Goal: Task Accomplishment & Management: Use online tool/utility

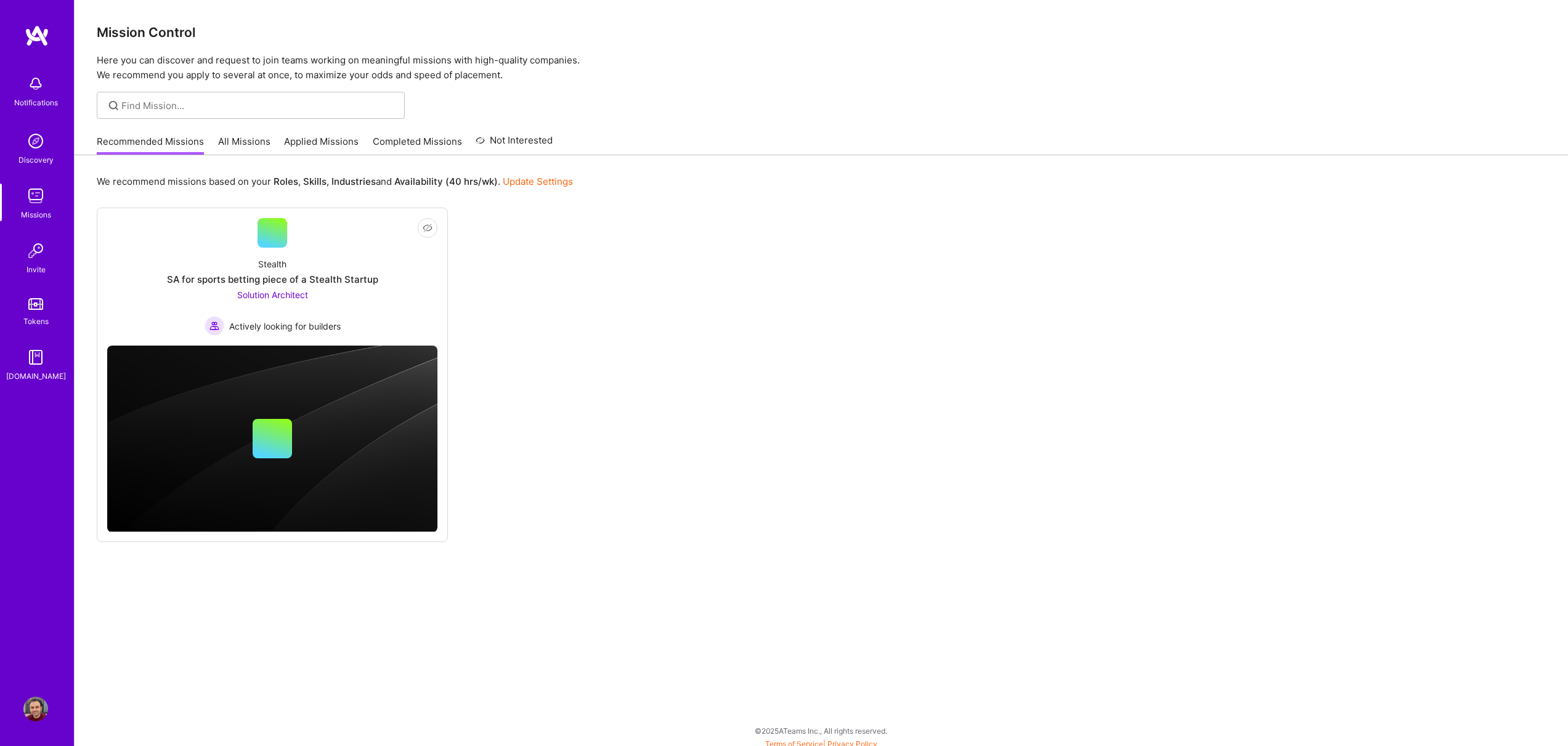
click at [35, 715] on img at bounding box center [35, 708] width 24 height 24
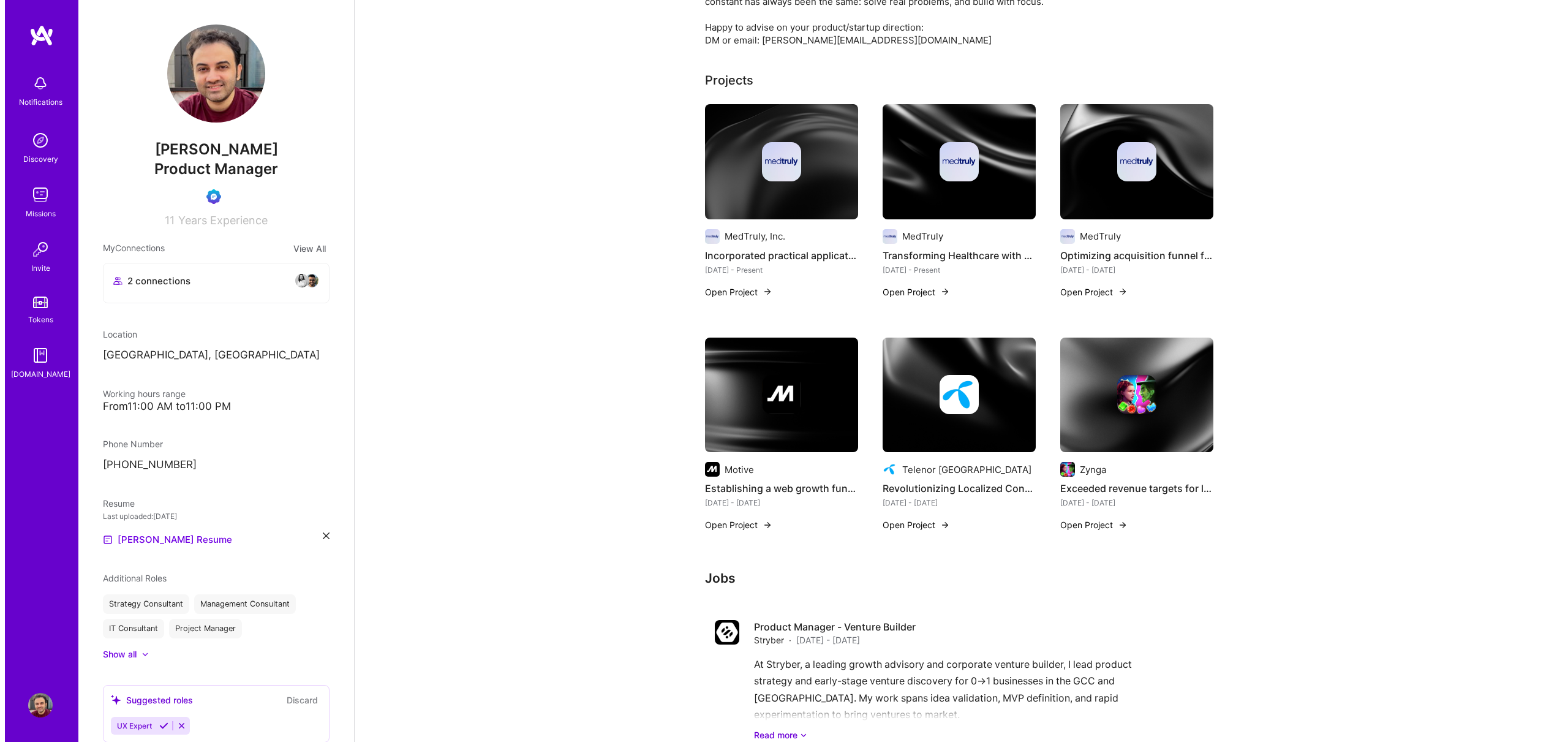
scroll to position [248, 0]
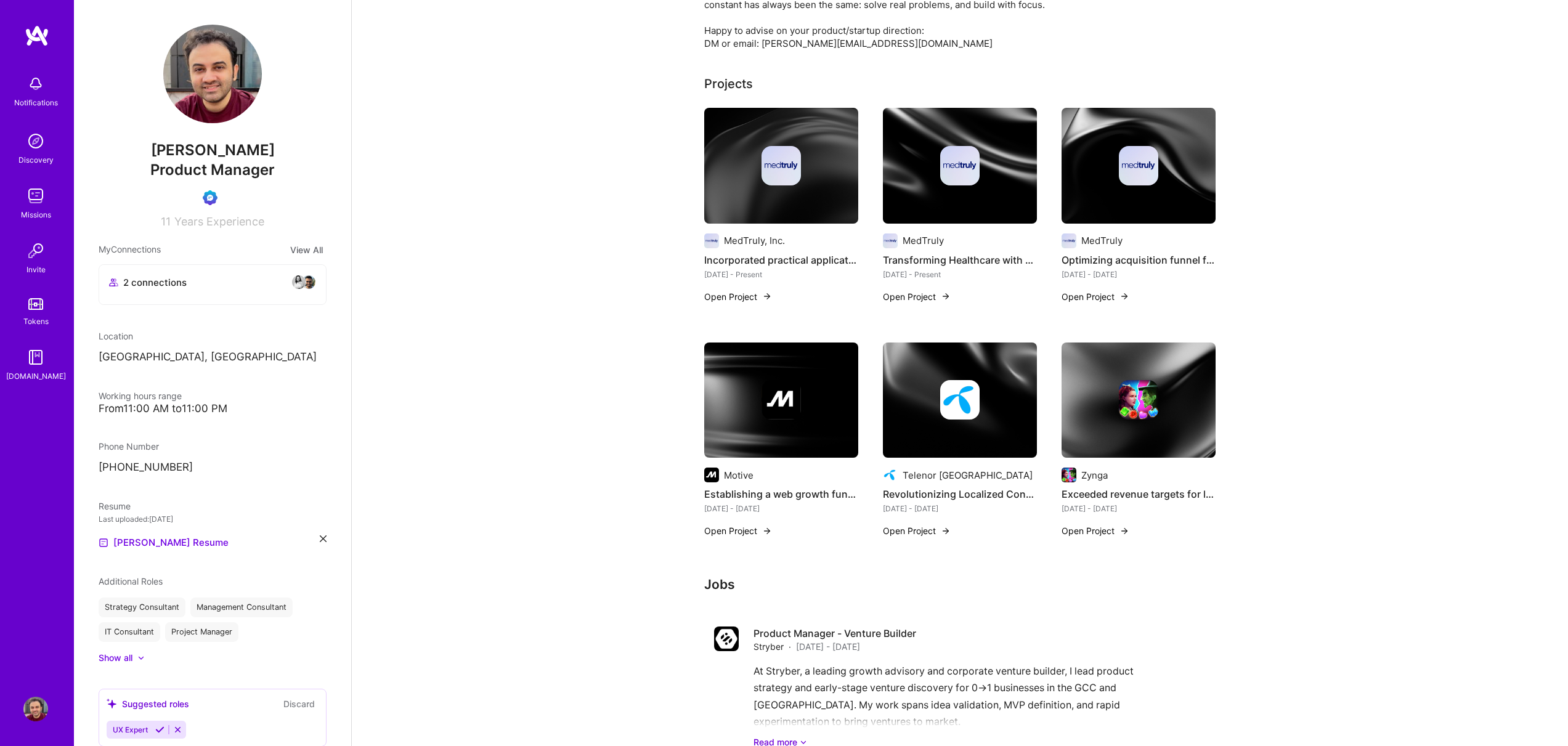
click at [792, 184] on img at bounding box center [782, 166] width 40 height 40
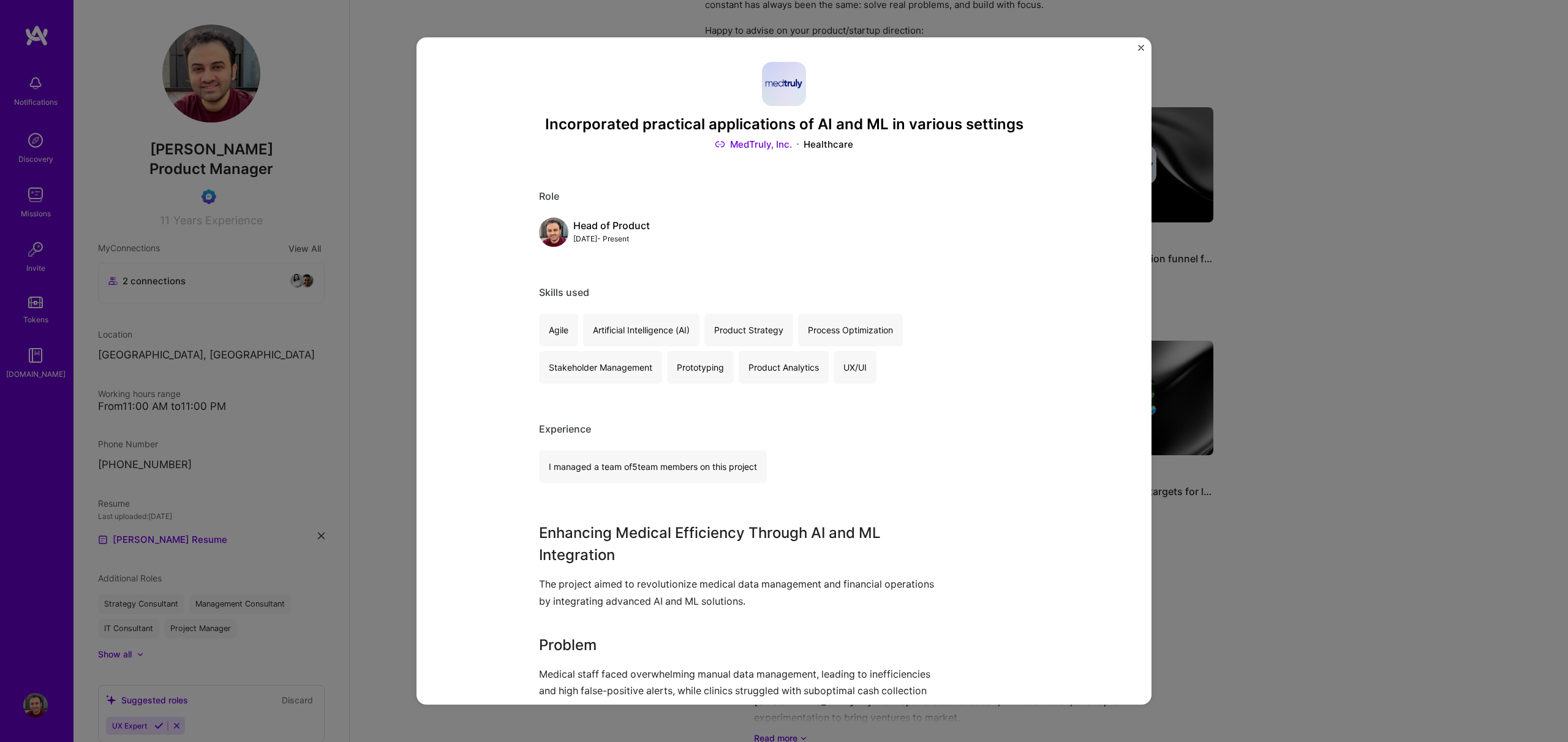
click at [1141, 47] on img "Close" at bounding box center [1141, 48] width 6 height 6
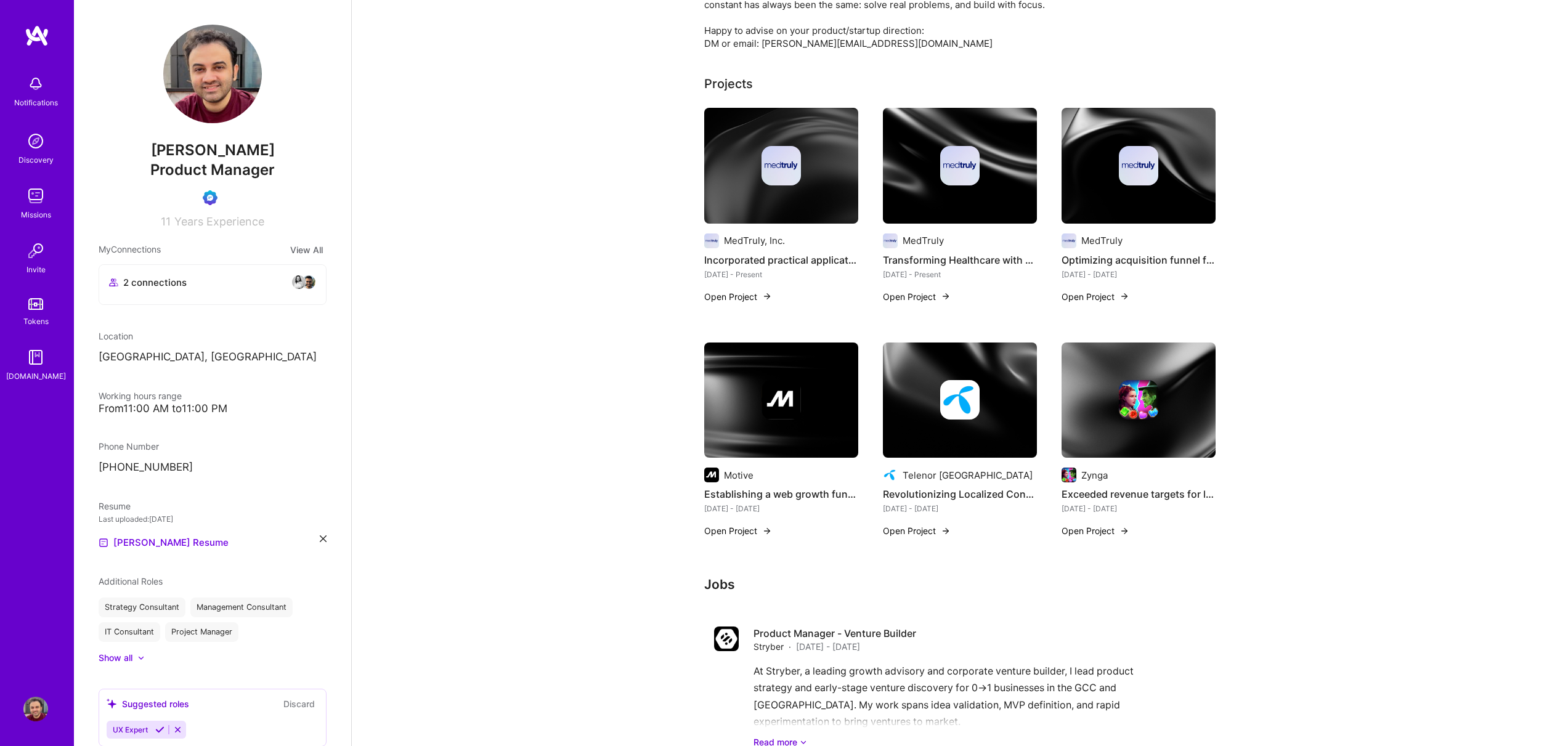
click at [1001, 163] on div at bounding box center [959, 166] width 154 height 40
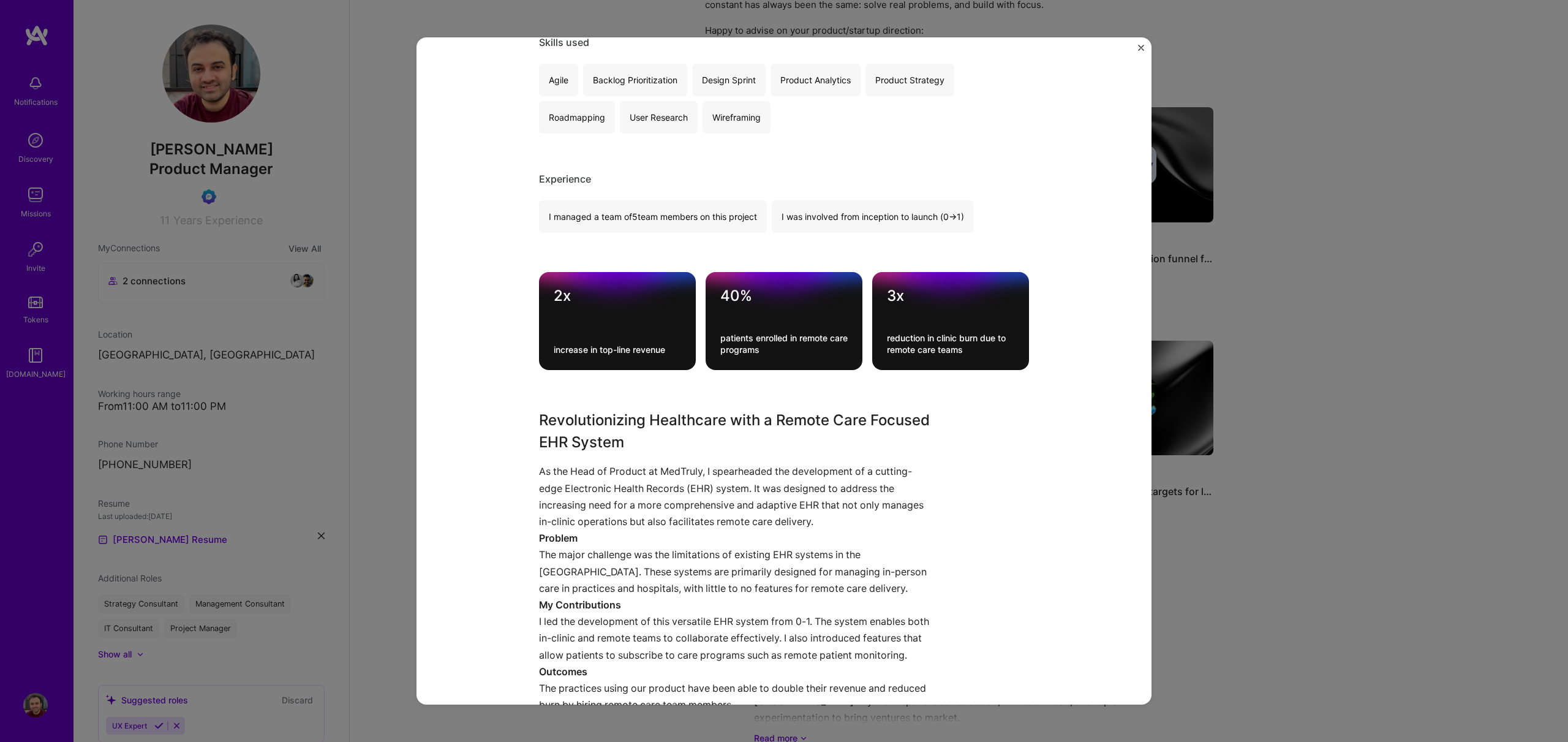
scroll to position [278, 0]
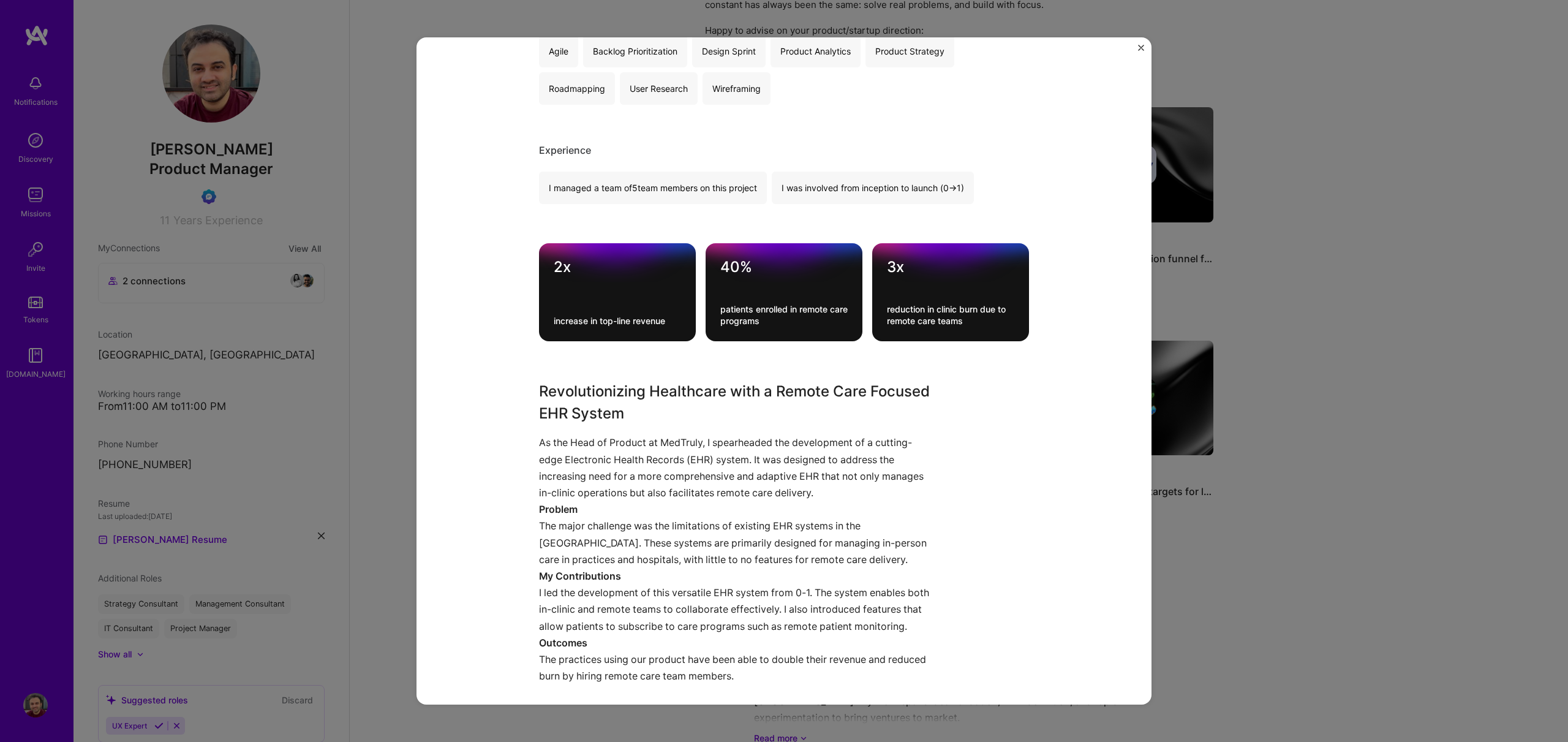
click at [1276, 297] on div "Transforming Healthcare with a Remote Care Focused EHR System MedTruly Healthca…" at bounding box center [784, 371] width 1568 height 742
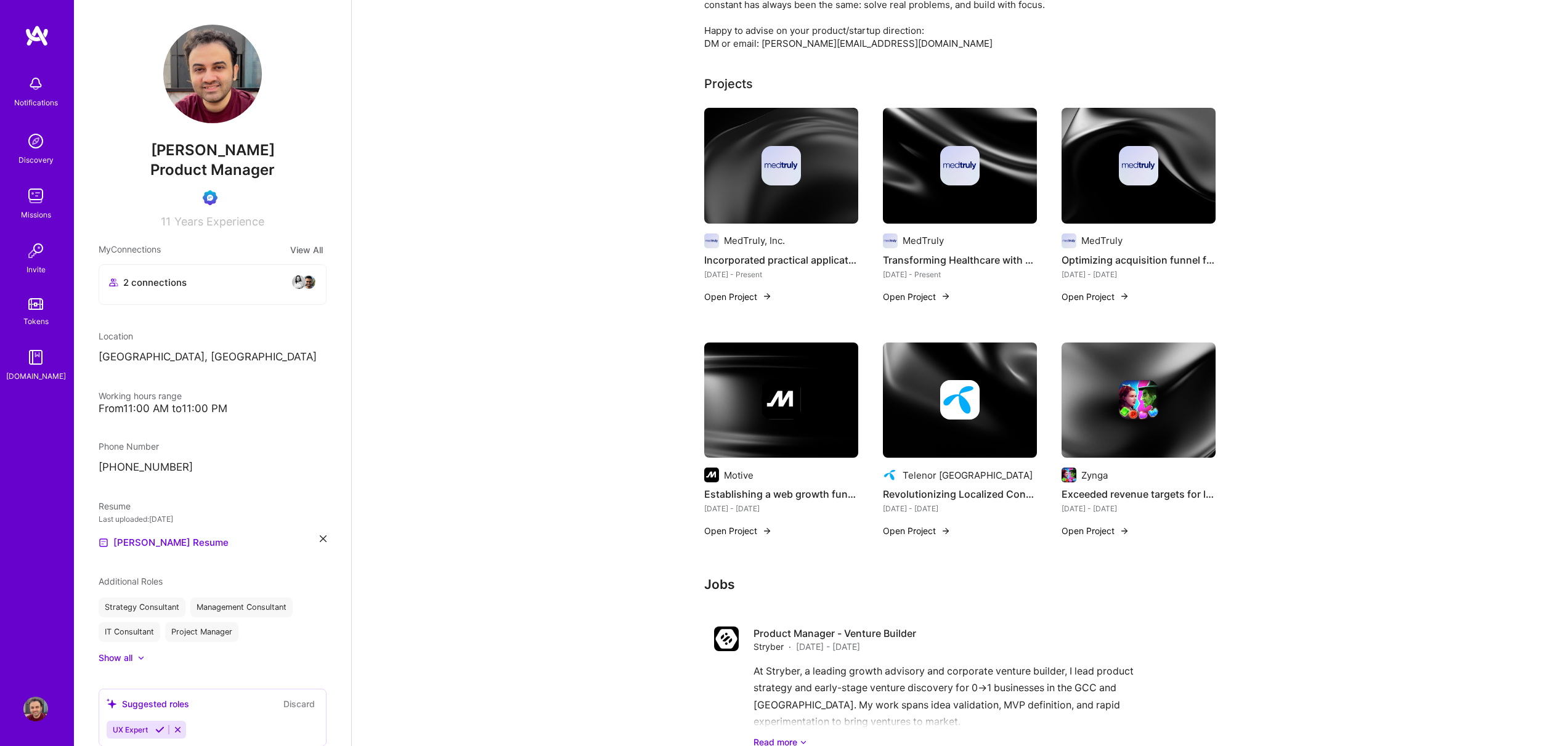
click at [948, 386] on img at bounding box center [960, 400] width 40 height 40
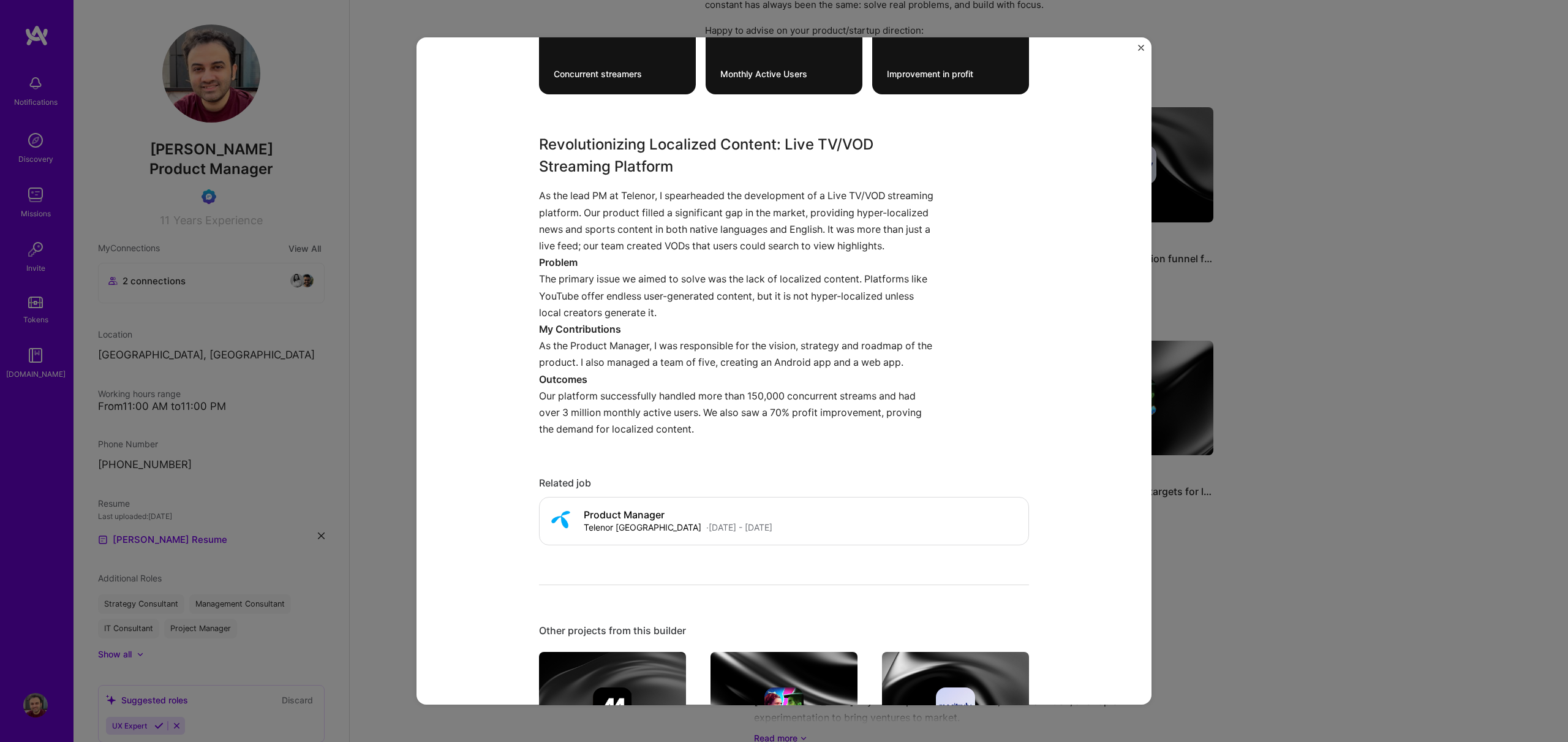
scroll to position [521, 0]
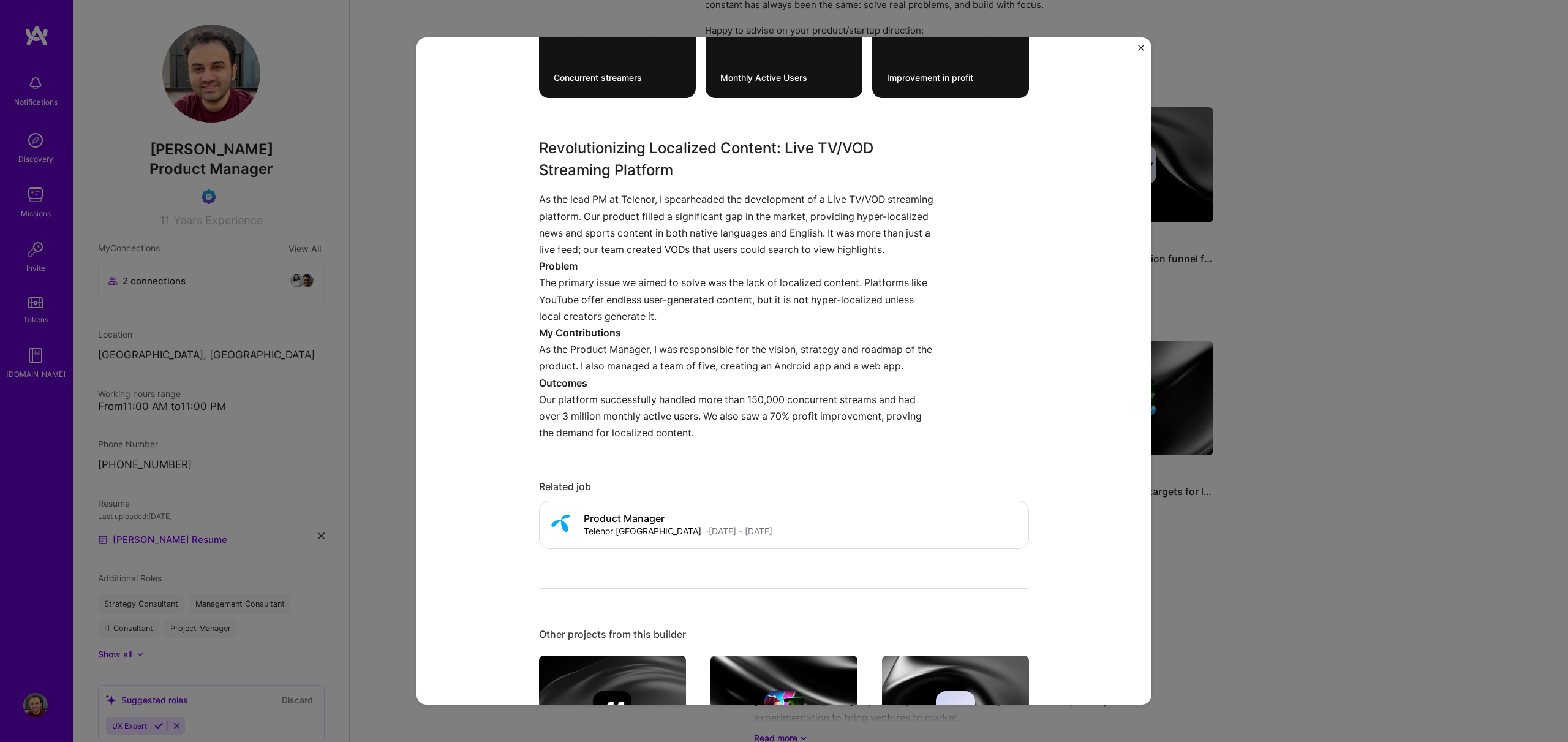
click at [1268, 253] on div "Revolutionizing Localized Content: Live TV/VOD Streaming Platform Telenor Pakis…" at bounding box center [784, 371] width 1568 height 742
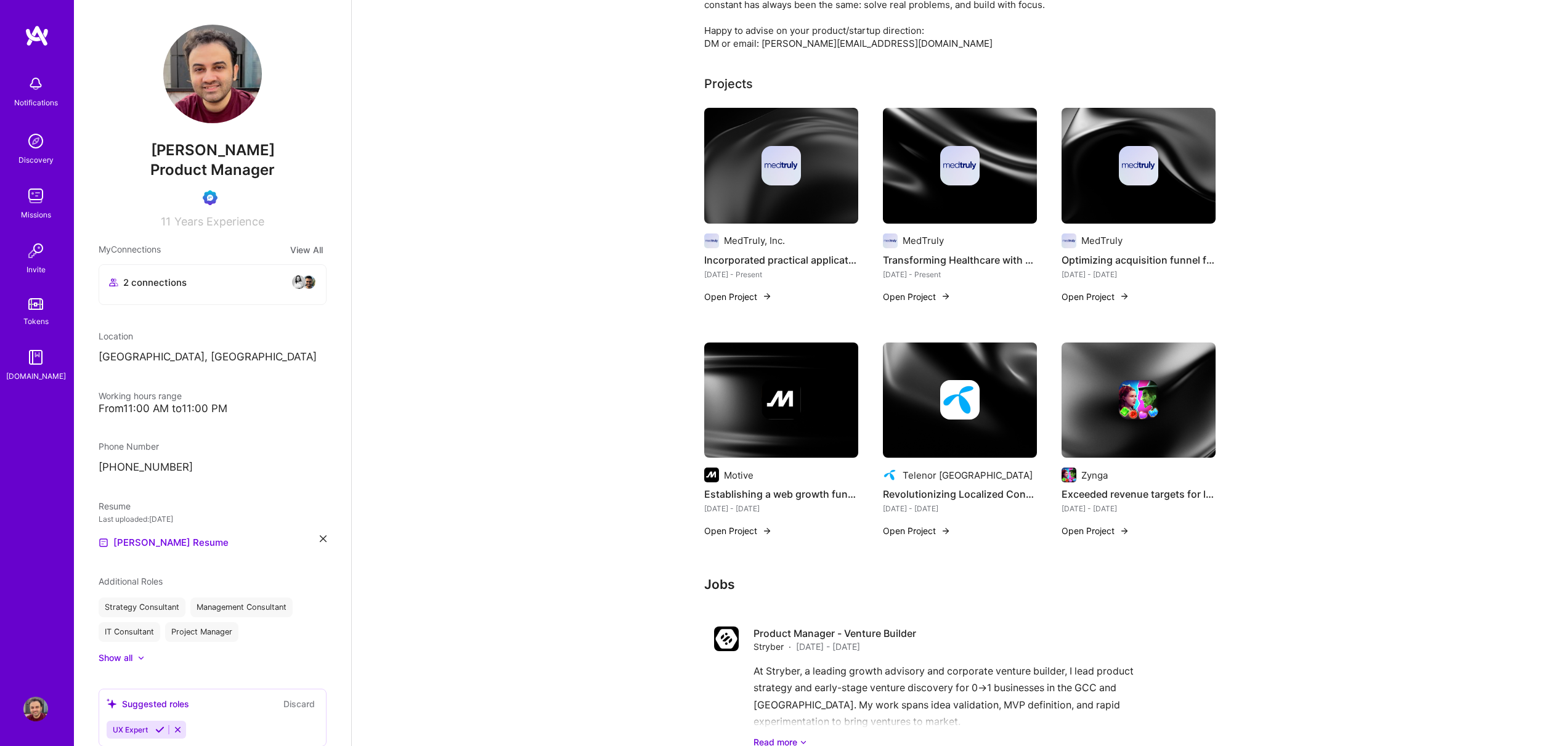
click at [939, 386] on div at bounding box center [959, 400] width 154 height 40
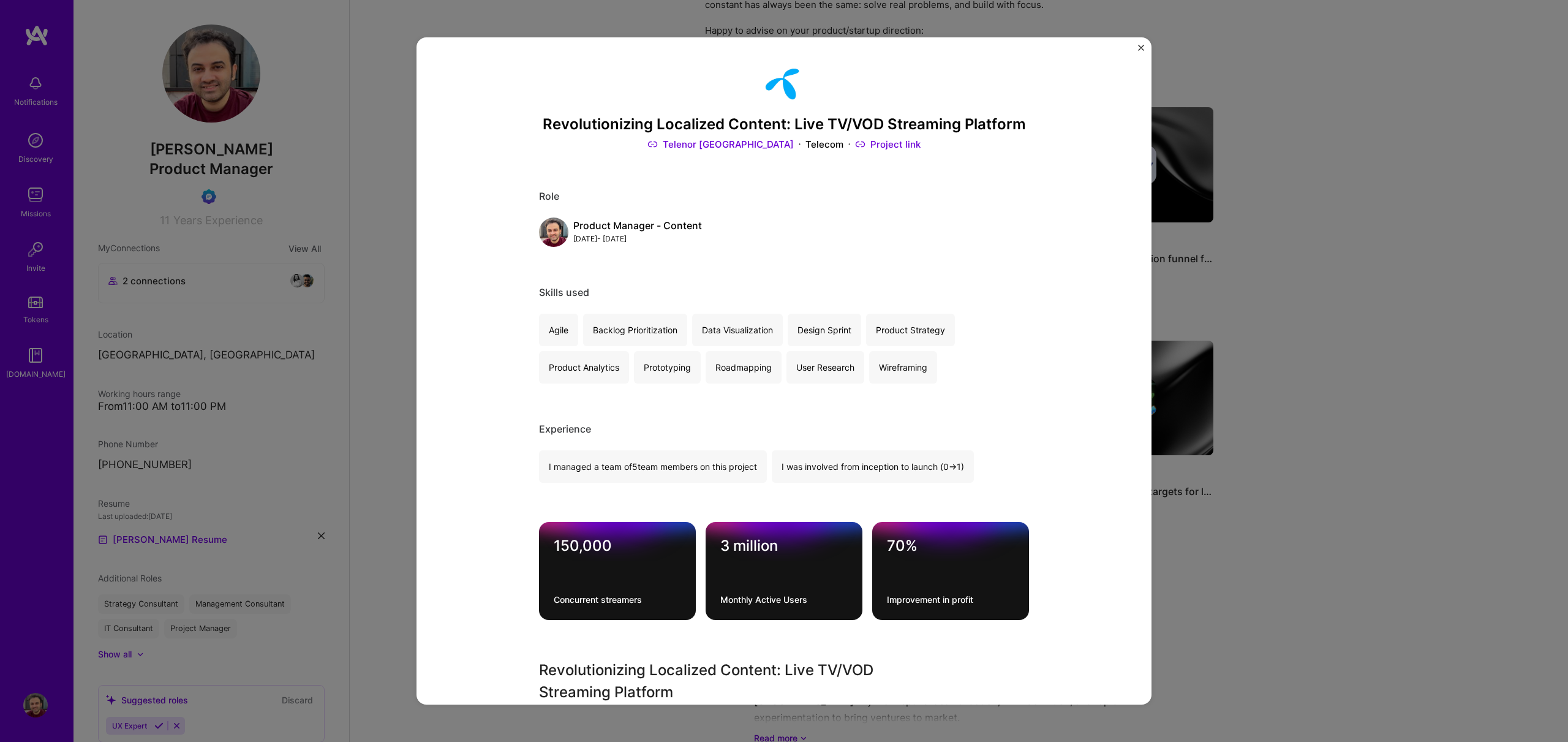
click at [375, 315] on div "Revolutionizing Localized Content: Live TV/VOD Streaming Platform Telenor Pakis…" at bounding box center [784, 371] width 1568 height 742
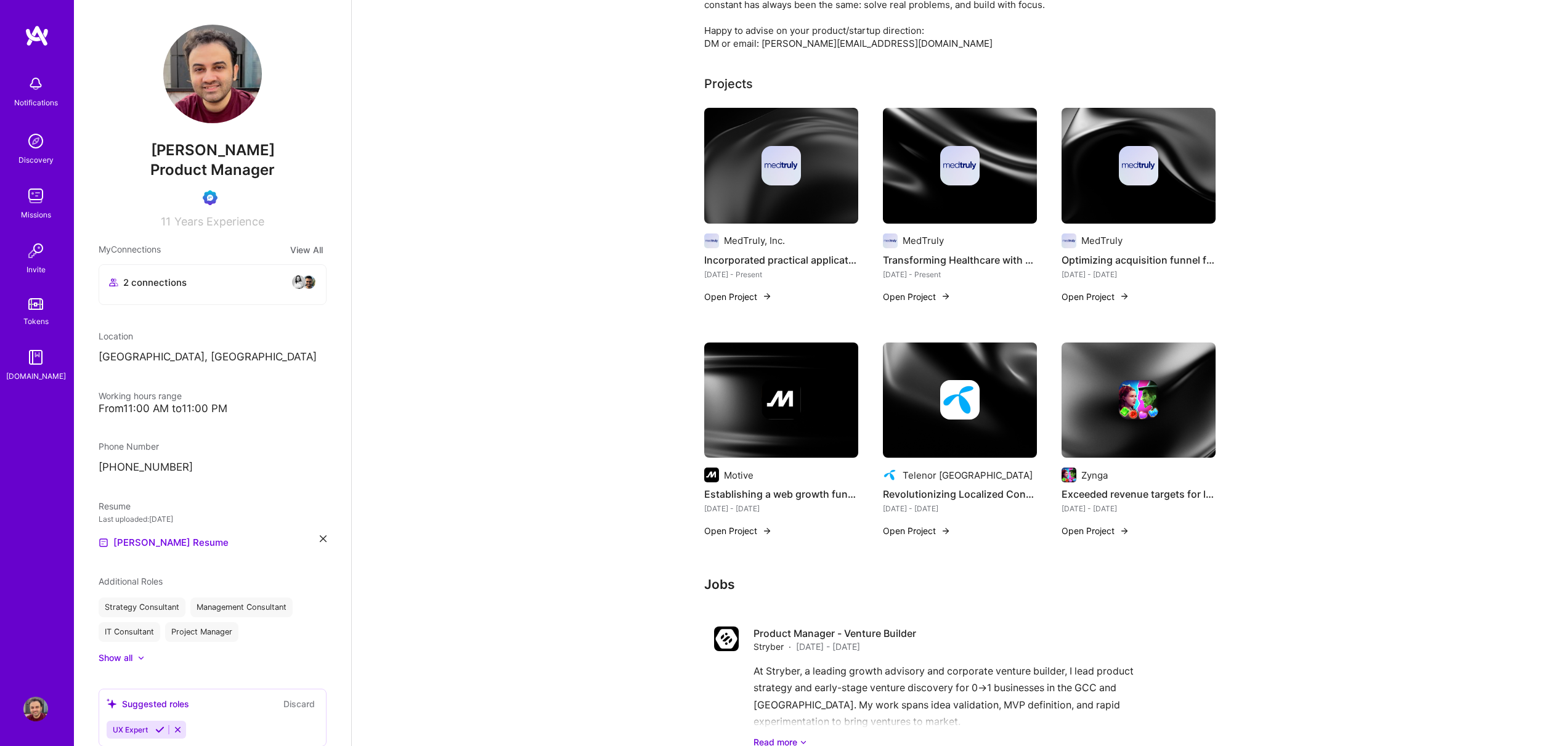
click at [929, 158] on div at bounding box center [959, 166] width 154 height 40
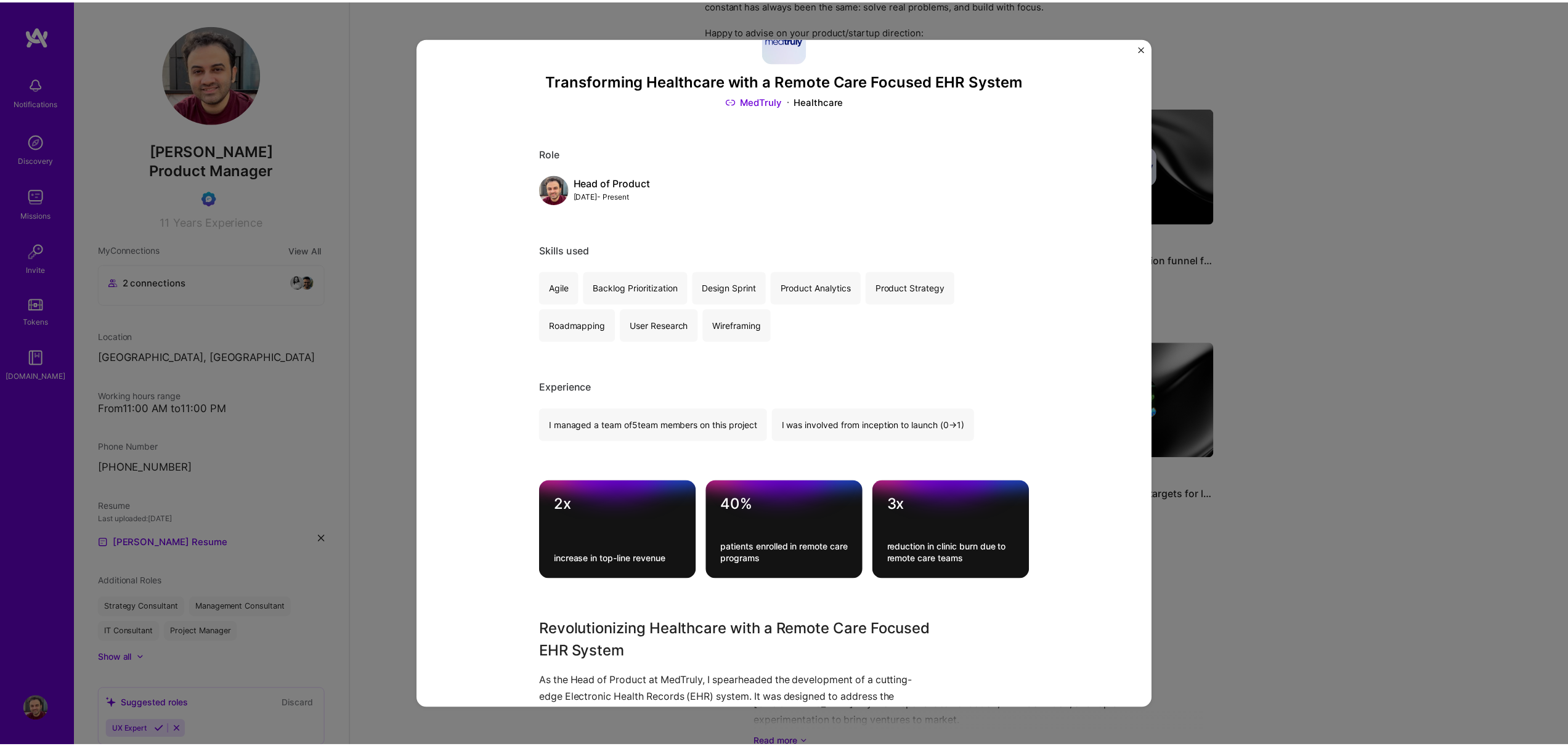
scroll to position [138, 0]
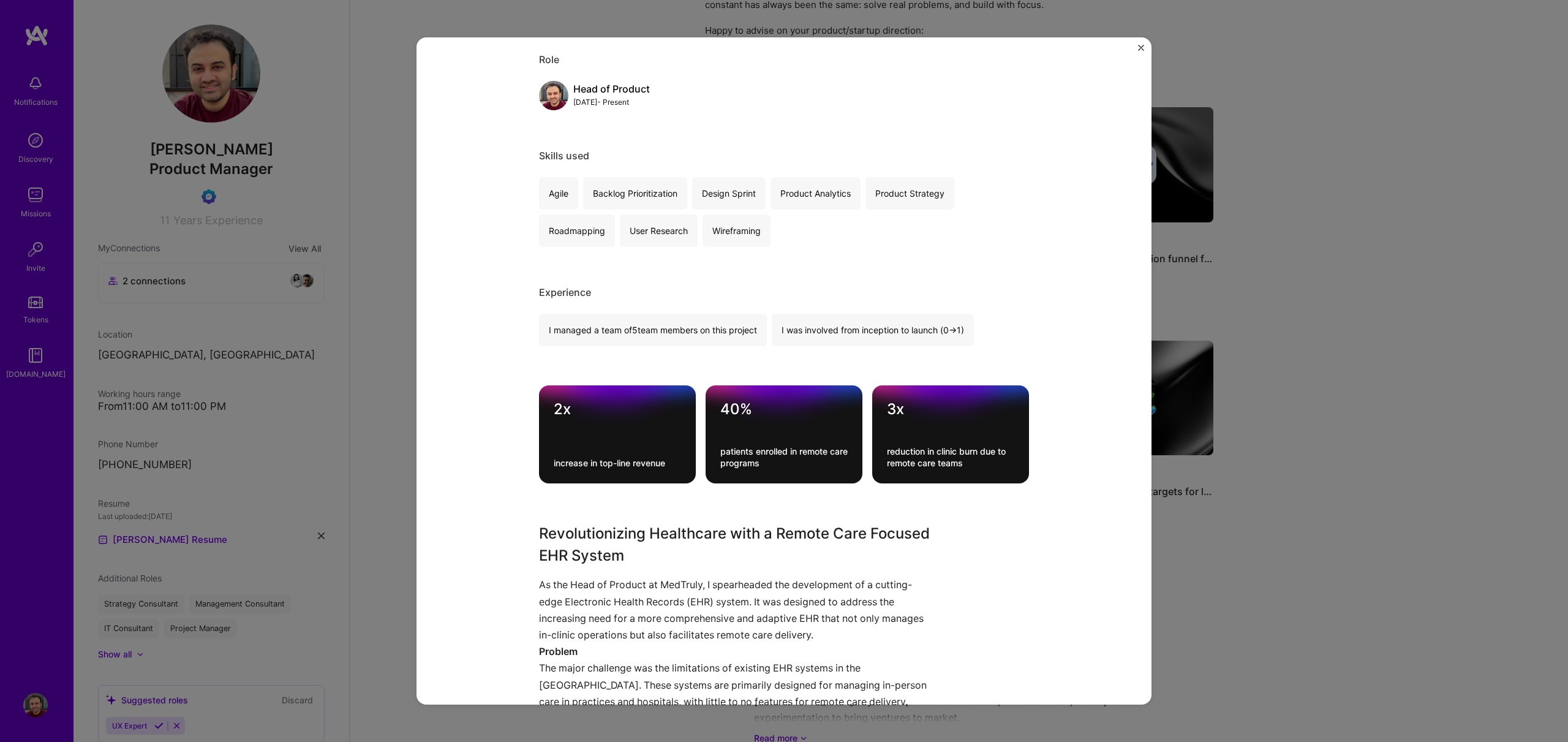
click at [391, 72] on div "Transforming Healthcare with a Remote Care Focused EHR System MedTruly Healthca…" at bounding box center [784, 371] width 1568 height 742
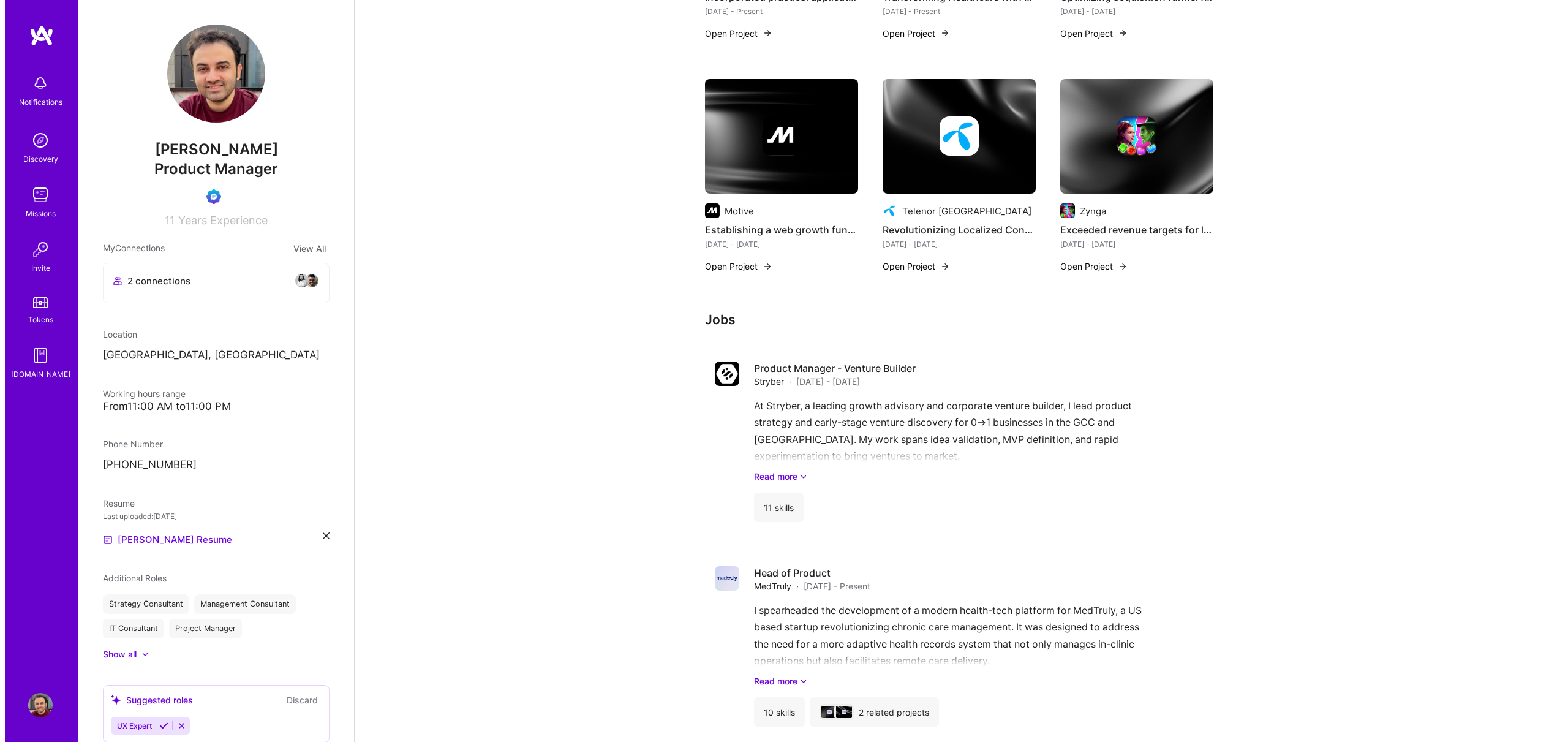
scroll to position [368, 0]
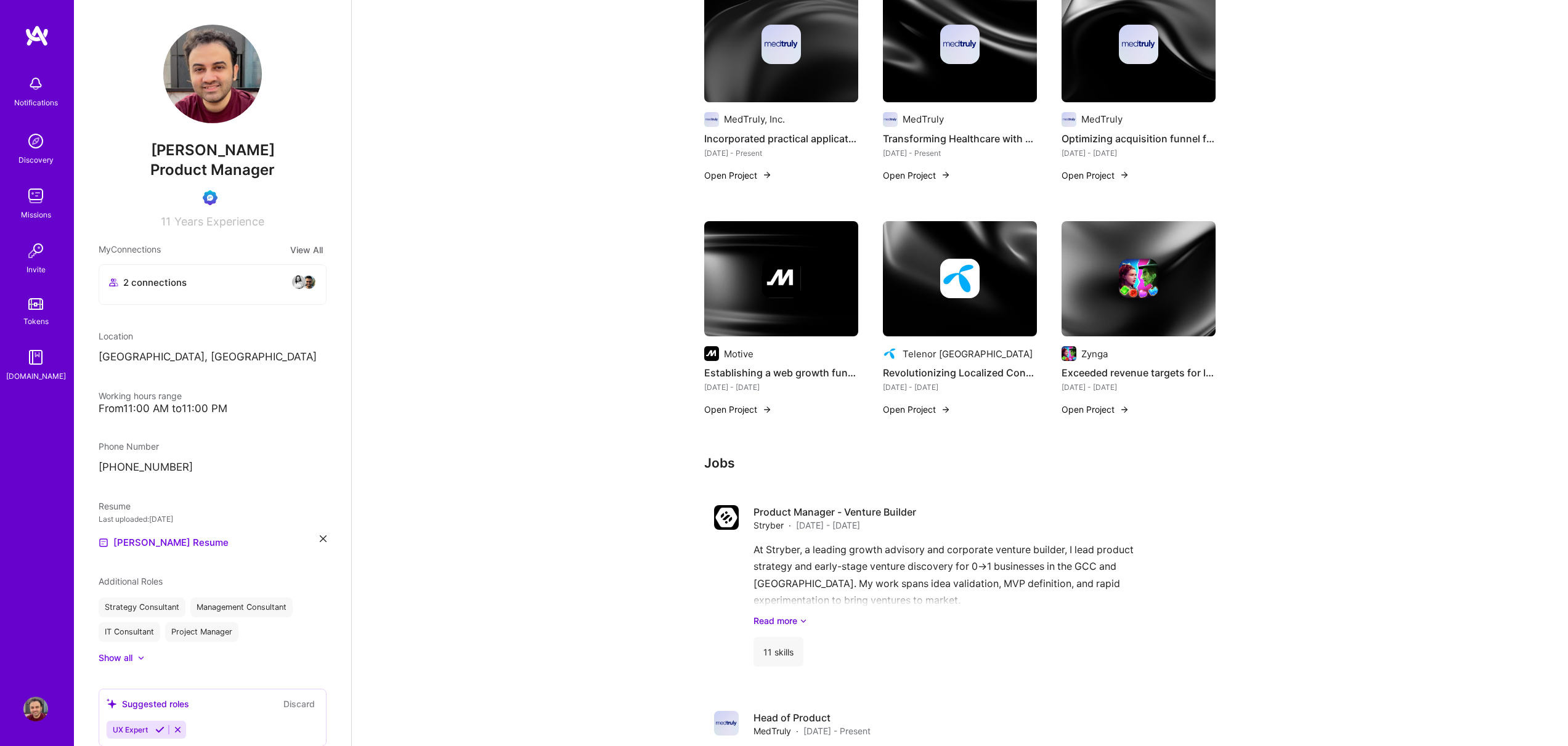
click at [947, 320] on img at bounding box center [959, 279] width 154 height 116
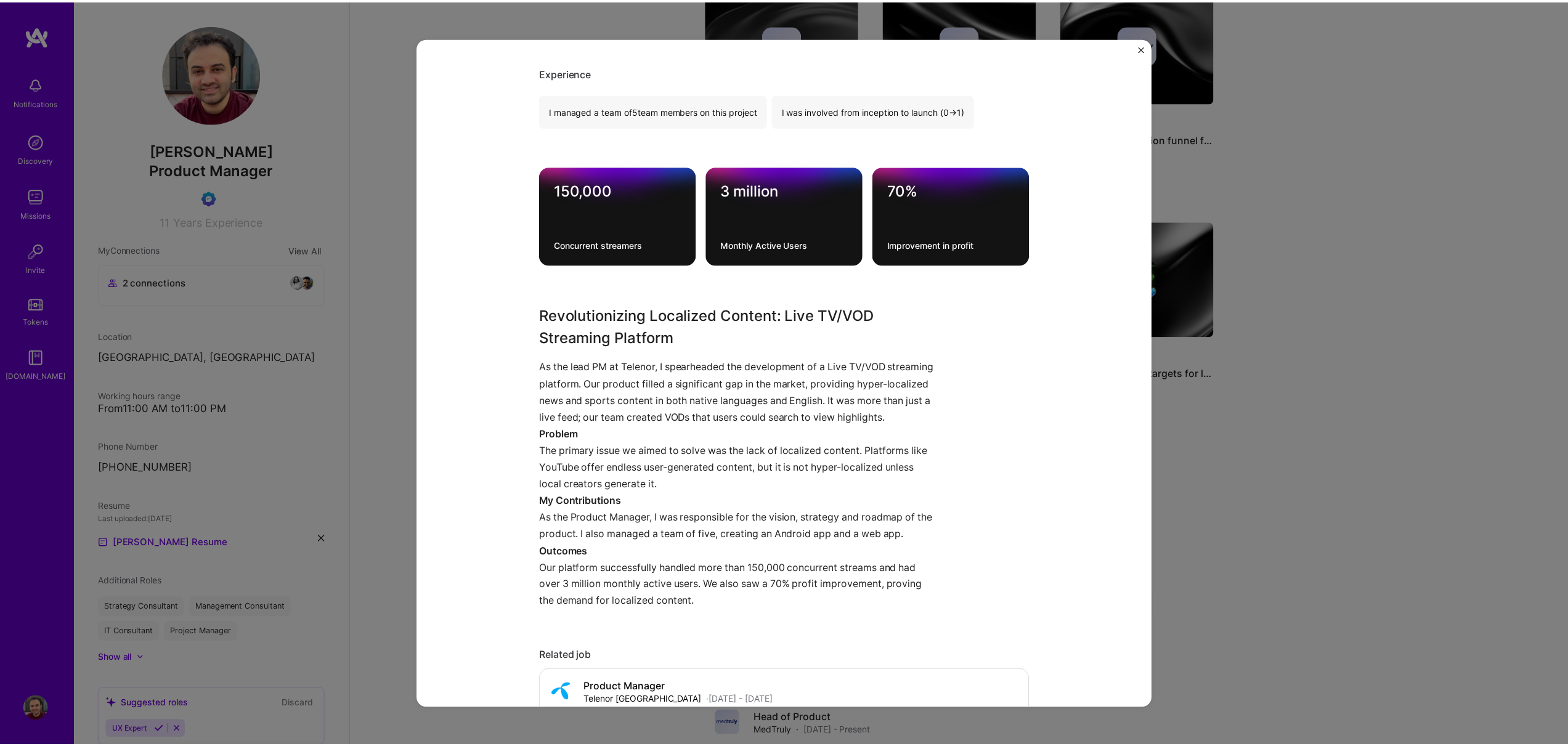
scroll to position [358, 0]
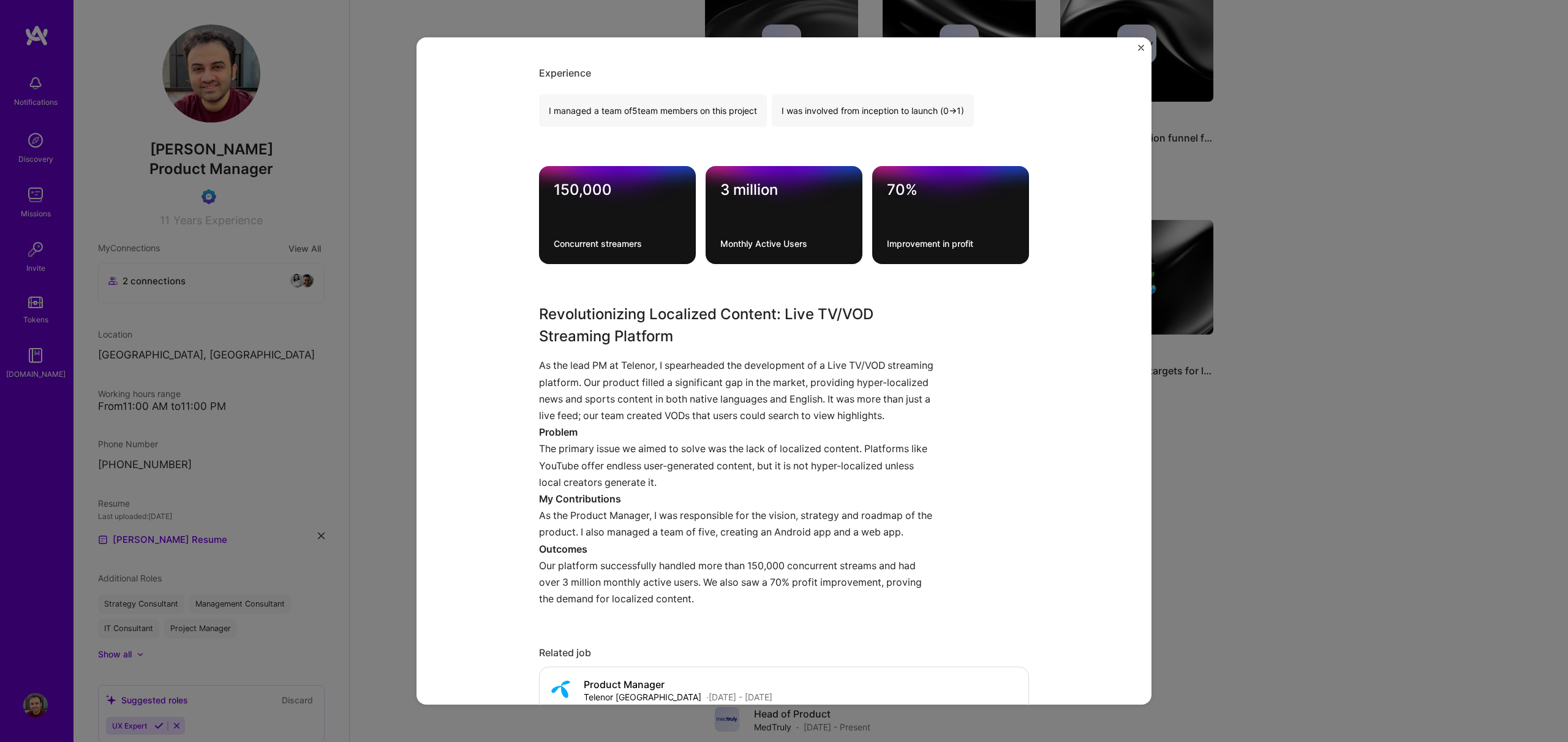
click at [390, 182] on div "Revolutionizing Localized Content: Live TV/VOD Streaming Platform Telenor Pakis…" at bounding box center [784, 371] width 1568 height 742
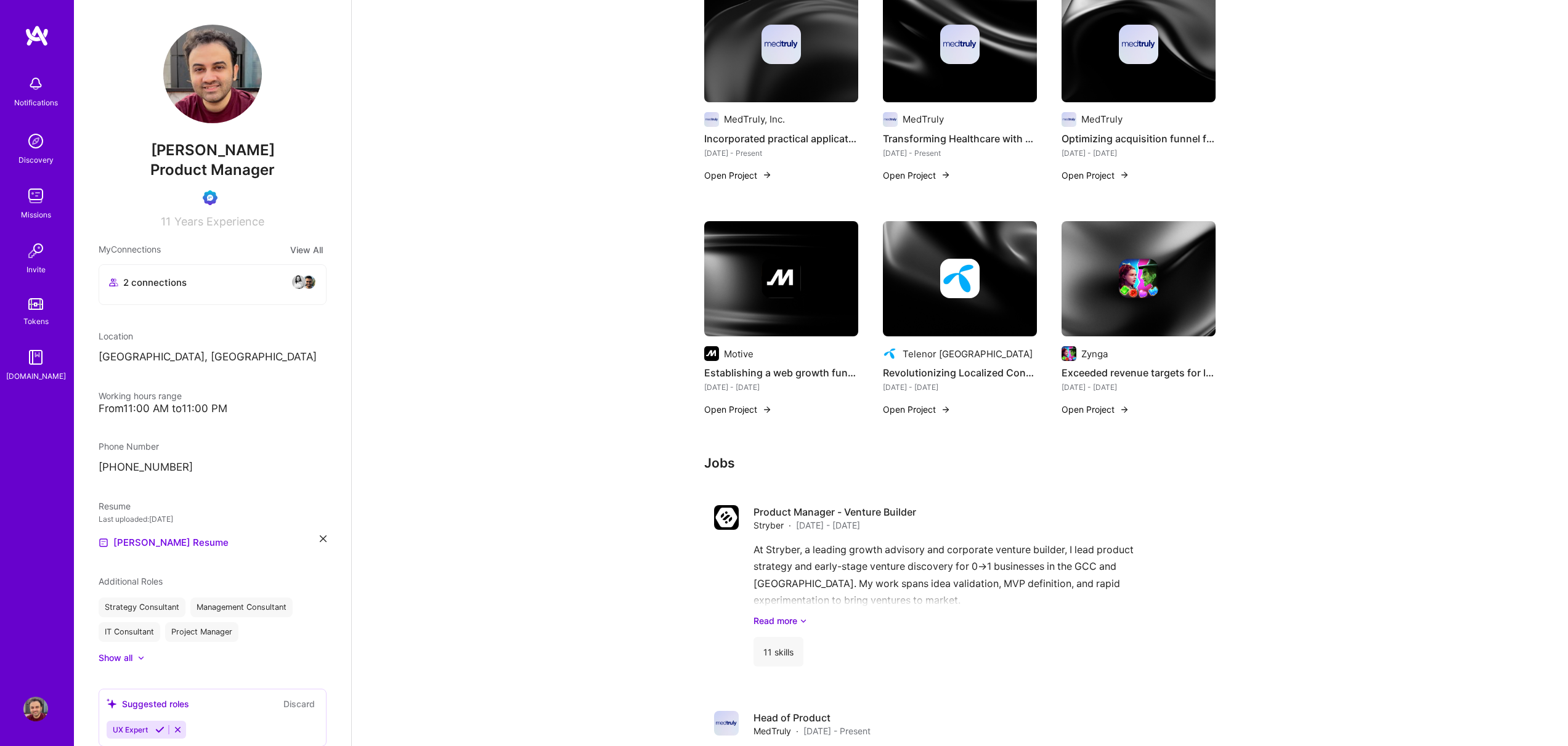
click at [32, 190] on img at bounding box center [35, 196] width 24 height 24
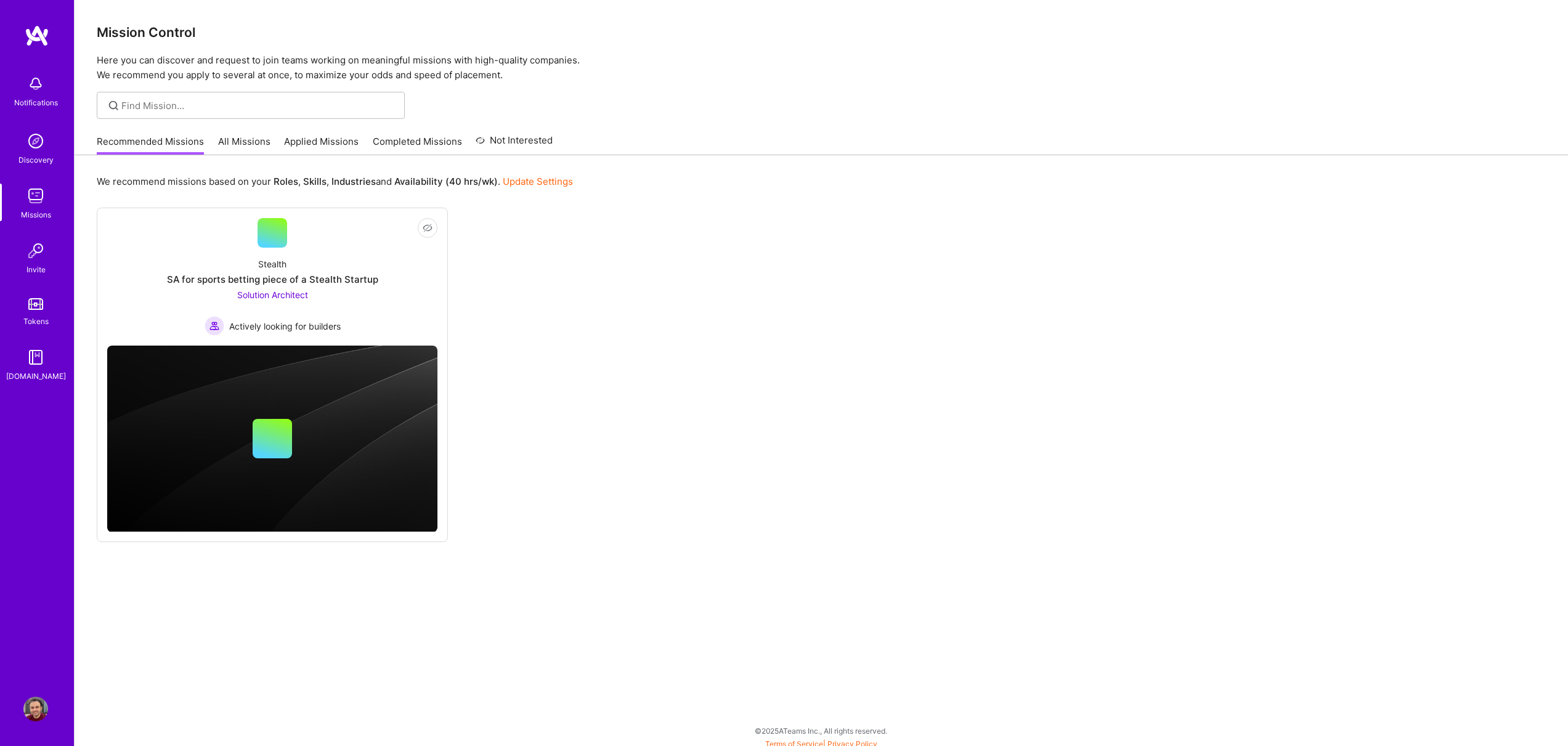
click at [316, 142] on link "Applied Missions" at bounding box center [321, 145] width 74 height 20
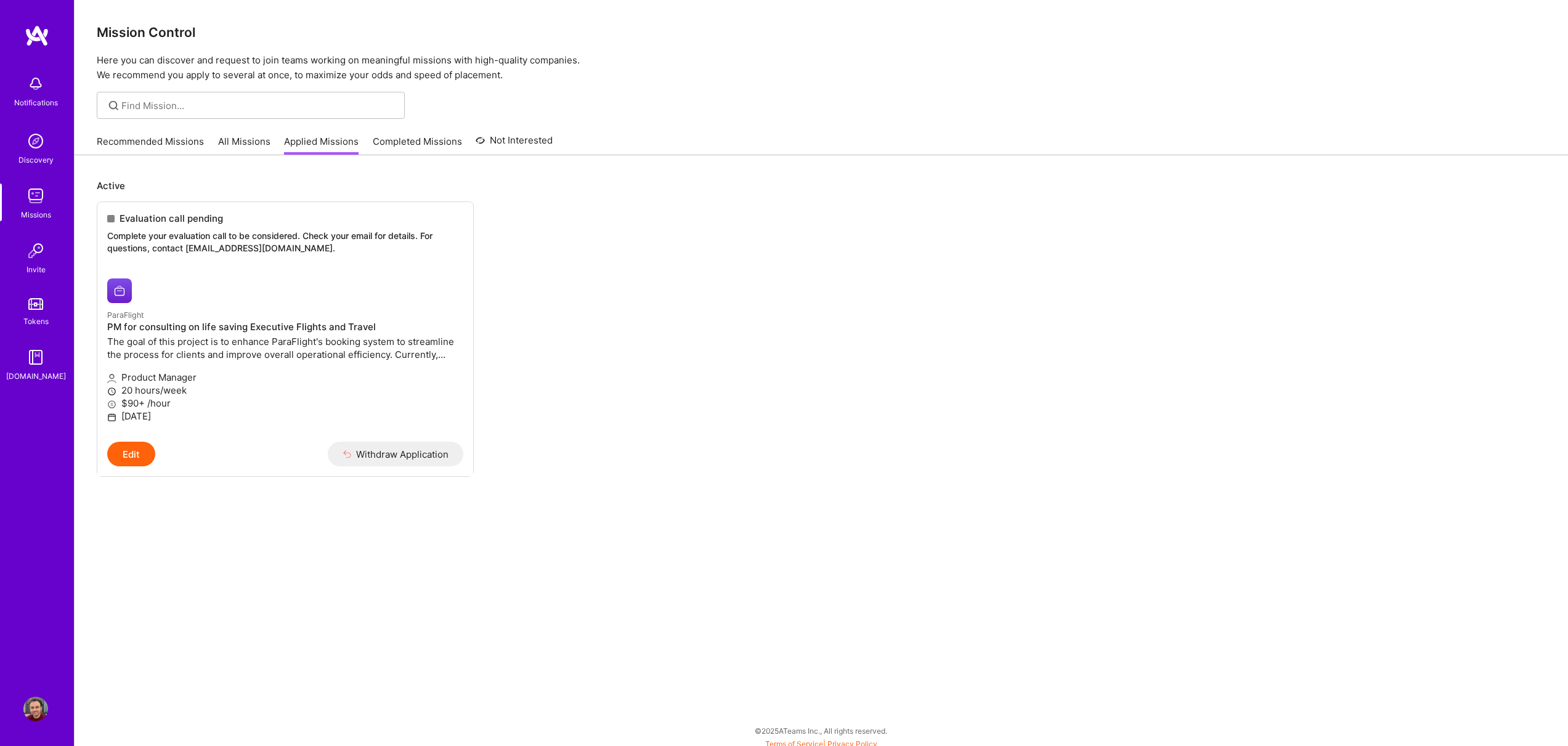
click at [256, 141] on link "All Missions" at bounding box center [245, 145] width 53 height 20
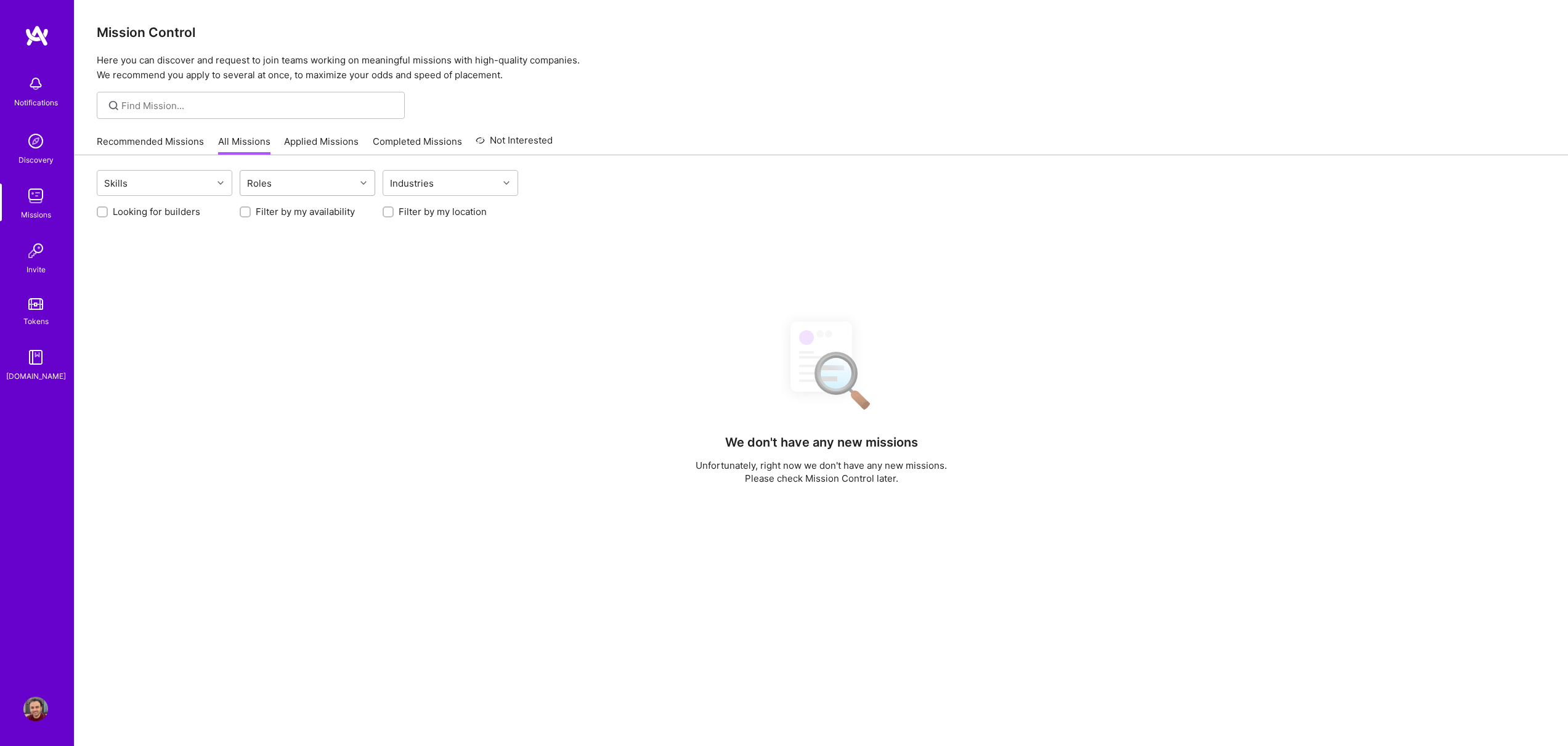
click at [365, 191] on div at bounding box center [364, 182] width 19 height 24
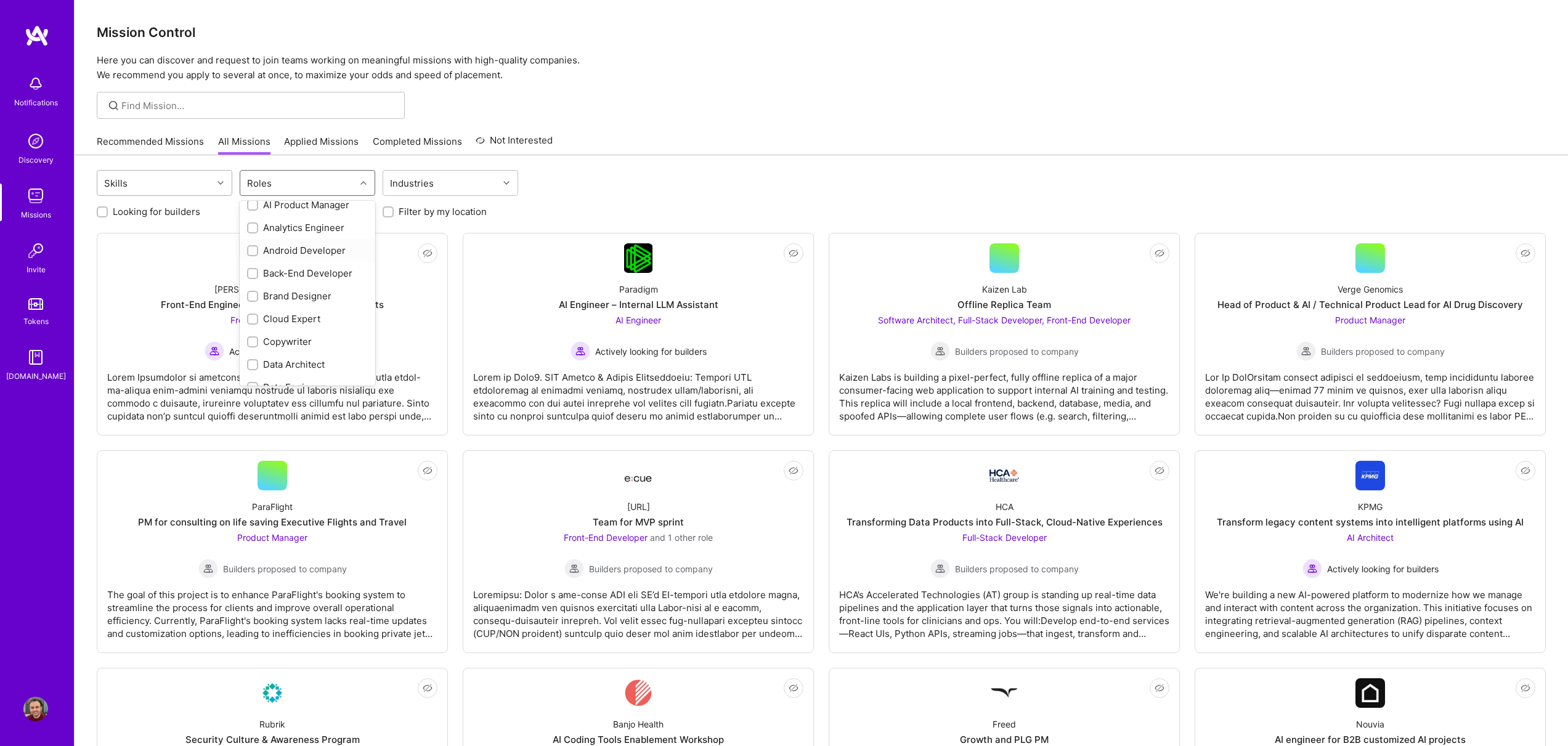
scroll to position [62, 0]
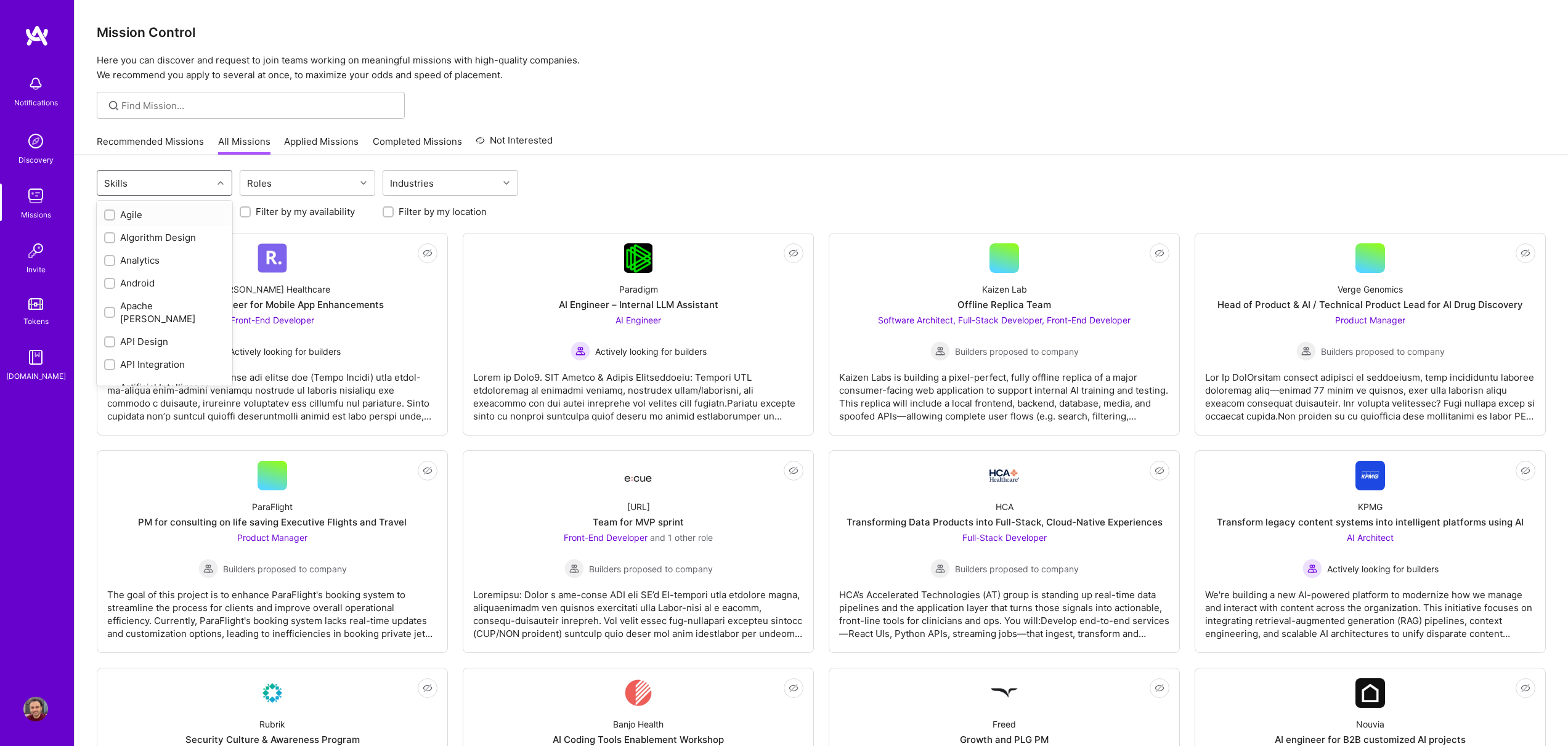
click at [199, 177] on div "Skills" at bounding box center [154, 182] width 115 height 24
click at [436, 186] on div "Industries" at bounding box center [440, 182] width 115 height 24
click at [101, 205] on div "Looking for builders" at bounding box center [165, 211] width 136 height 13
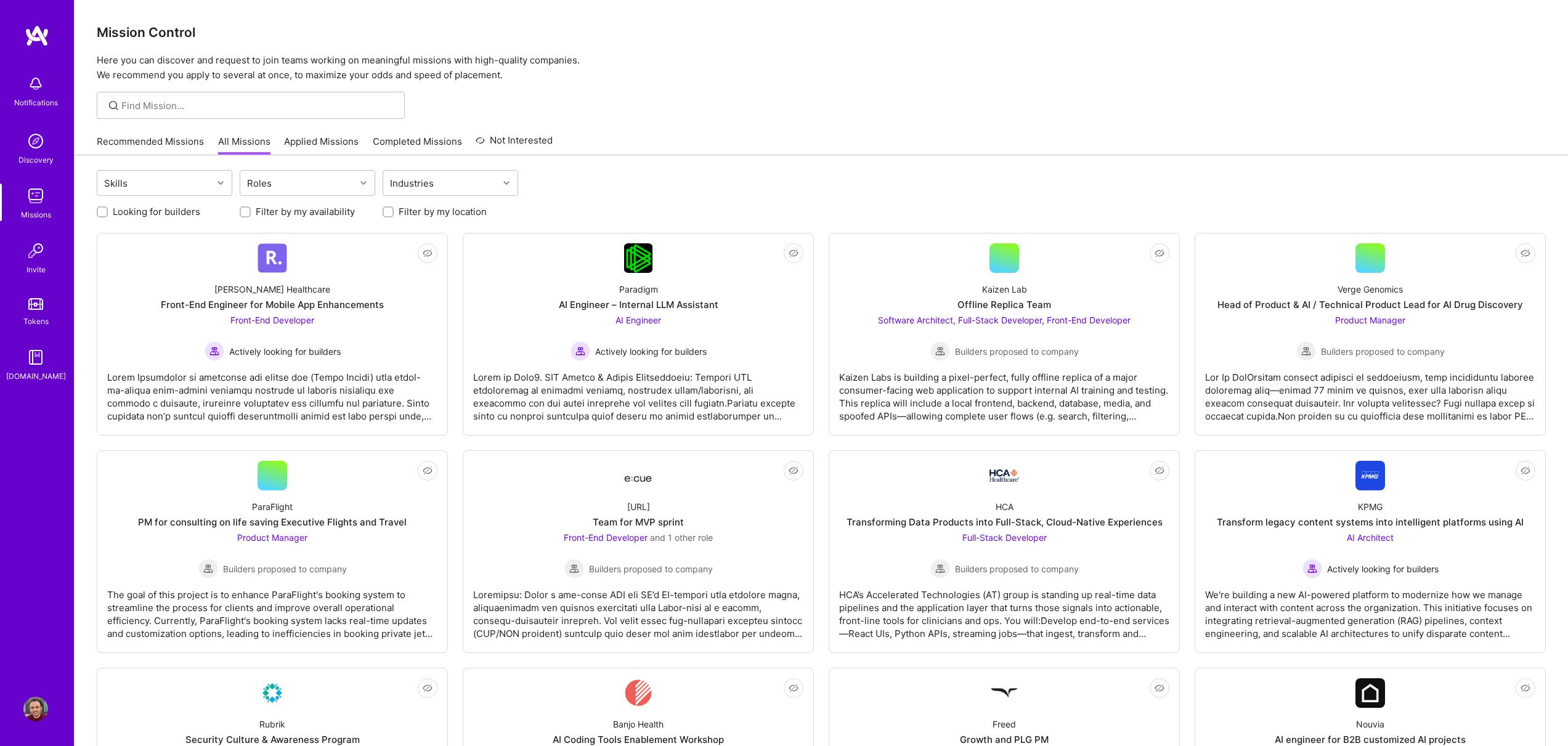
click at [99, 210] on input "Looking for builders" at bounding box center [103, 213] width 9 height 9
checkbox input "true"
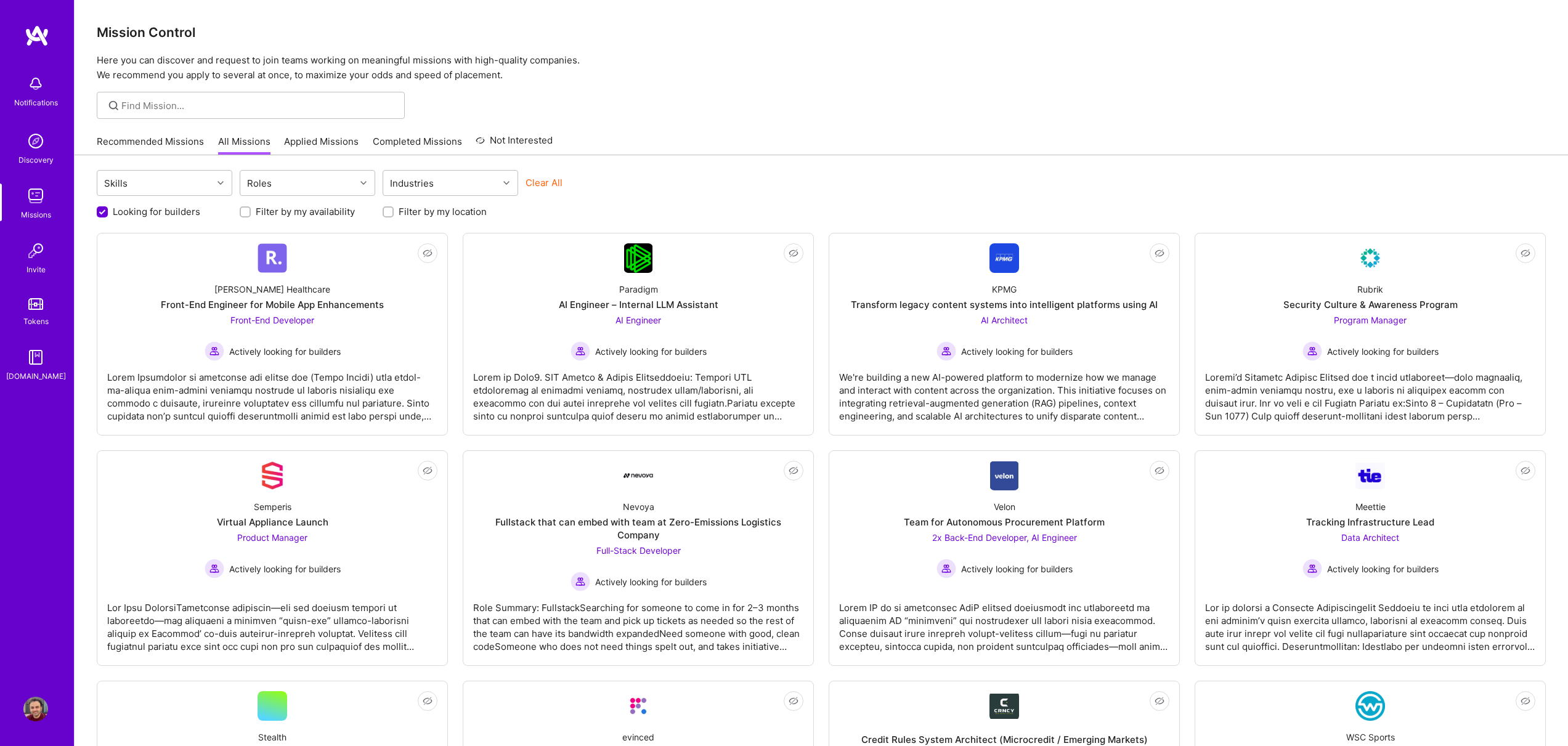
click at [245, 213] on input "Filter by my availability" at bounding box center [246, 213] width 9 height 9
click at [245, 213] on input "Filter by my availability" at bounding box center [246, 212] width 11 height 11
checkbox input "false"
click at [354, 174] on div "Roles" at bounding box center [297, 182] width 115 height 24
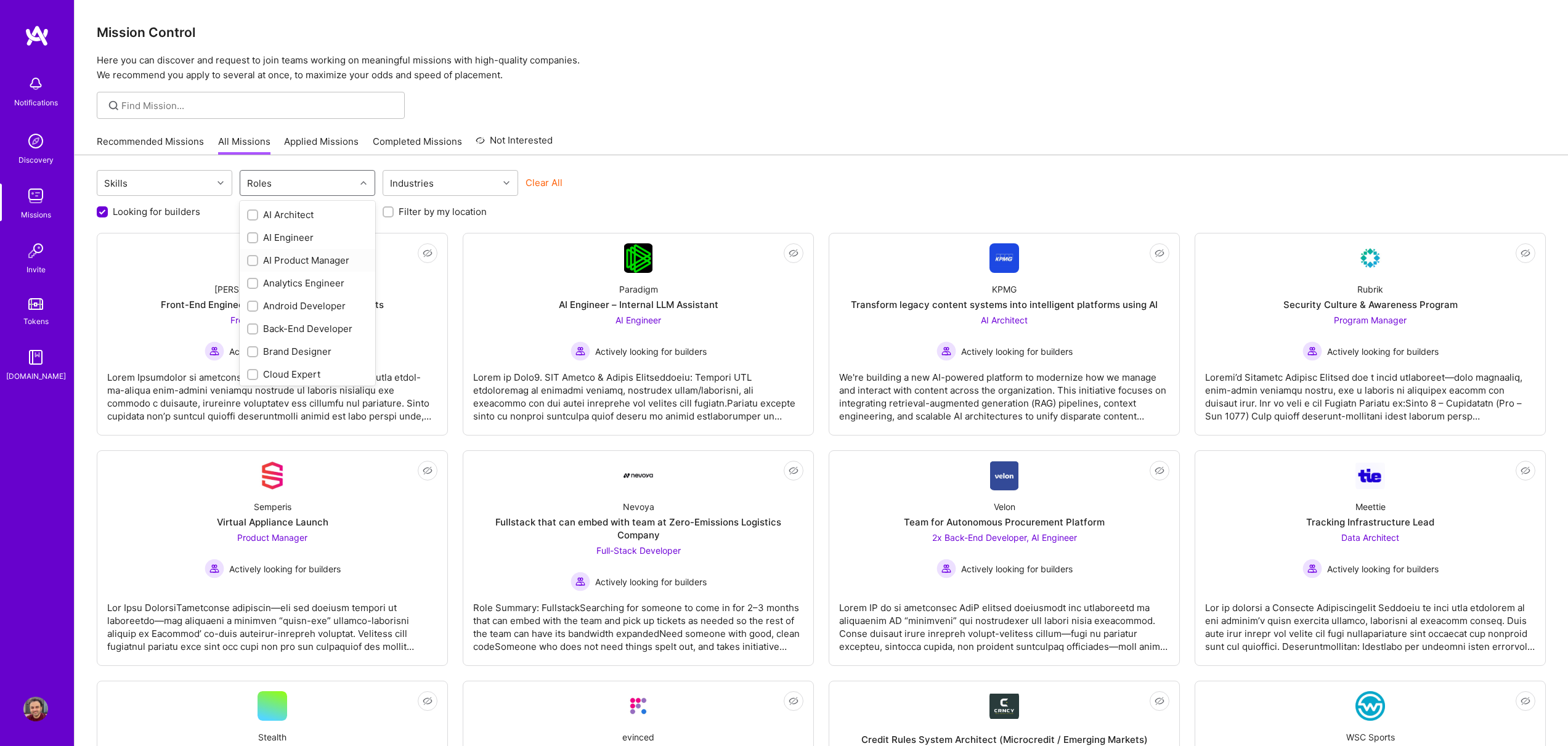
click at [284, 269] on div "AI Product Manager" at bounding box center [308, 260] width 136 height 23
checkbox input "true"
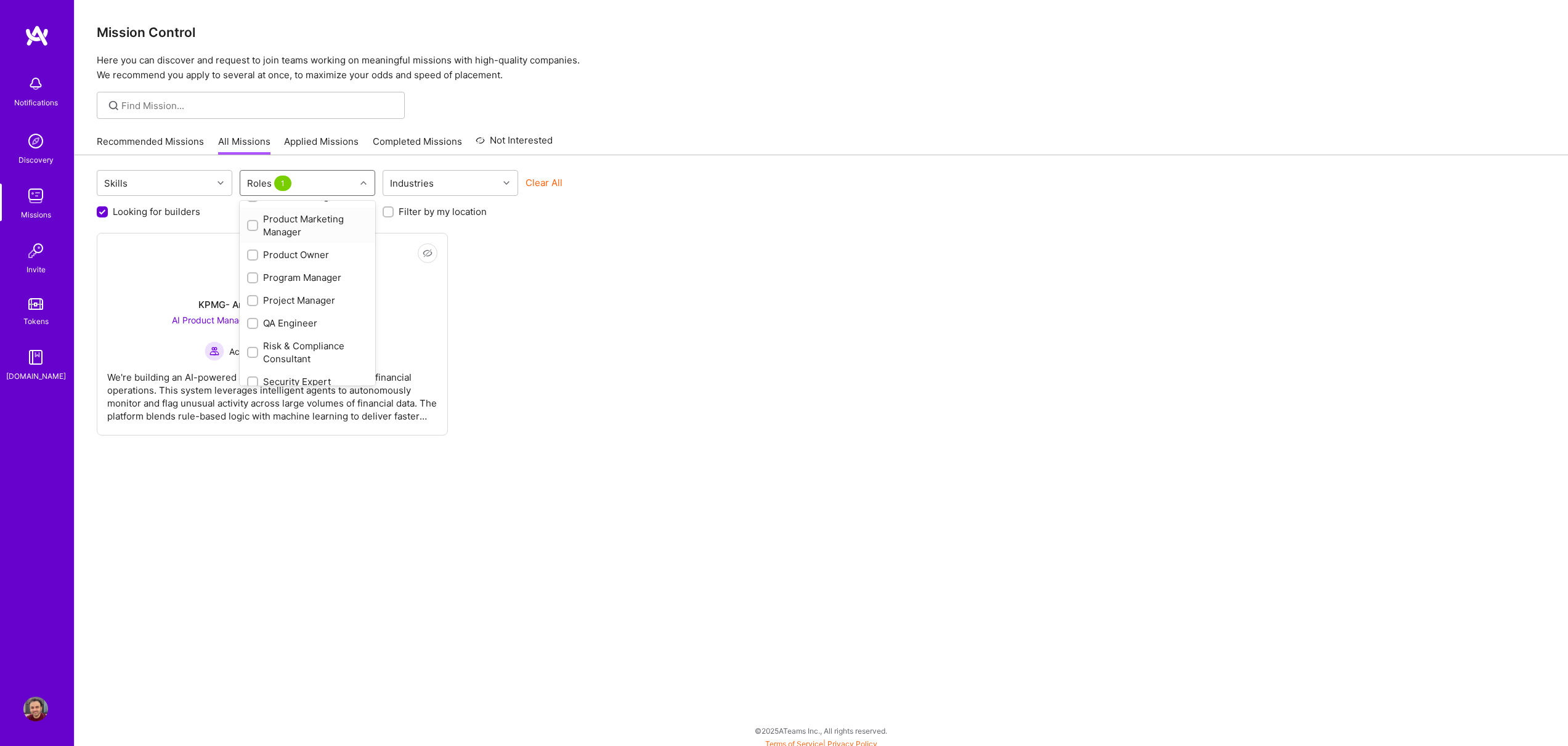
scroll to position [538, 0]
click at [280, 320] on div "Product Owner" at bounding box center [307, 317] width 120 height 13
checkbox input "true"
click at [571, 358] on div "Not Interested KPMG KPMG- Anomaly Detection Agent AI Product Manager, AI Engine…" at bounding box center [821, 334] width 1448 height 203
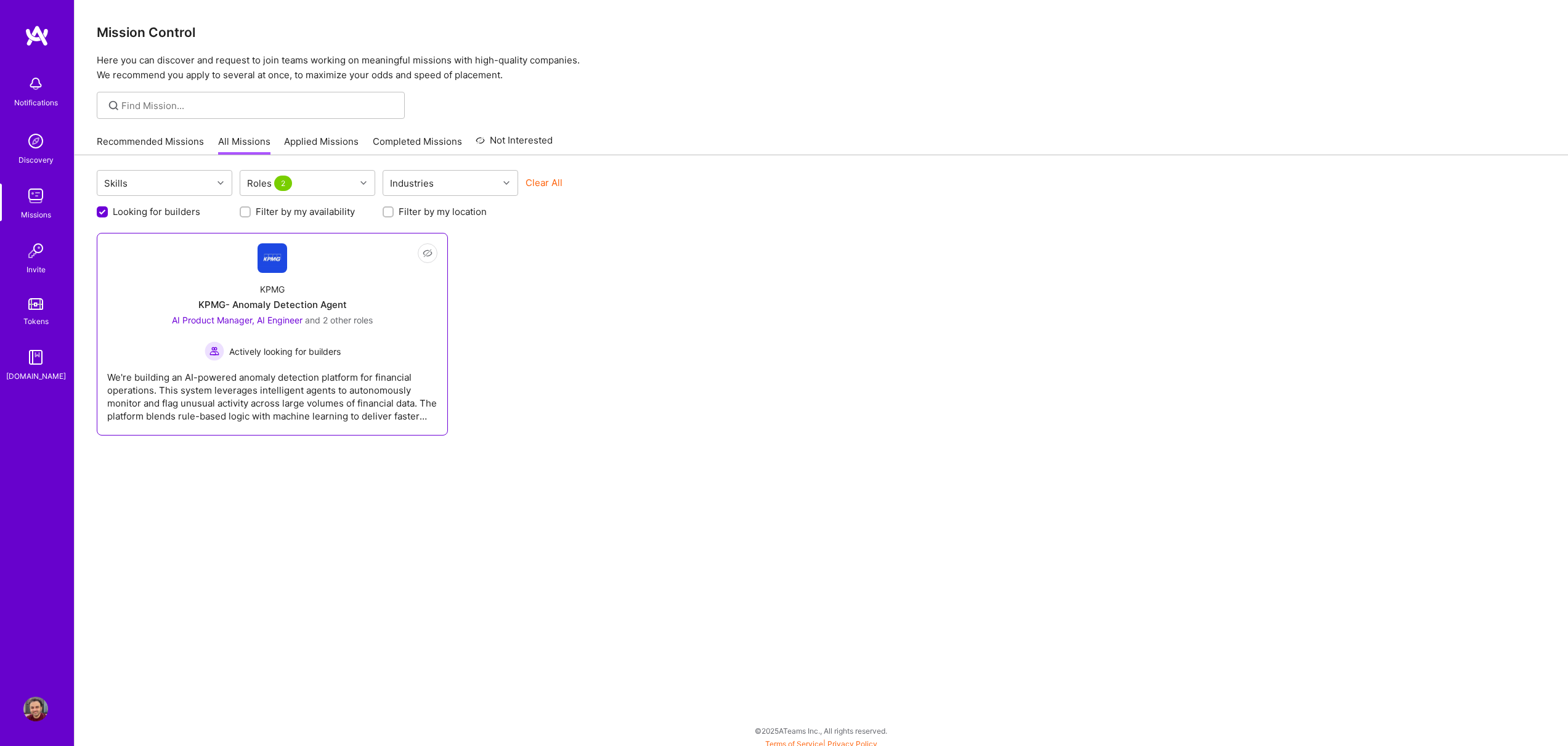
click at [313, 301] on div "KPMG- Anomaly Detection Agent" at bounding box center [273, 304] width 149 height 13
click at [313, 184] on div "Roles 2" at bounding box center [297, 182] width 115 height 24
click at [281, 263] on div "AI Product Manager" at bounding box center [307, 260] width 120 height 13
checkbox input "false"
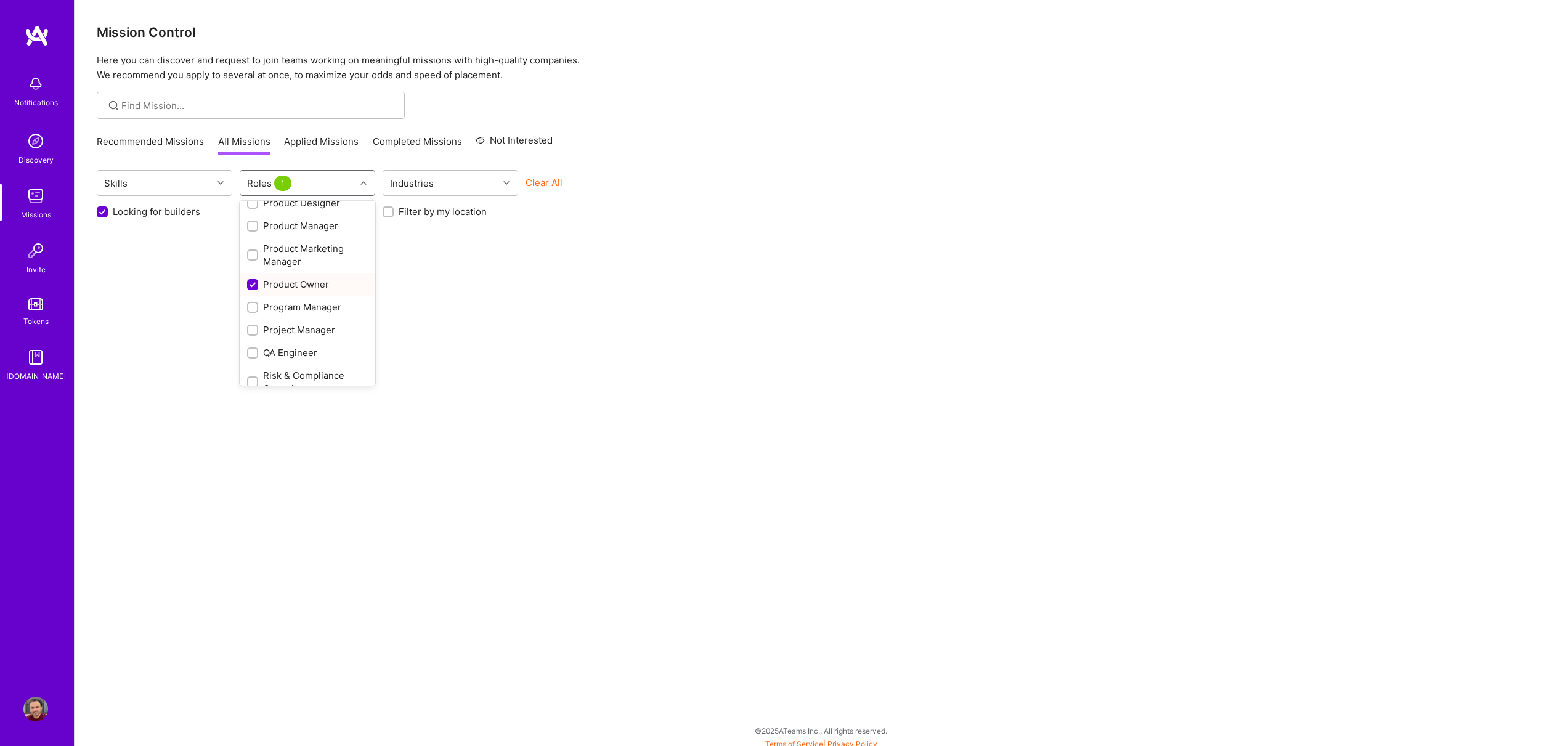
scroll to position [579, 0]
click at [273, 250] on div "Product Marketing Manager" at bounding box center [307, 248] width 120 height 26
checkbox input "true"
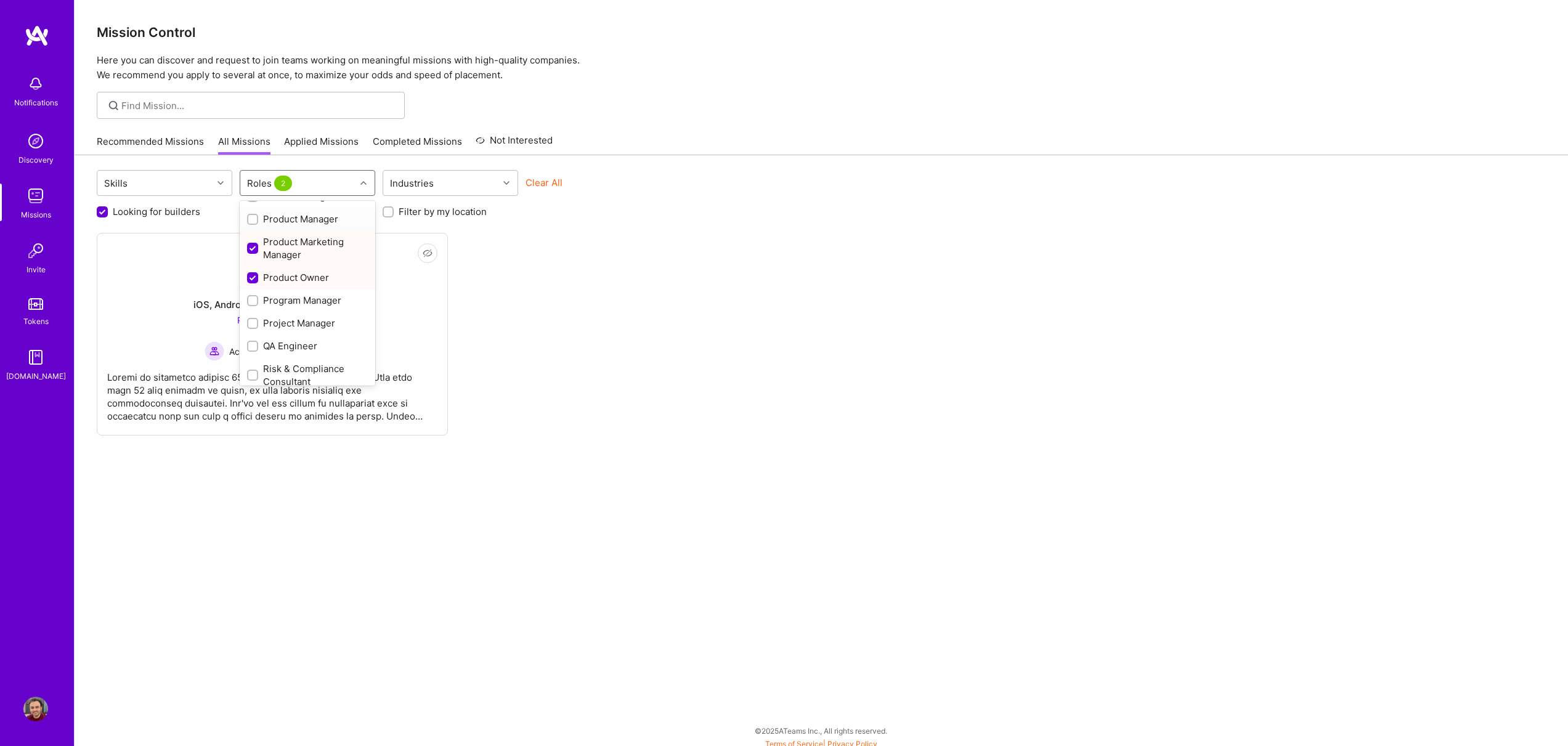
click at [266, 218] on div "Product Manager" at bounding box center [307, 219] width 120 height 13
checkbox input "true"
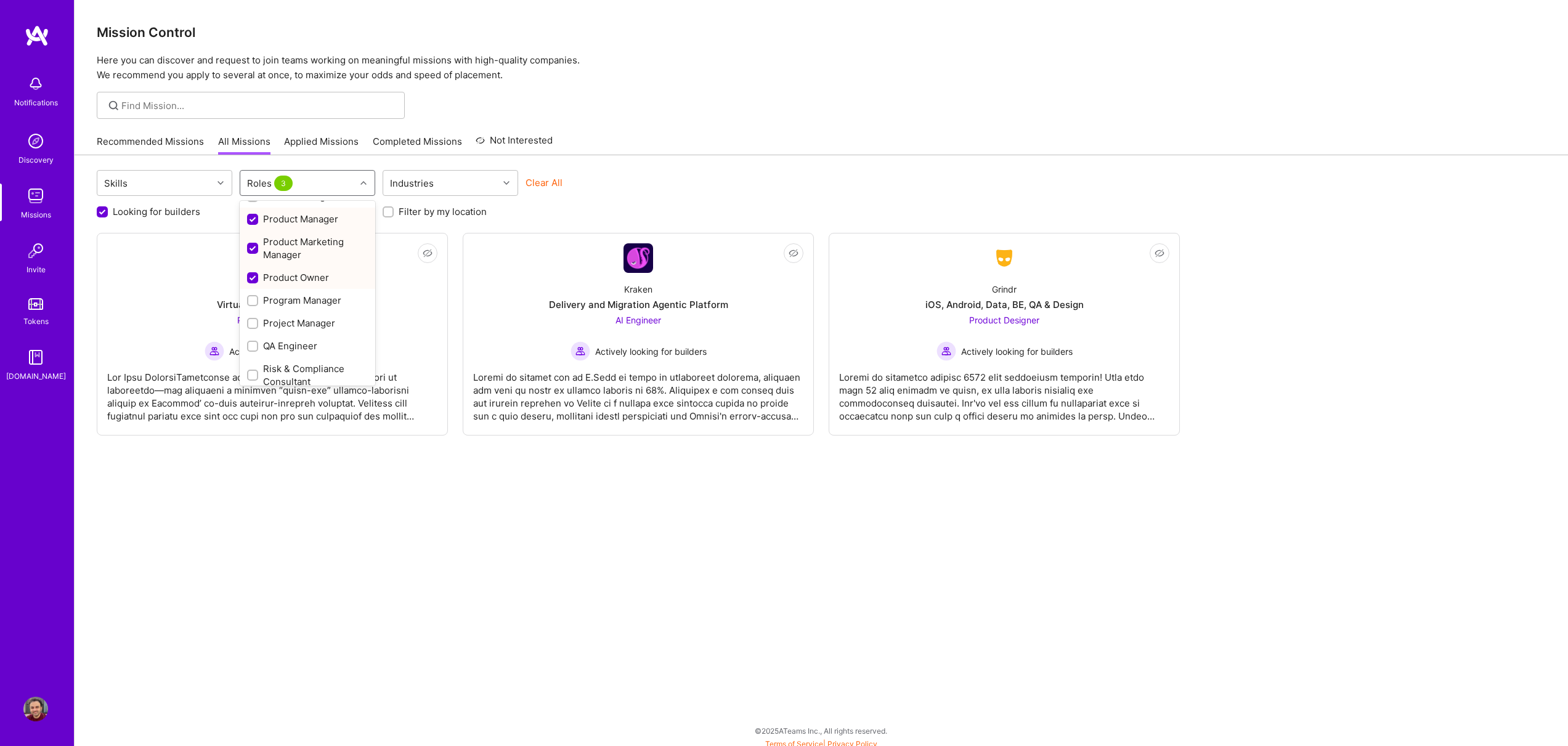
click at [264, 240] on div "Product Marketing Manager" at bounding box center [307, 248] width 120 height 26
checkbox input "false"
click at [339, 485] on div "Skills Roles 2 Industries Clear All Looking for builders Filter by my availabil…" at bounding box center [821, 453] width 1493 height 597
click at [341, 199] on div "Looking for builders Filter by my availability Filter by my location" at bounding box center [821, 208] width 1448 height 19
click at [338, 174] on div "Roles 2" at bounding box center [297, 182] width 115 height 24
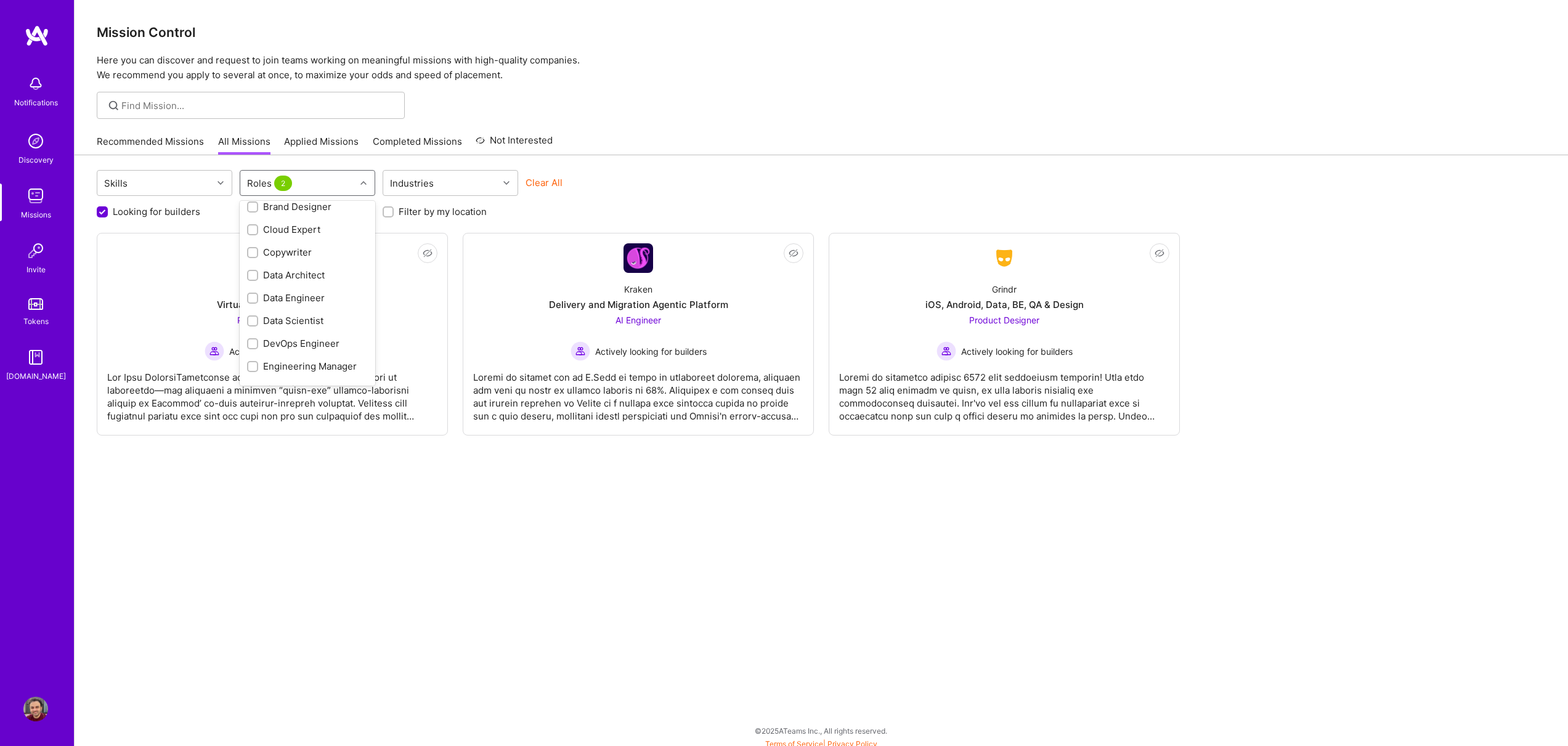
scroll to position [550, 0]
click at [357, 530] on div "Skills Roles 2 Industries Clear All Looking for builders Filter by my availabil…" at bounding box center [821, 453] width 1493 height 597
click at [315, 341] on div "Actively looking for builders" at bounding box center [273, 351] width 136 height 20
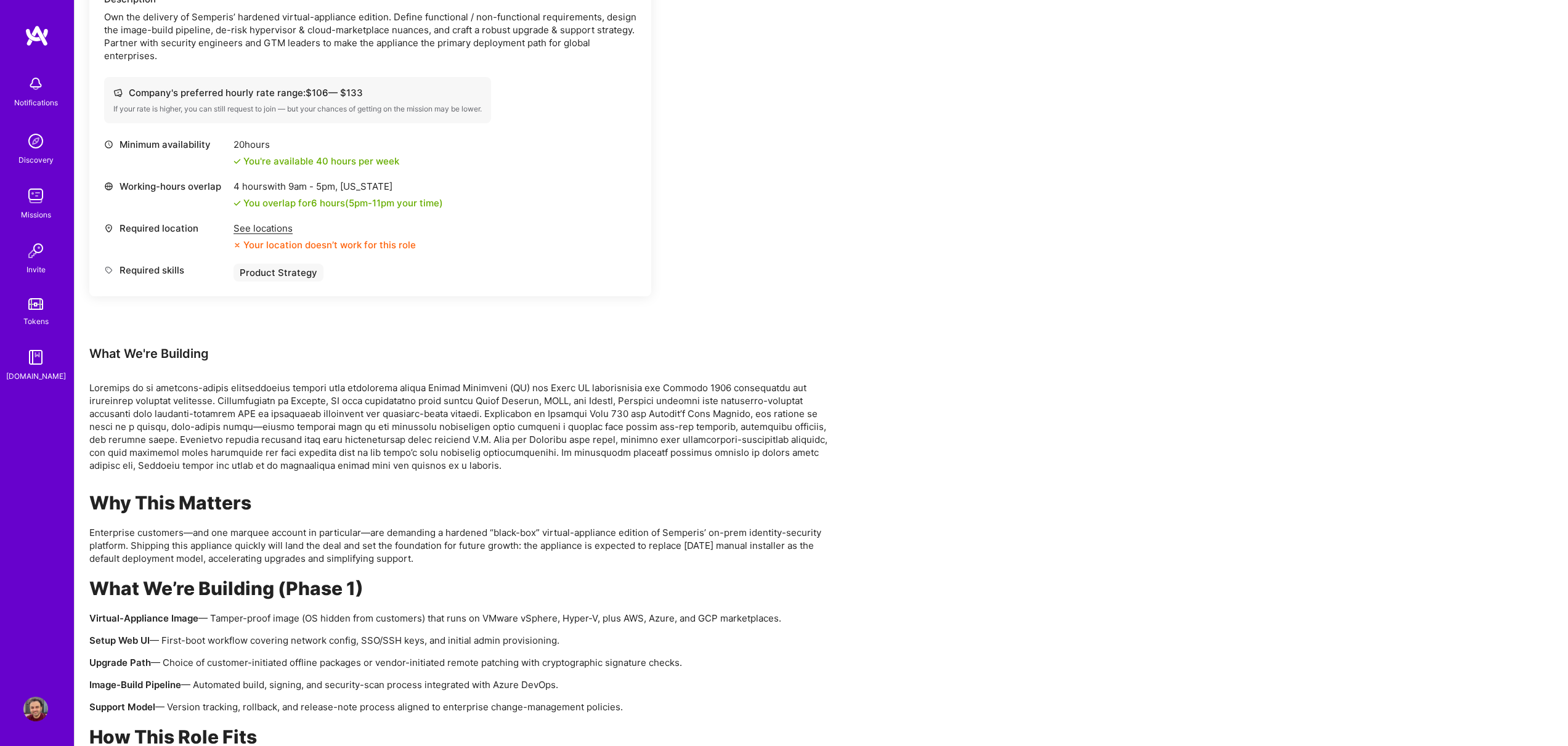
scroll to position [163, 0]
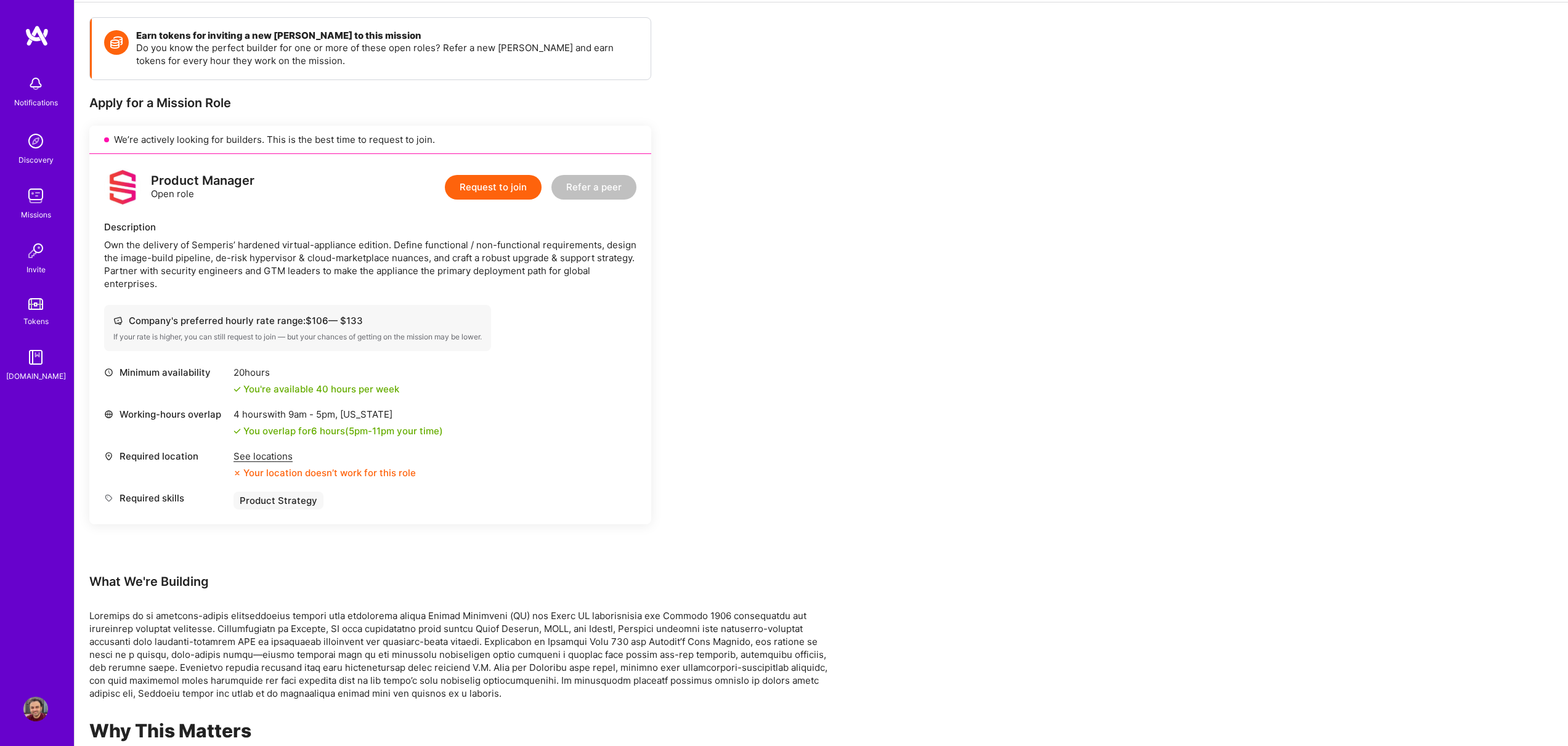
click at [280, 456] on div "See locations" at bounding box center [324, 455] width 182 height 13
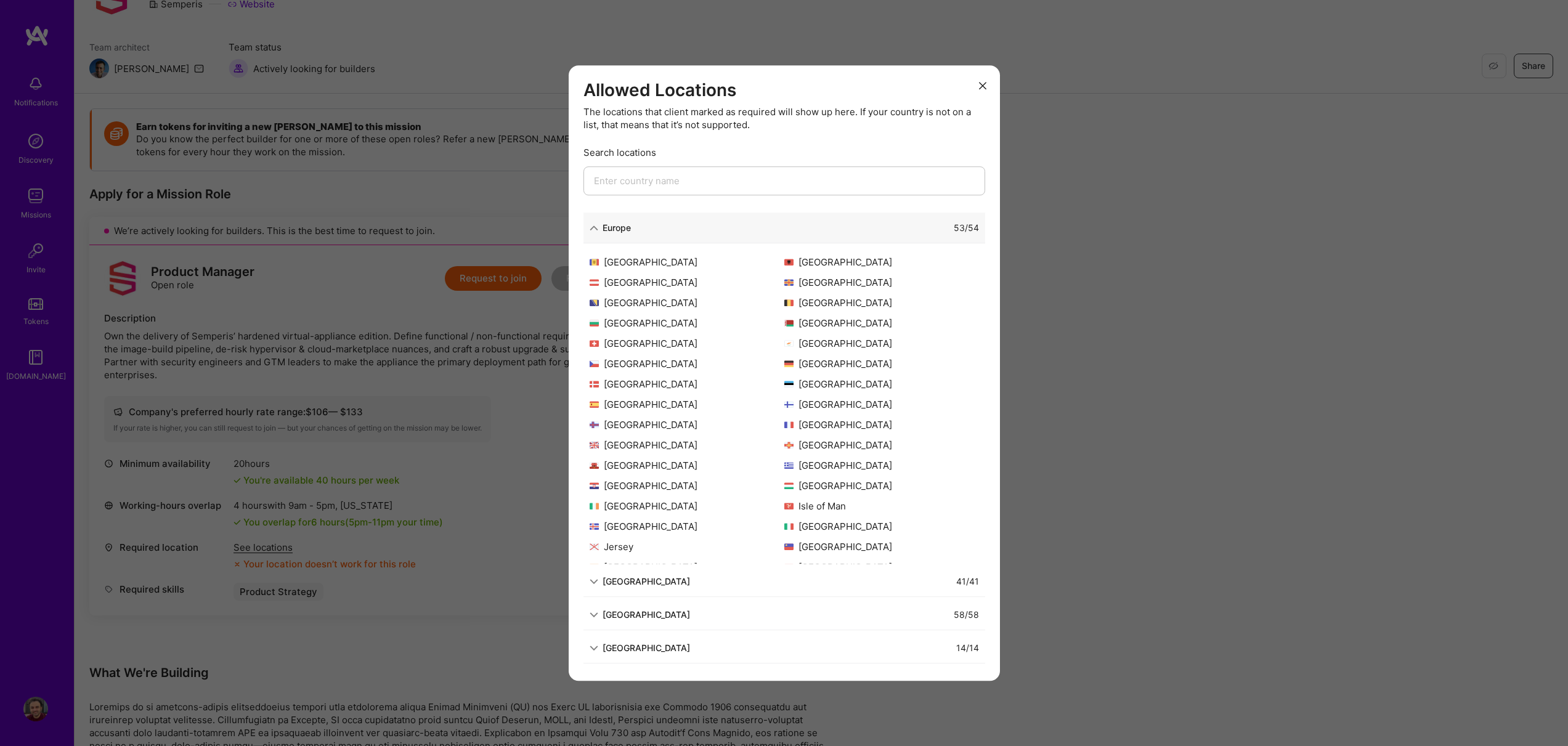
scroll to position [0, 0]
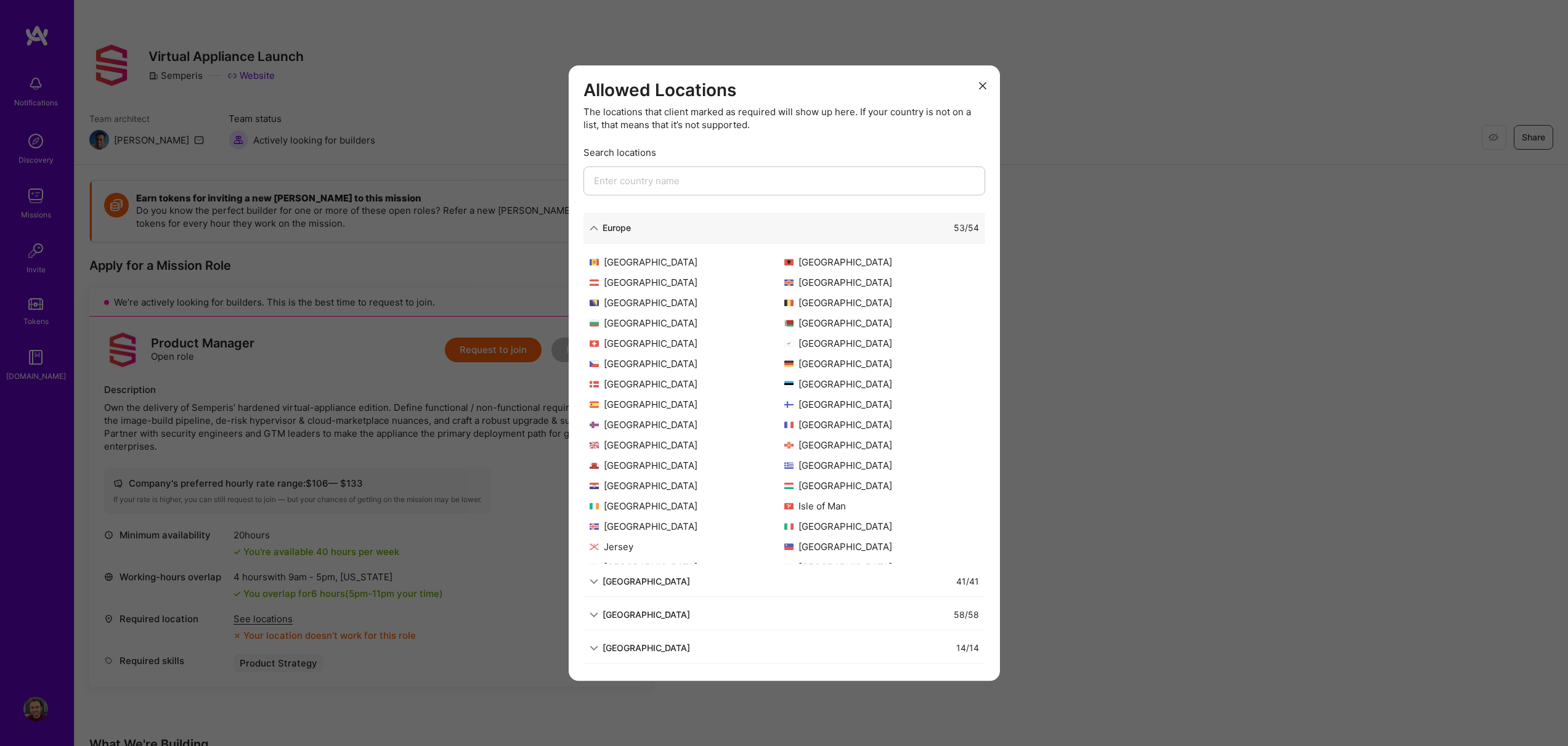
click at [467, 445] on div "Allowed Locations The locations that client marked as required will show up her…" at bounding box center [784, 373] width 1568 height 746
click at [992, 89] on div "Allowed Locations The locations that client marked as required will show up her…" at bounding box center [784, 373] width 431 height 616
click at [989, 81] on button "modal" at bounding box center [983, 85] width 14 height 20
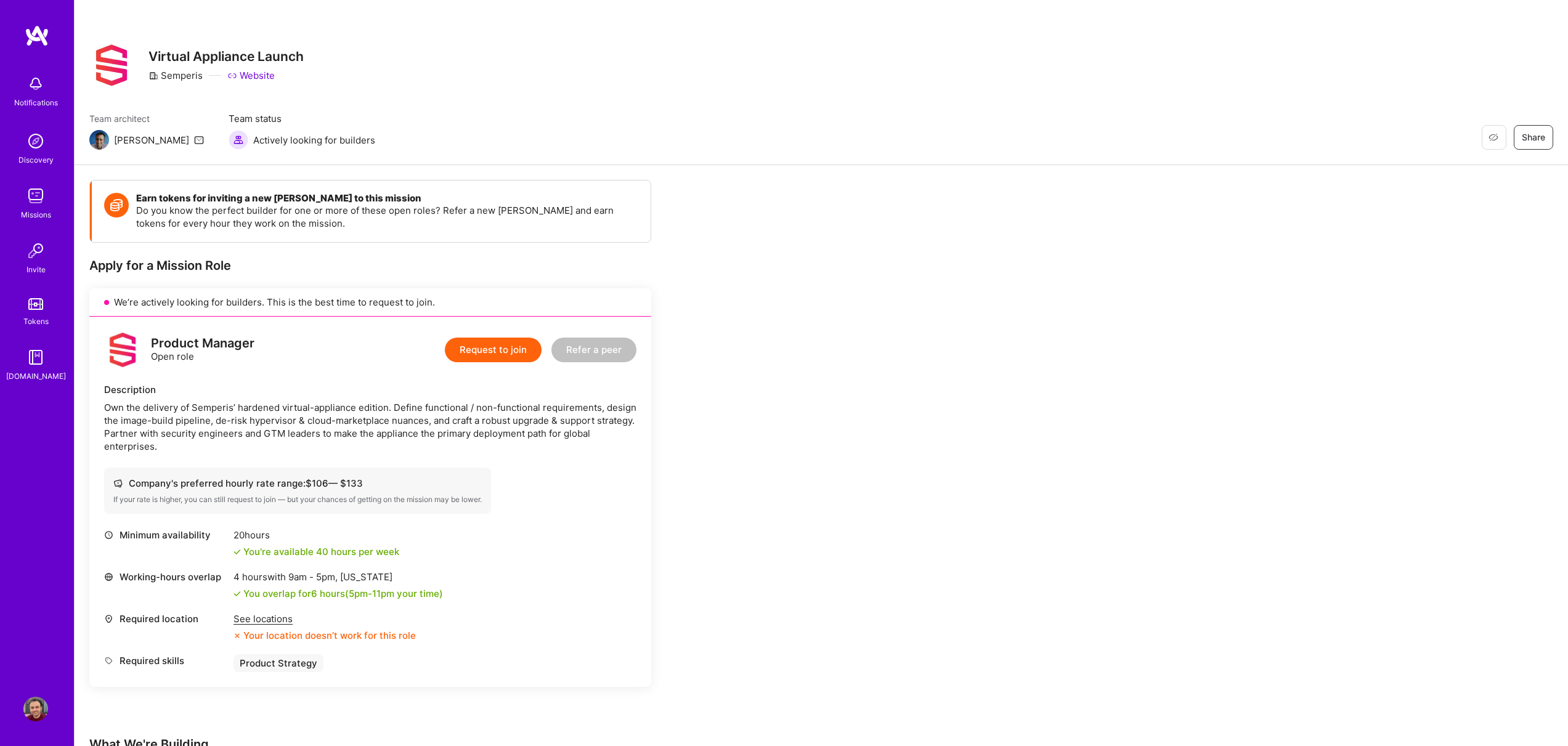
click at [32, 195] on img at bounding box center [35, 196] width 24 height 24
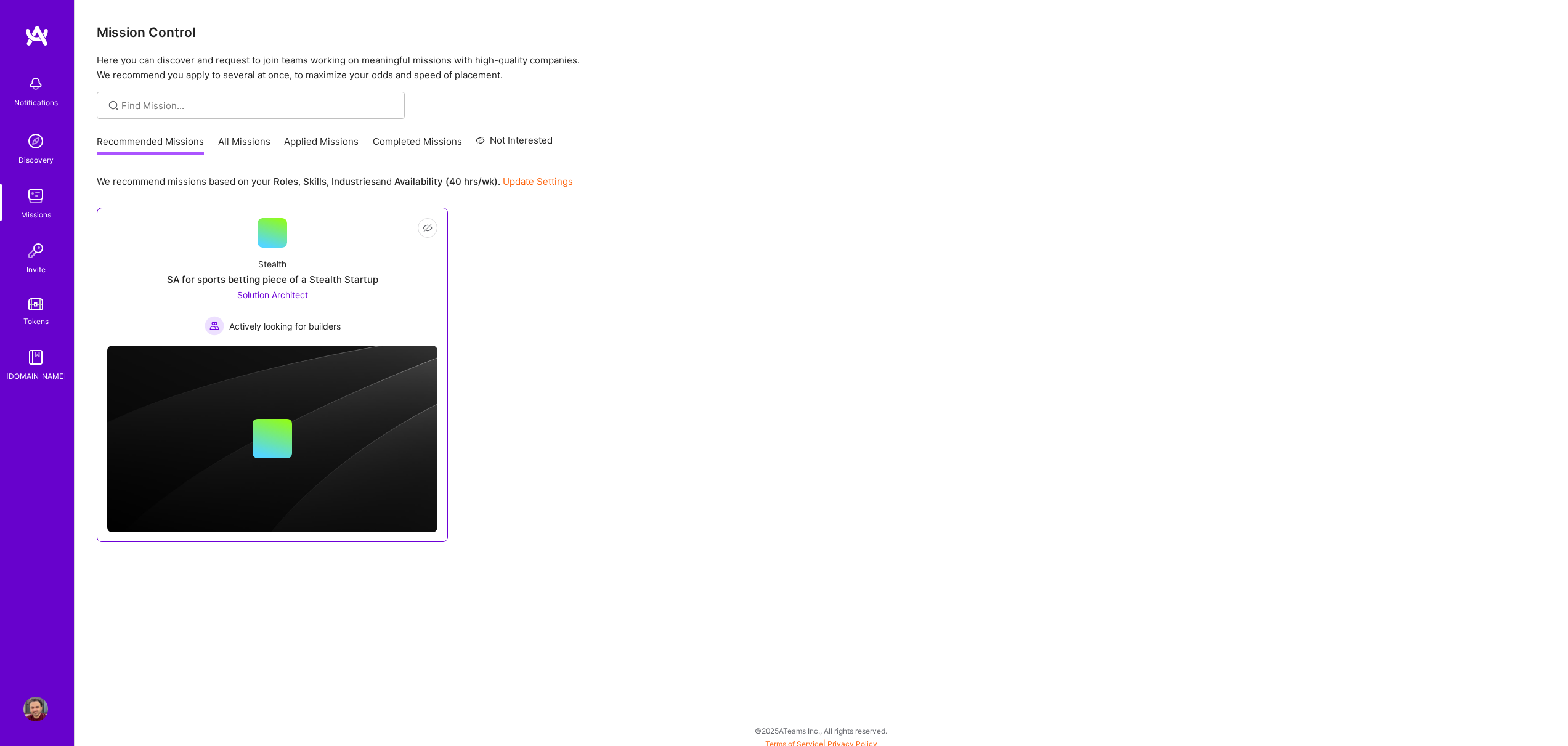
click at [290, 259] on div "Stealth SA for sports betting piece of a Stealth Startup Solution Architect Act…" at bounding box center [272, 291] width 331 height 88
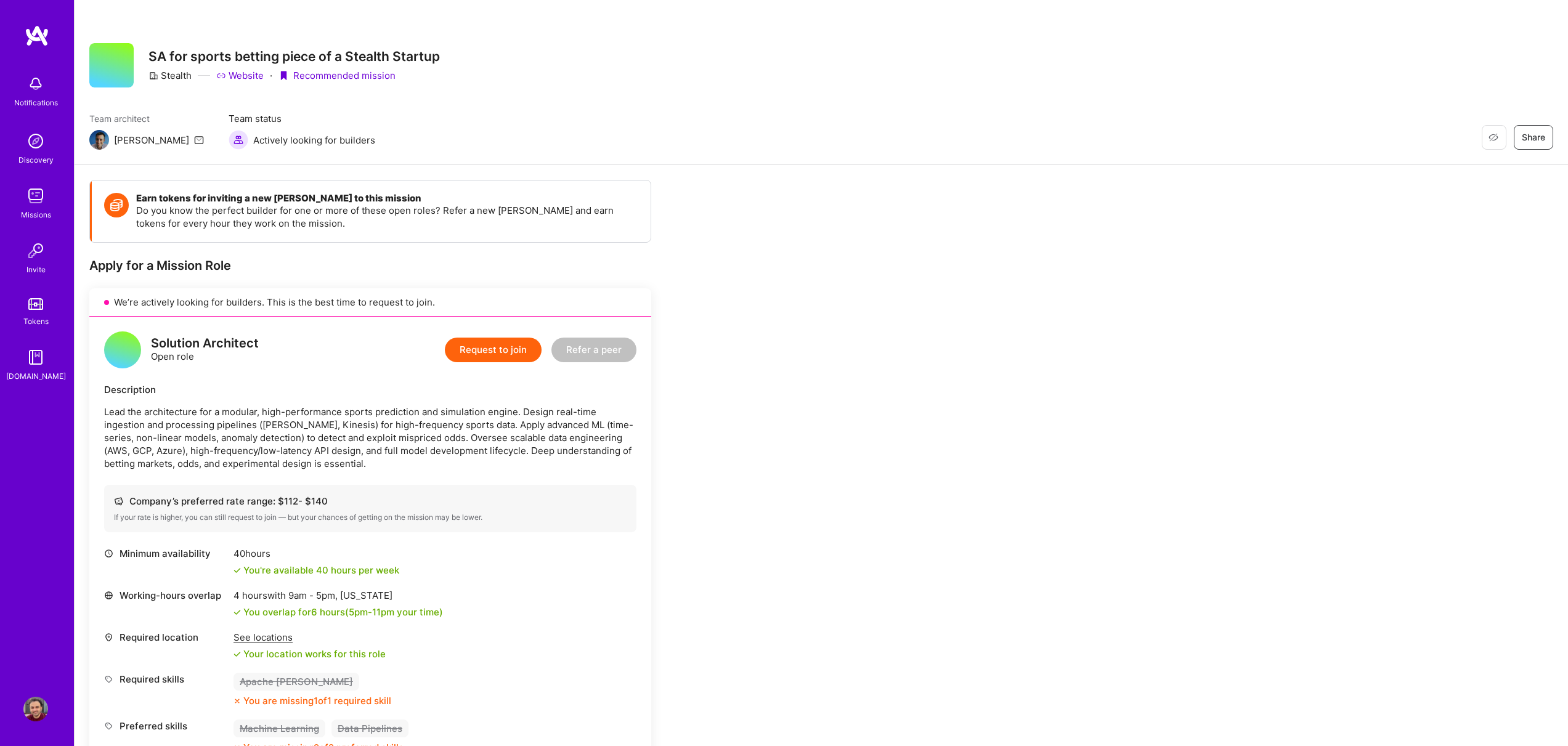
click at [111, 55] on div at bounding box center [111, 65] width 44 height 44
click at [35, 198] on img at bounding box center [35, 196] width 24 height 24
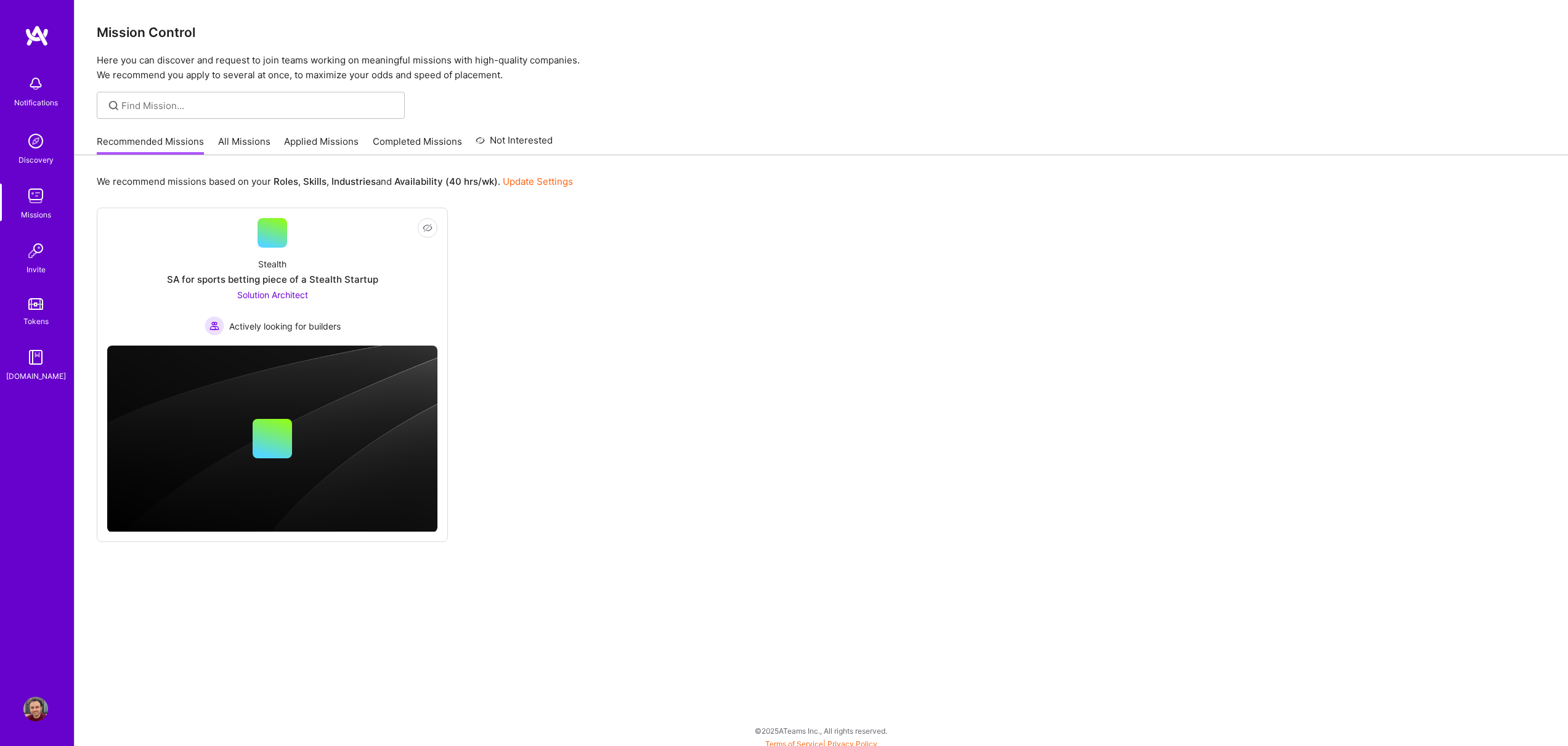
click at [392, 143] on link "Completed Missions" at bounding box center [417, 145] width 90 height 20
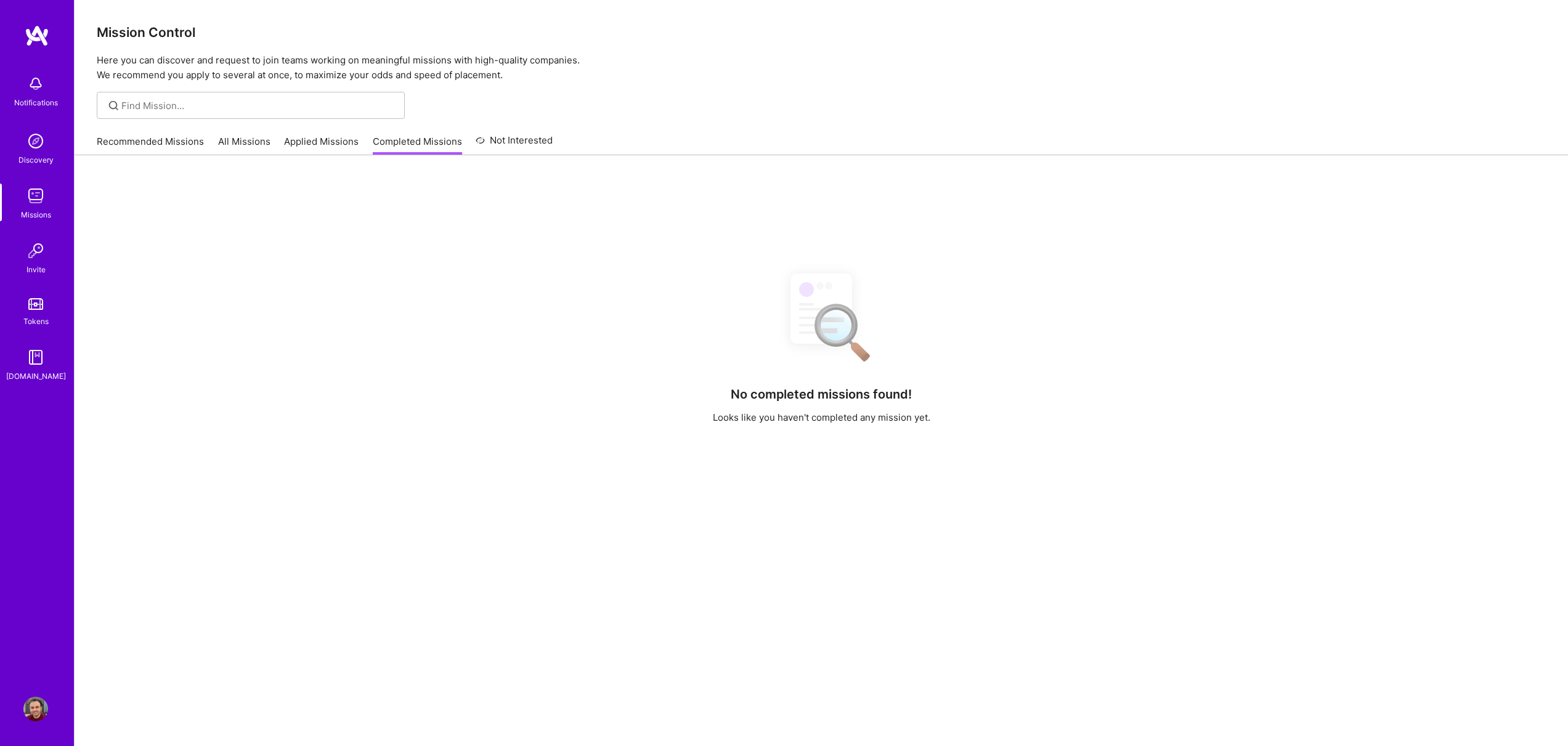
click at [335, 139] on link "Applied Missions" at bounding box center [321, 145] width 74 height 20
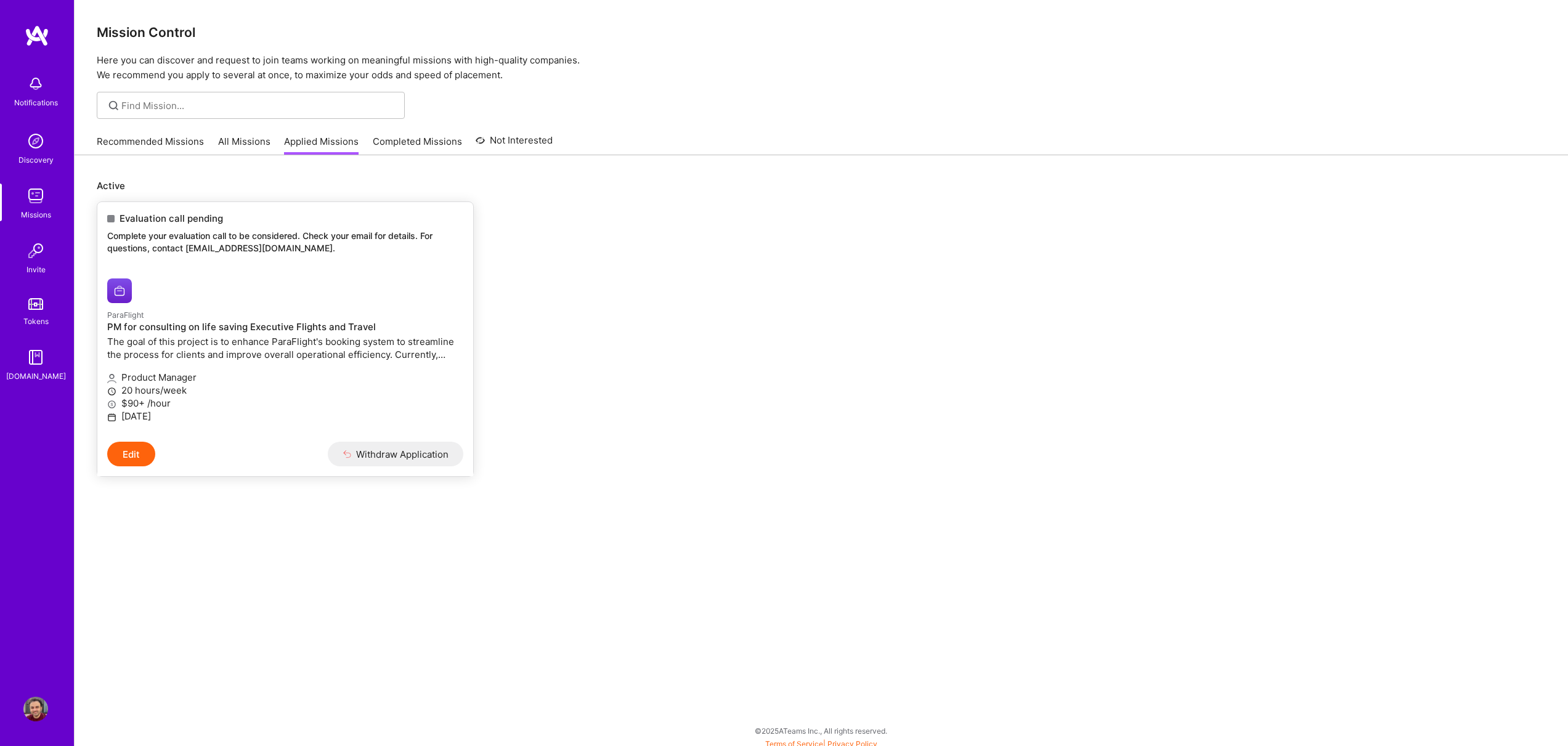
click at [290, 256] on div "Evaluation call pending Complete your evaluation call to be considered. Check y…" at bounding box center [284, 234] width 376 height 66
click at [36, 715] on img at bounding box center [35, 708] width 24 height 24
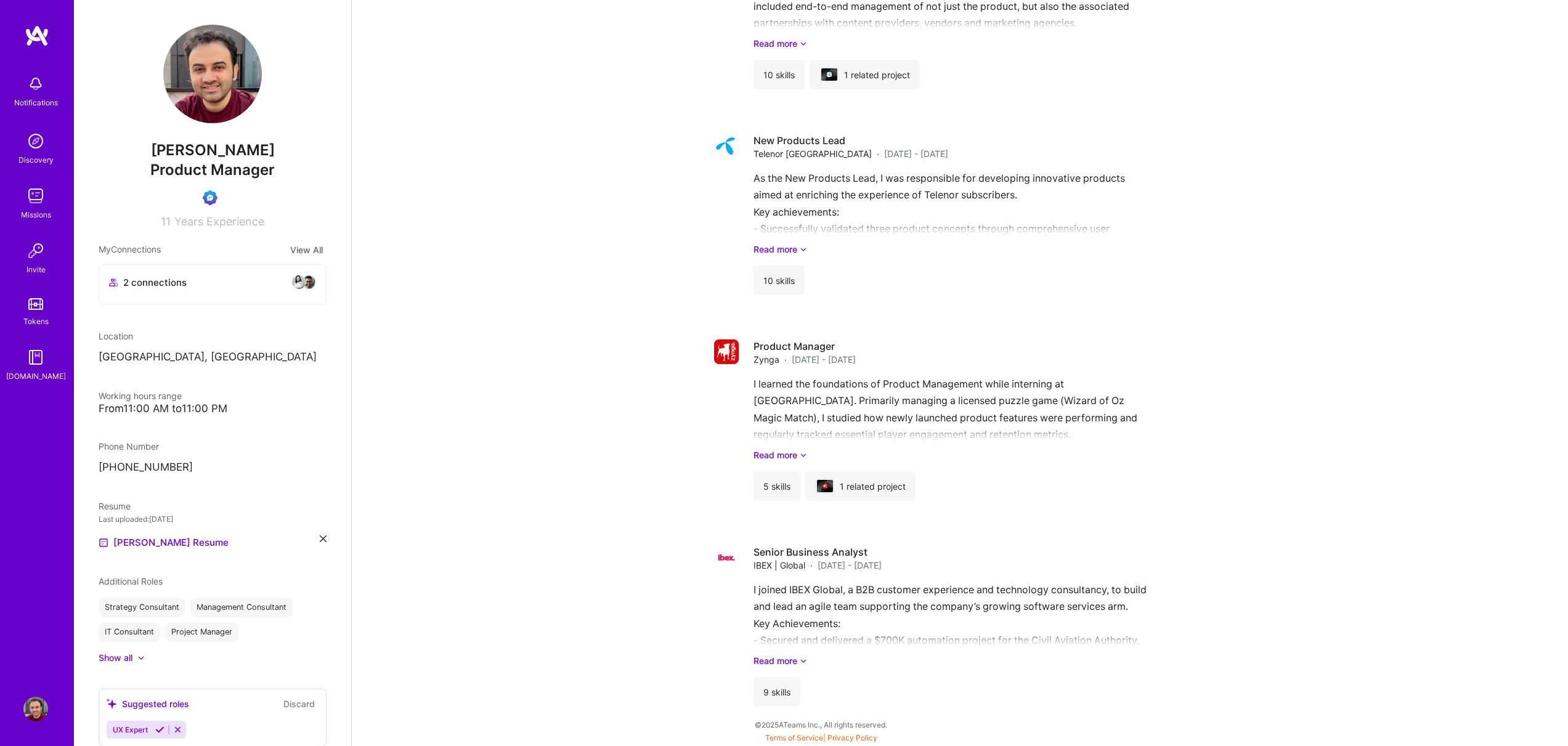
click at [309, 255] on button "View All" at bounding box center [306, 250] width 40 height 14
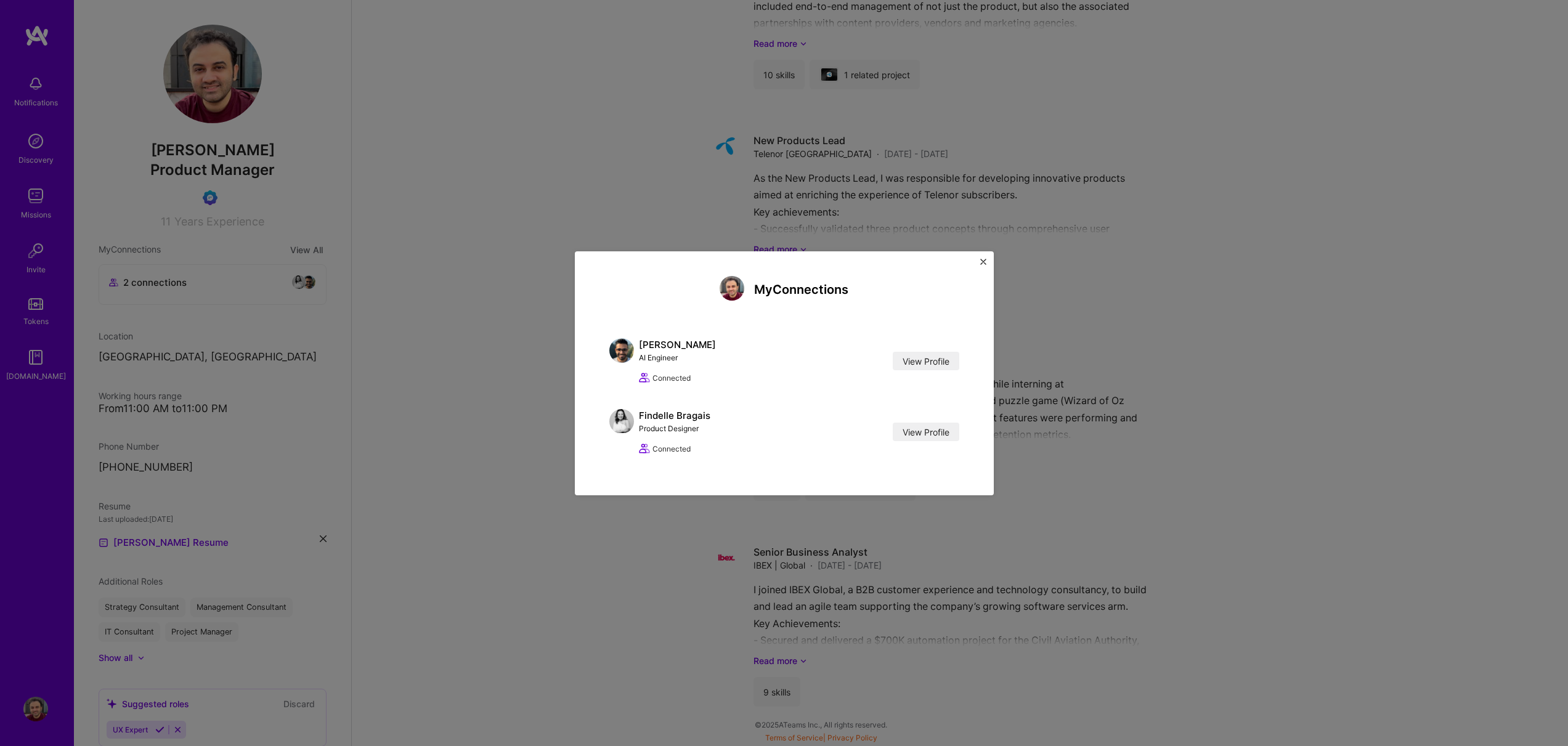
click at [539, 217] on div "My Connections [PERSON_NAME] AI Engineer View Profile Connected View Profile Fi…" at bounding box center [784, 373] width 1568 height 746
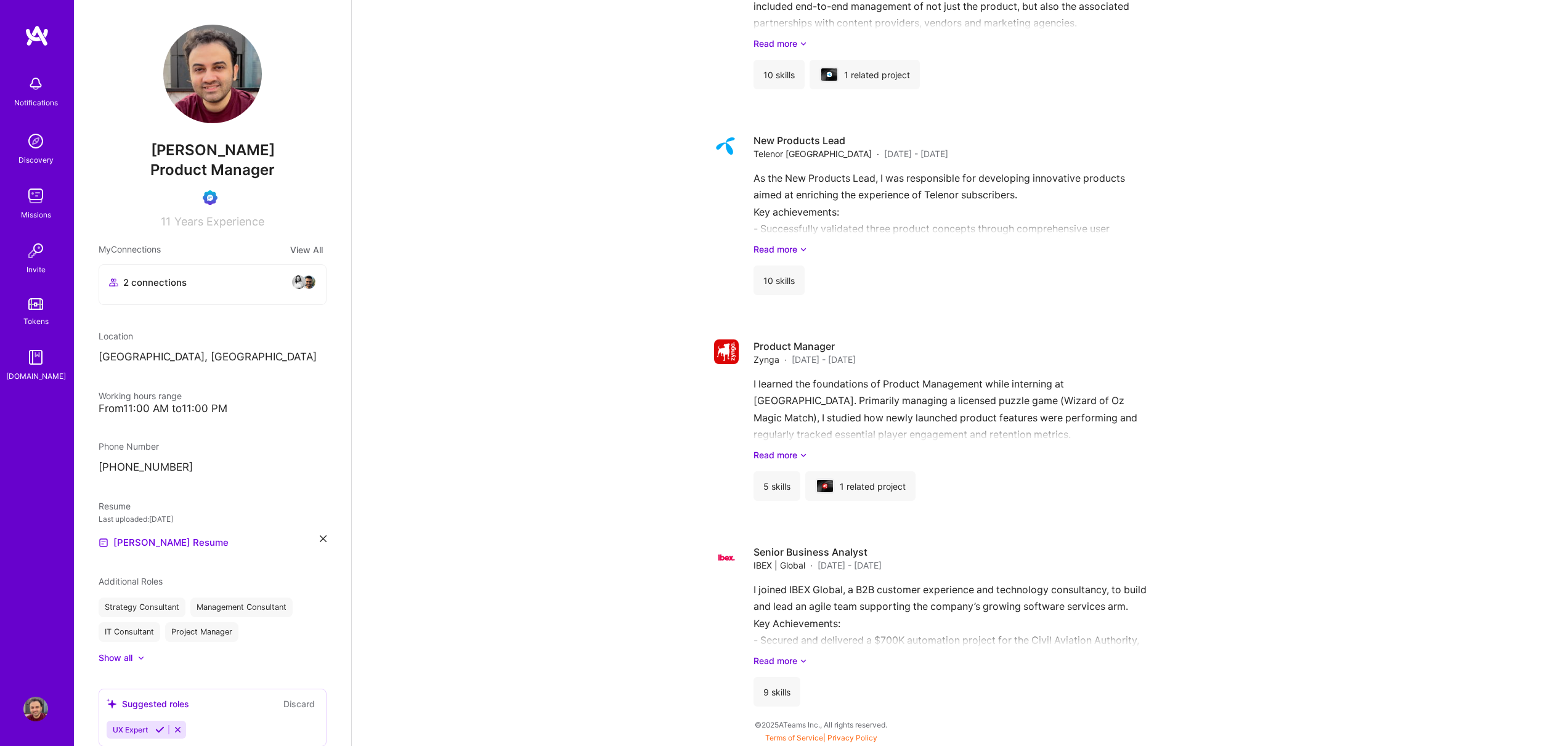
click at [33, 203] on img at bounding box center [35, 196] width 24 height 24
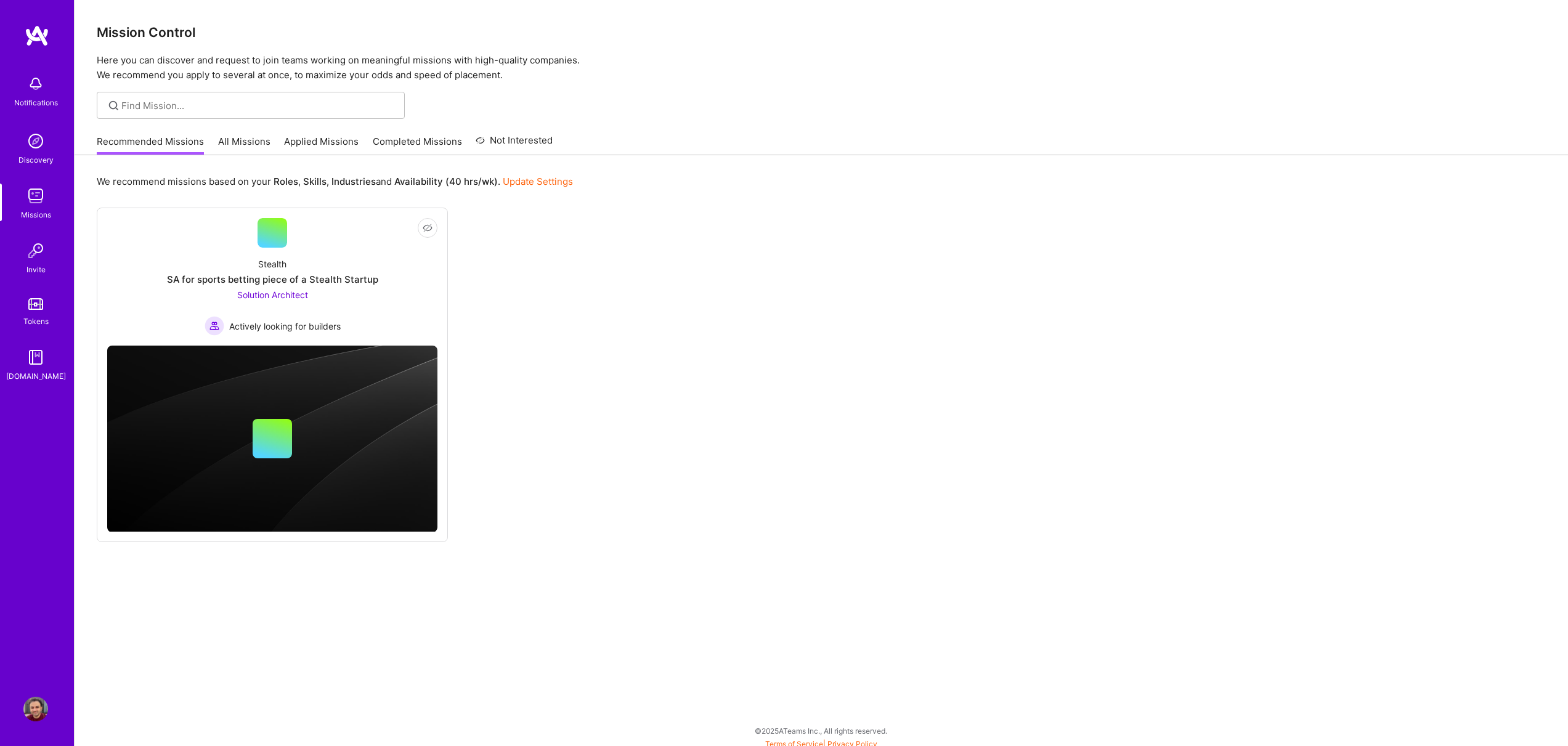
click at [230, 140] on link "All Missions" at bounding box center [245, 145] width 53 height 20
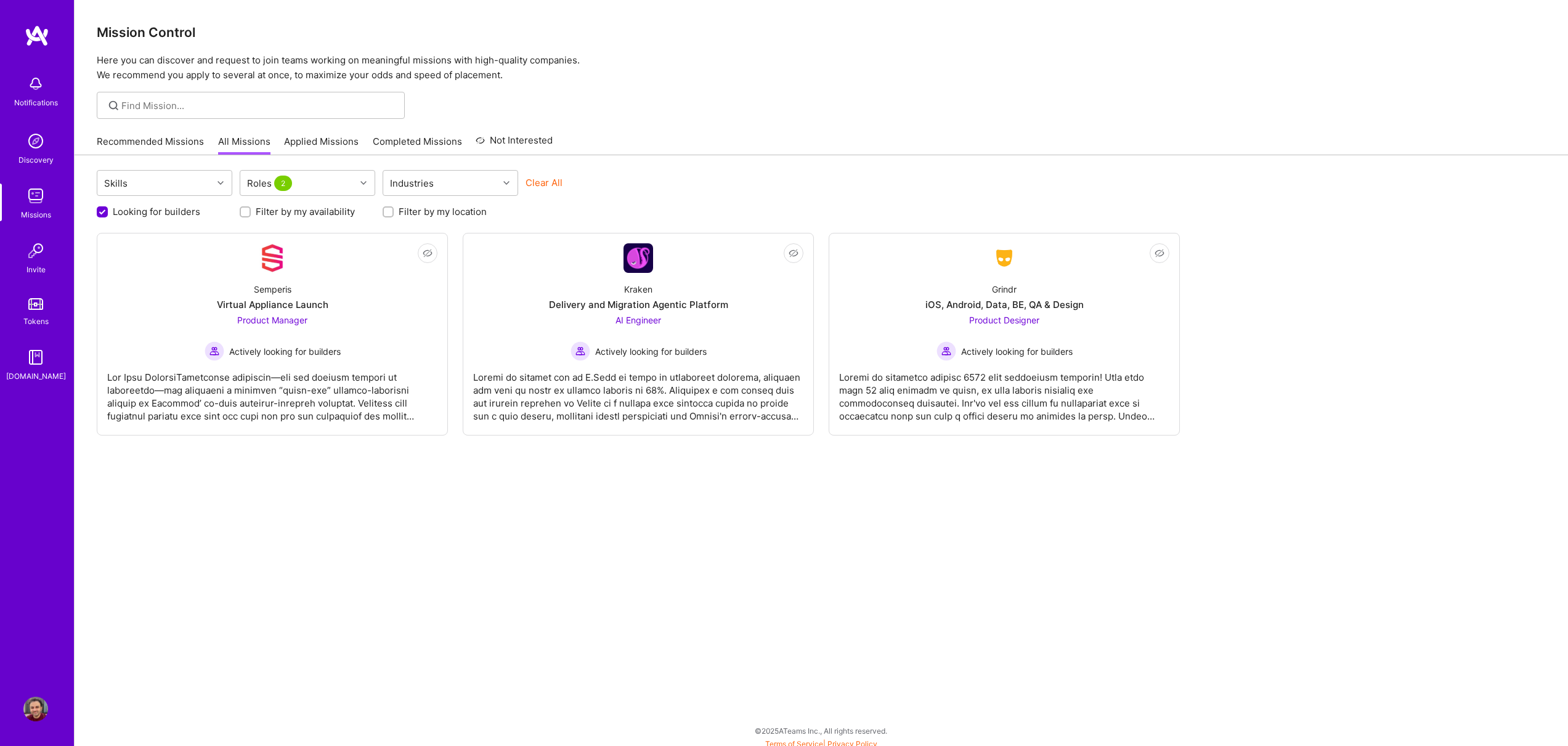
click at [122, 215] on label "Looking for builders" at bounding box center [156, 211] width 88 height 13
click at [109, 215] on input "Looking for builders" at bounding box center [103, 212] width 11 height 11
checkbox input "false"
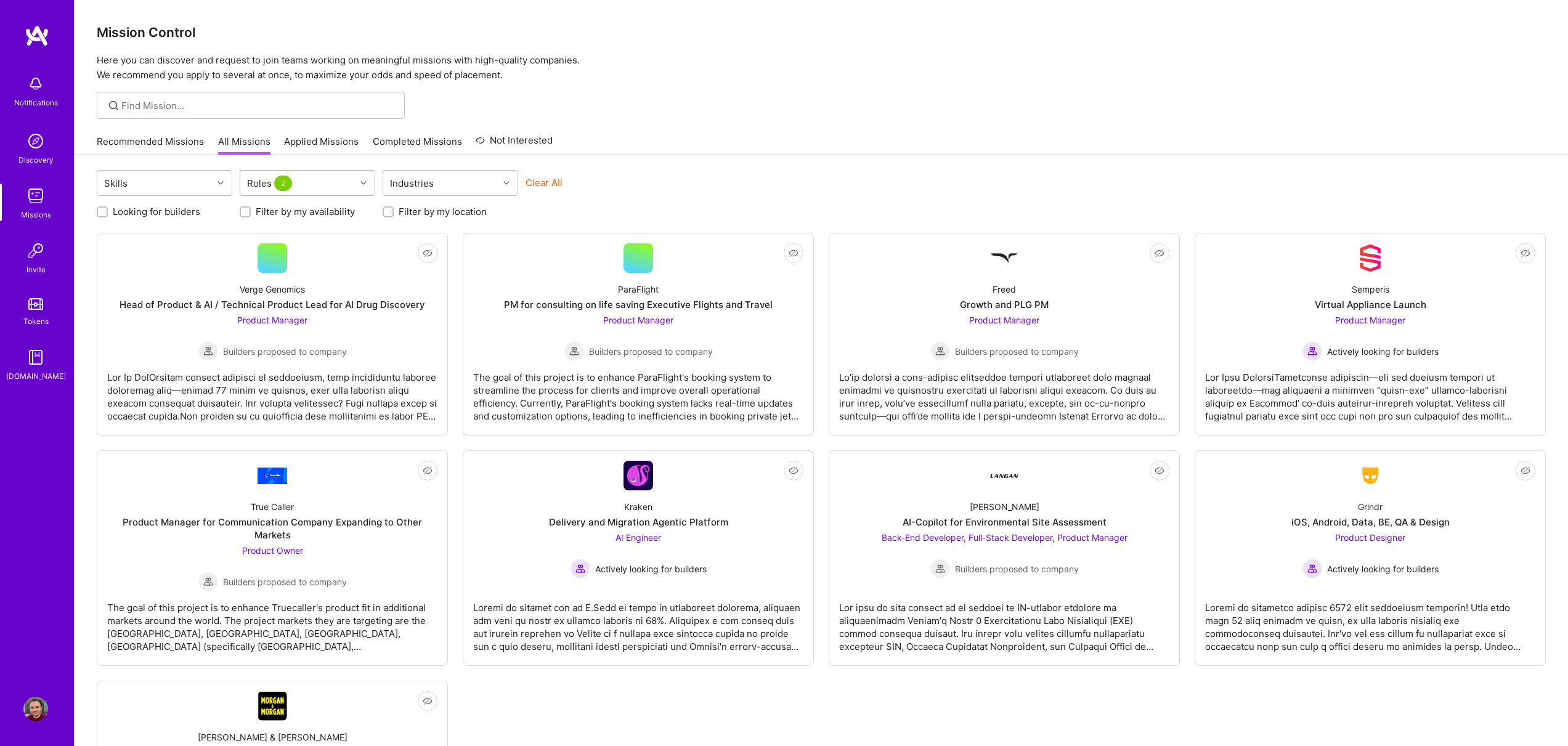
click at [307, 183] on div "Roles 2" at bounding box center [297, 182] width 115 height 24
click at [713, 196] on div "Skills option Product Marketing Manager focused, 27 of 38. 38 results available…" at bounding box center [821, 185] width 1448 height 29
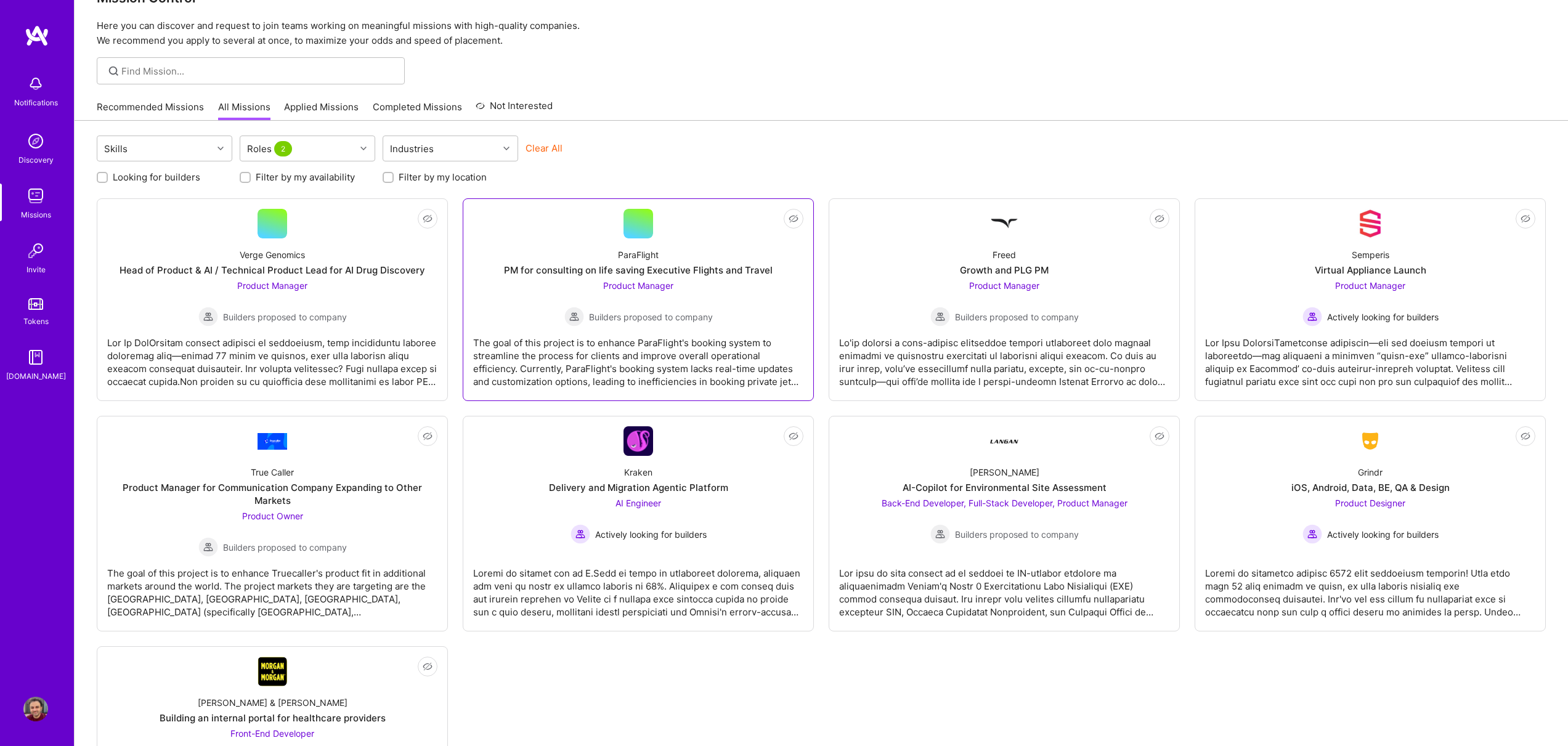
scroll to position [167, 0]
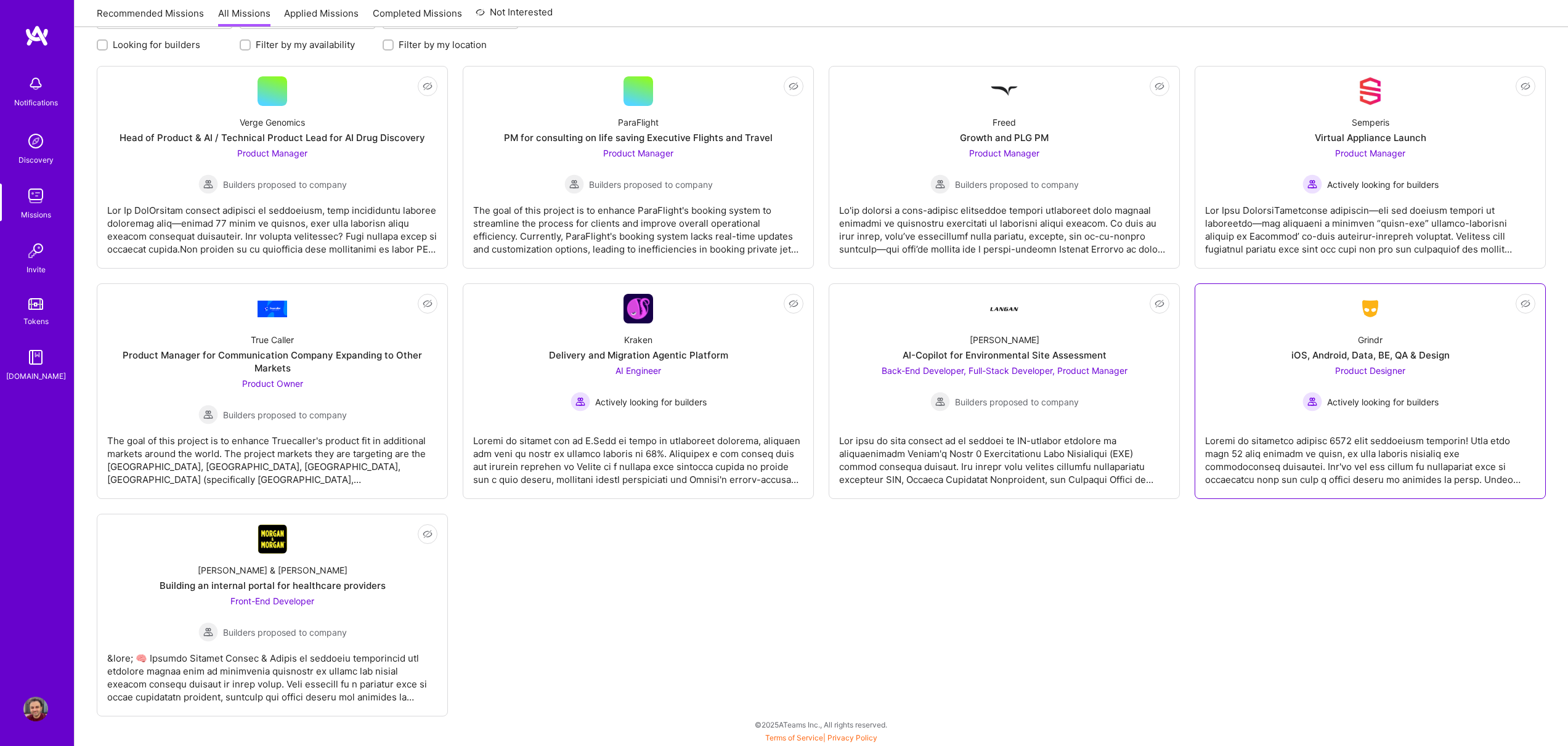
click at [1322, 364] on div "Product Designer Actively looking for builders" at bounding box center [1371, 387] width 136 height 47
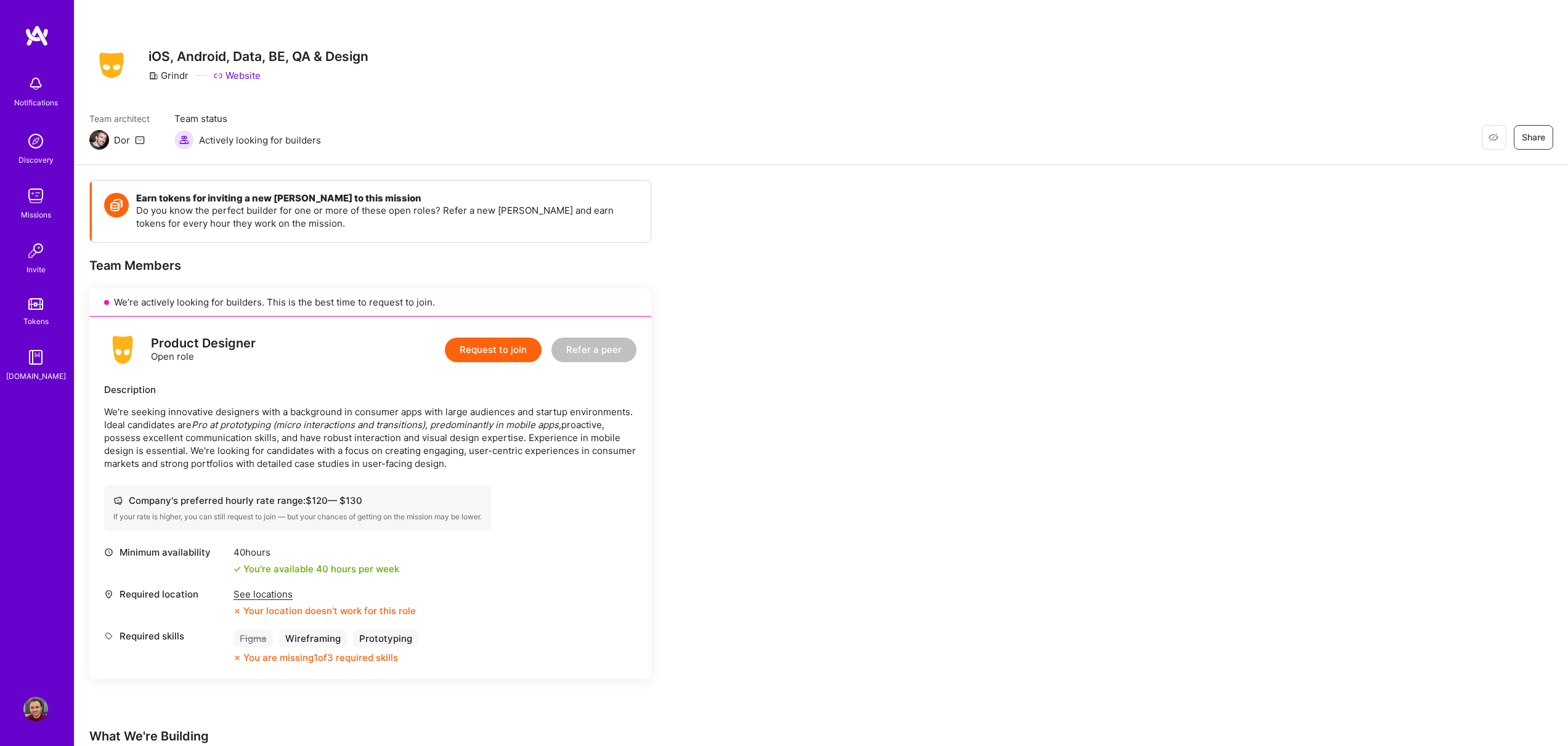
click at [35, 705] on img at bounding box center [35, 708] width 24 height 24
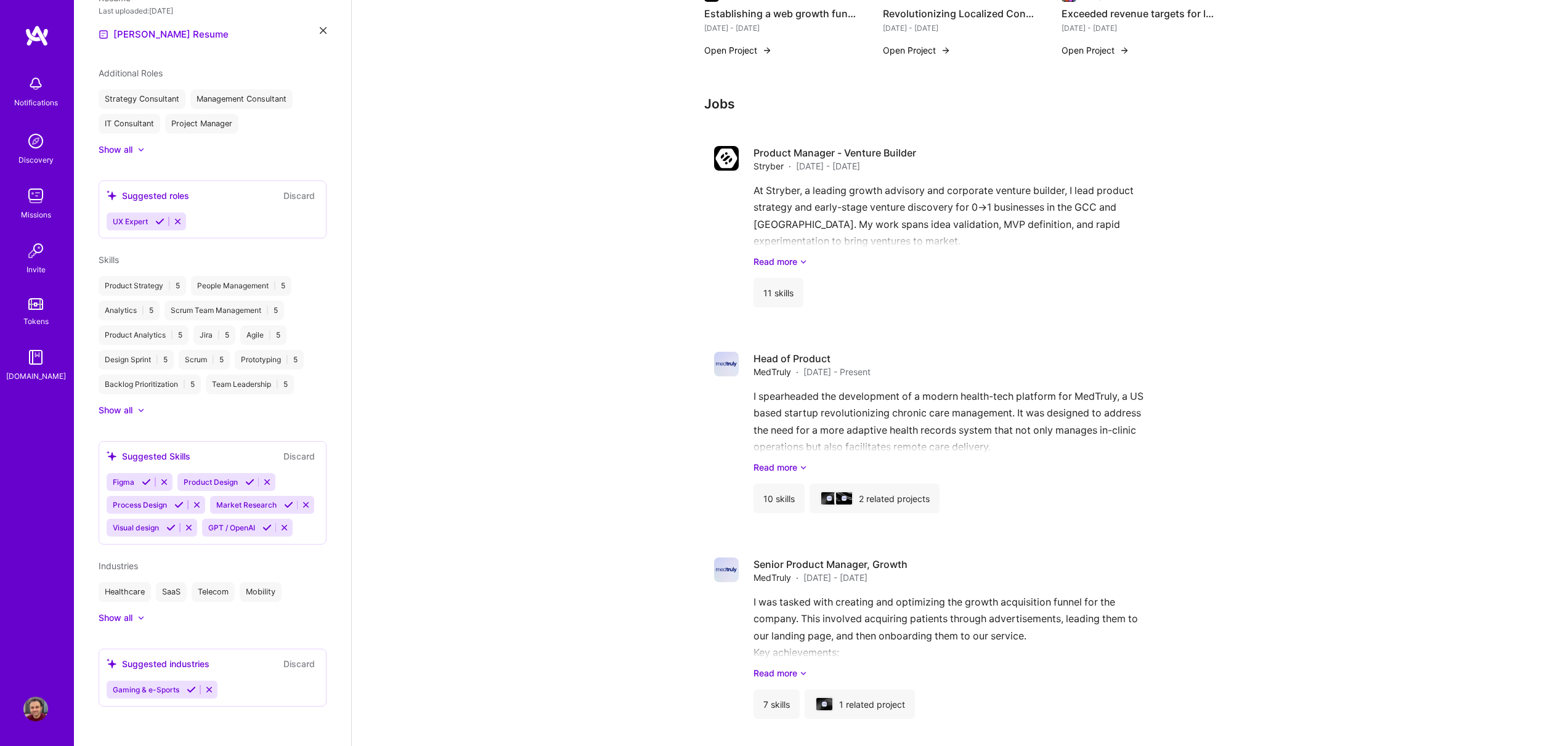
scroll to position [773, 0]
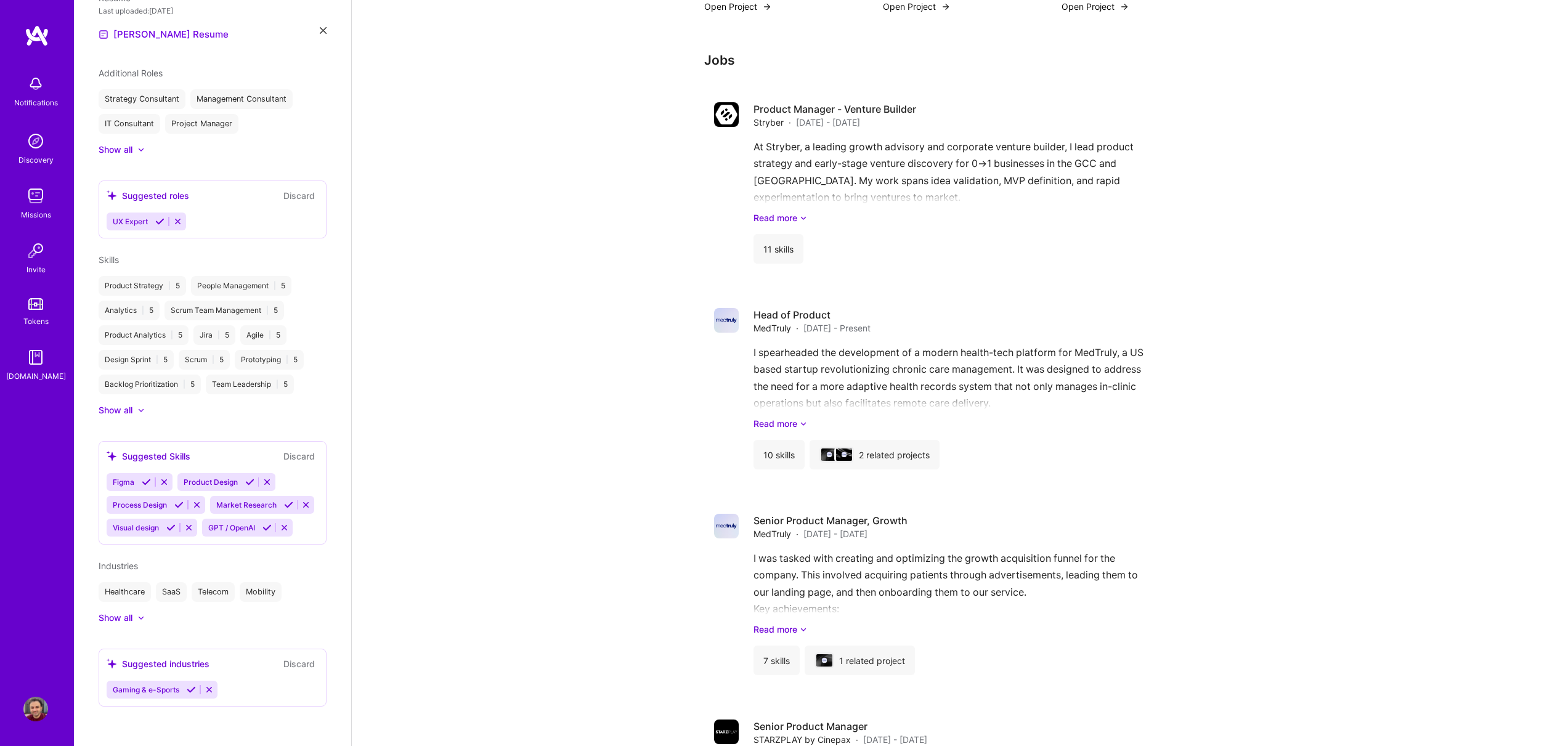
click at [280, 527] on icon at bounding box center [284, 527] width 9 height 9
click at [126, 406] on div "Show all" at bounding box center [115, 411] width 34 height 13
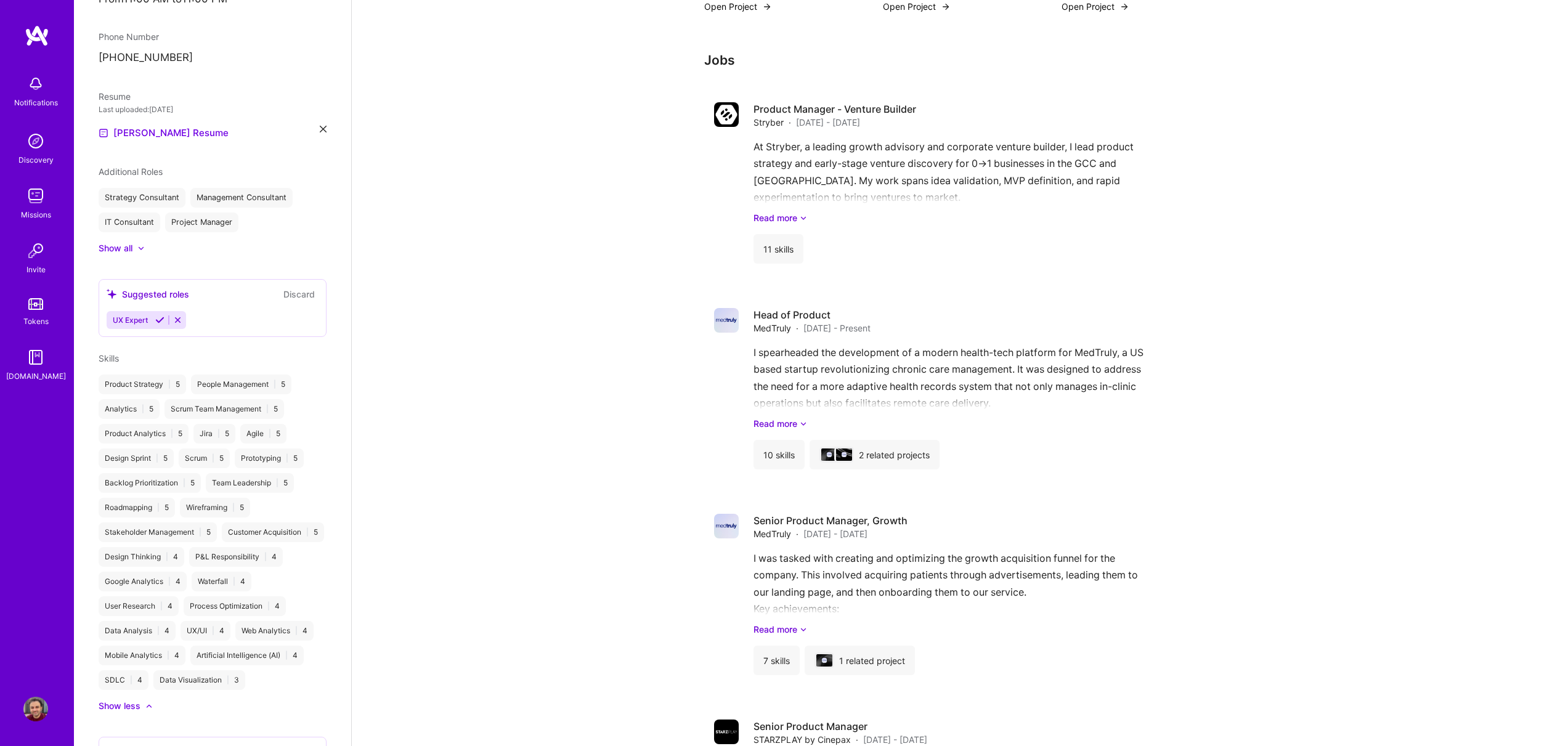
scroll to position [412, 0]
click at [127, 251] on div "[PERSON_NAME] Product Manager 11 Years Experience My Connections View All 2 con…" at bounding box center [213, 373] width 277 height 746
click at [129, 249] on div "Show all" at bounding box center [115, 246] width 34 height 13
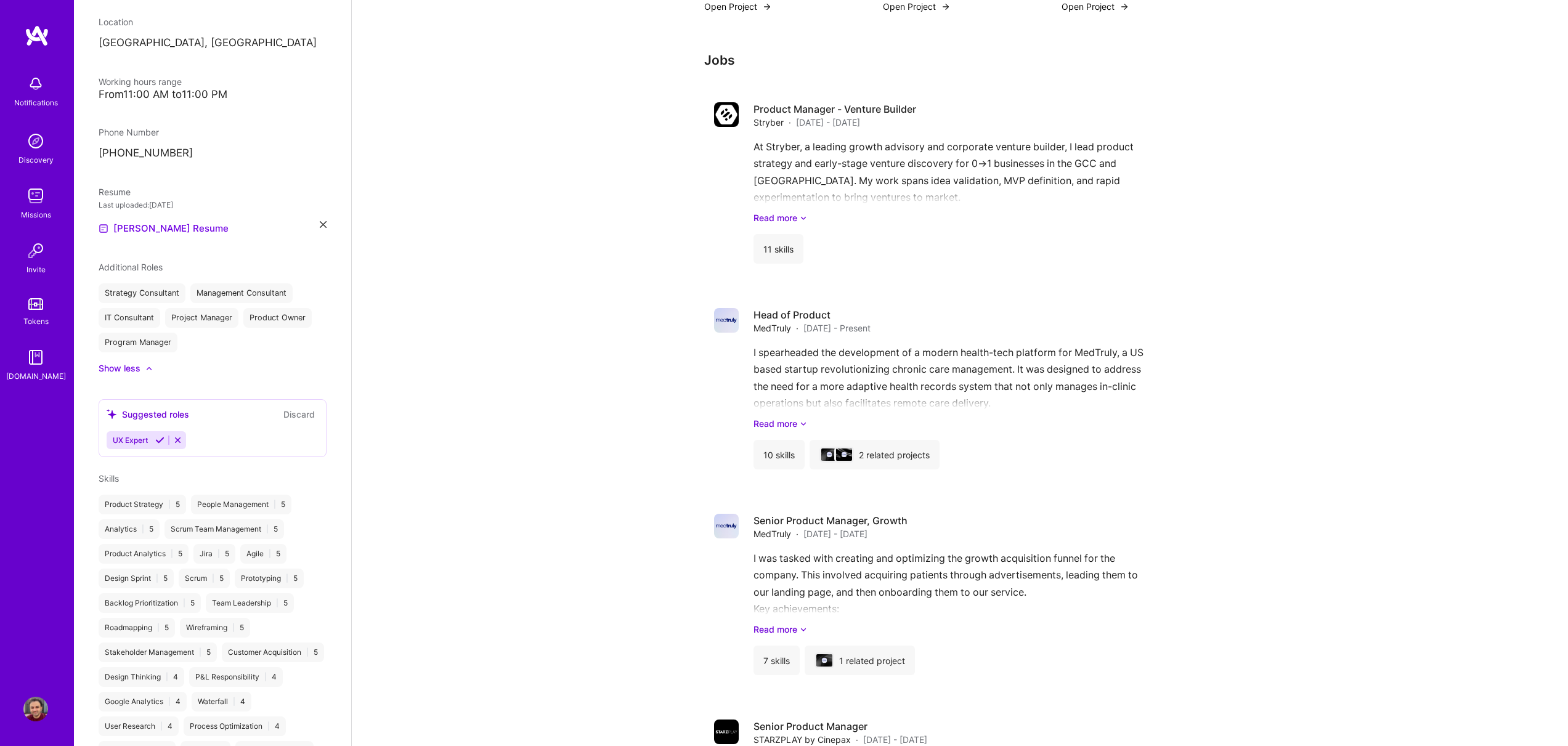
scroll to position [753, 0]
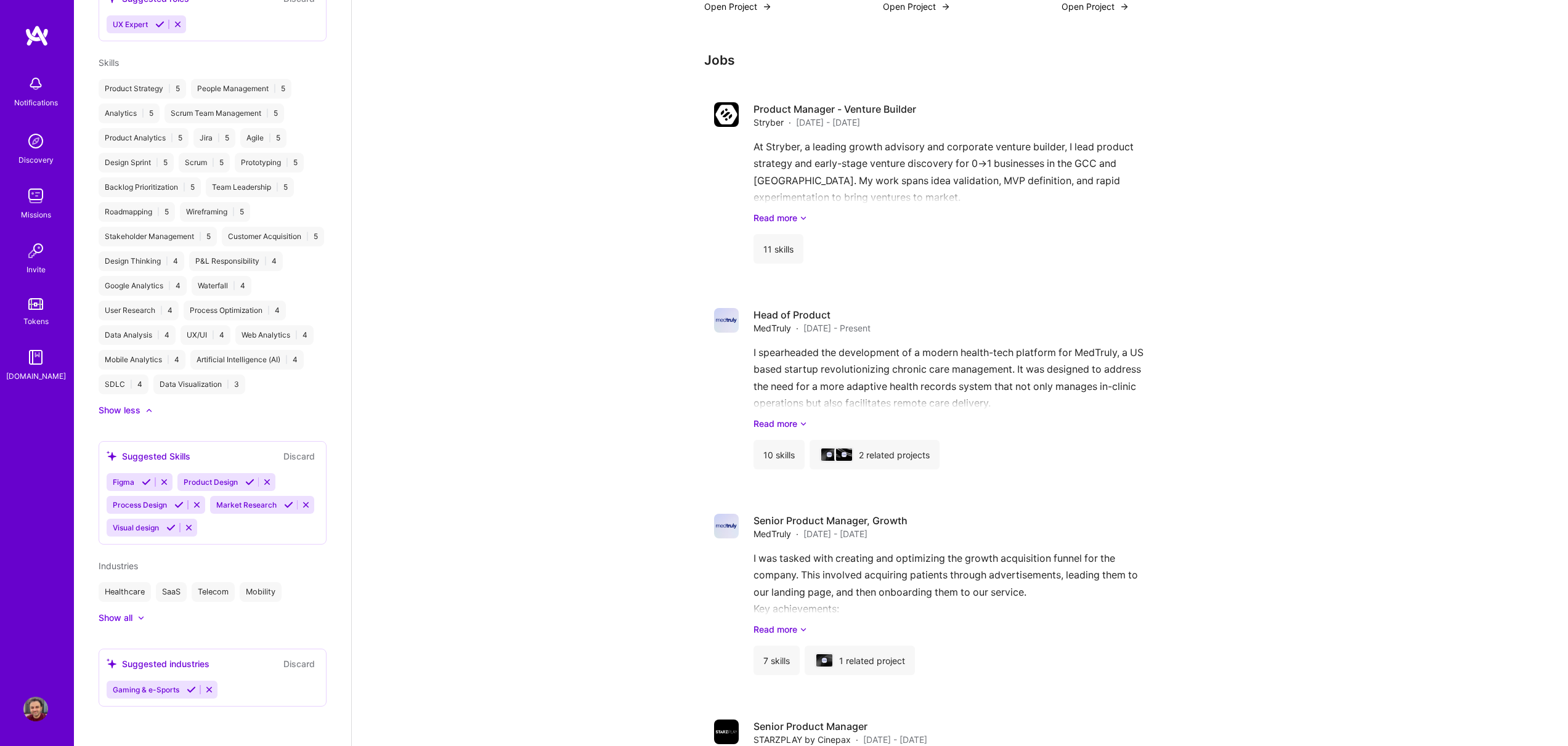
click at [108, 617] on div "Show all" at bounding box center [115, 617] width 34 height 13
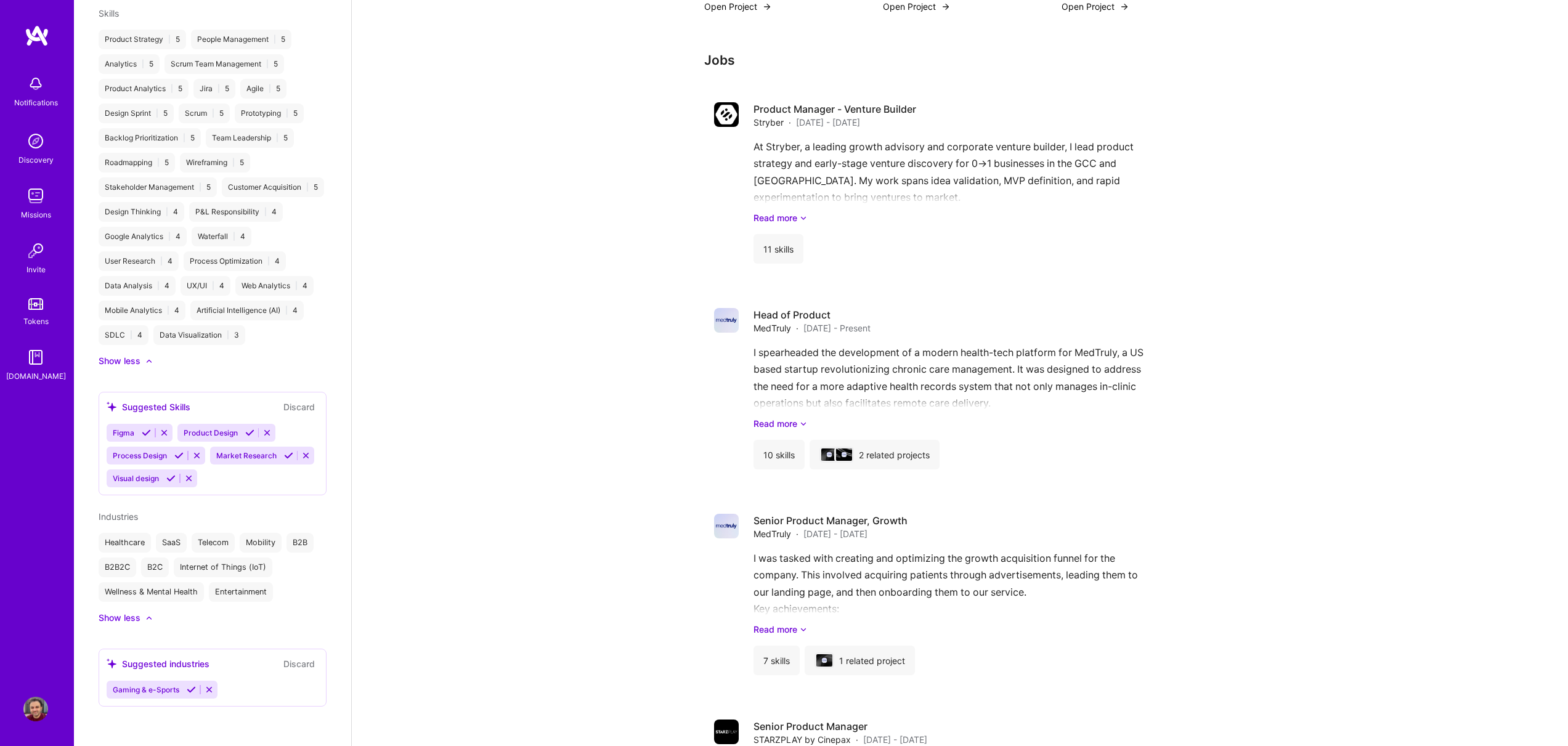
scroll to position [803, 0]
click at [212, 693] on icon at bounding box center [209, 689] width 9 height 9
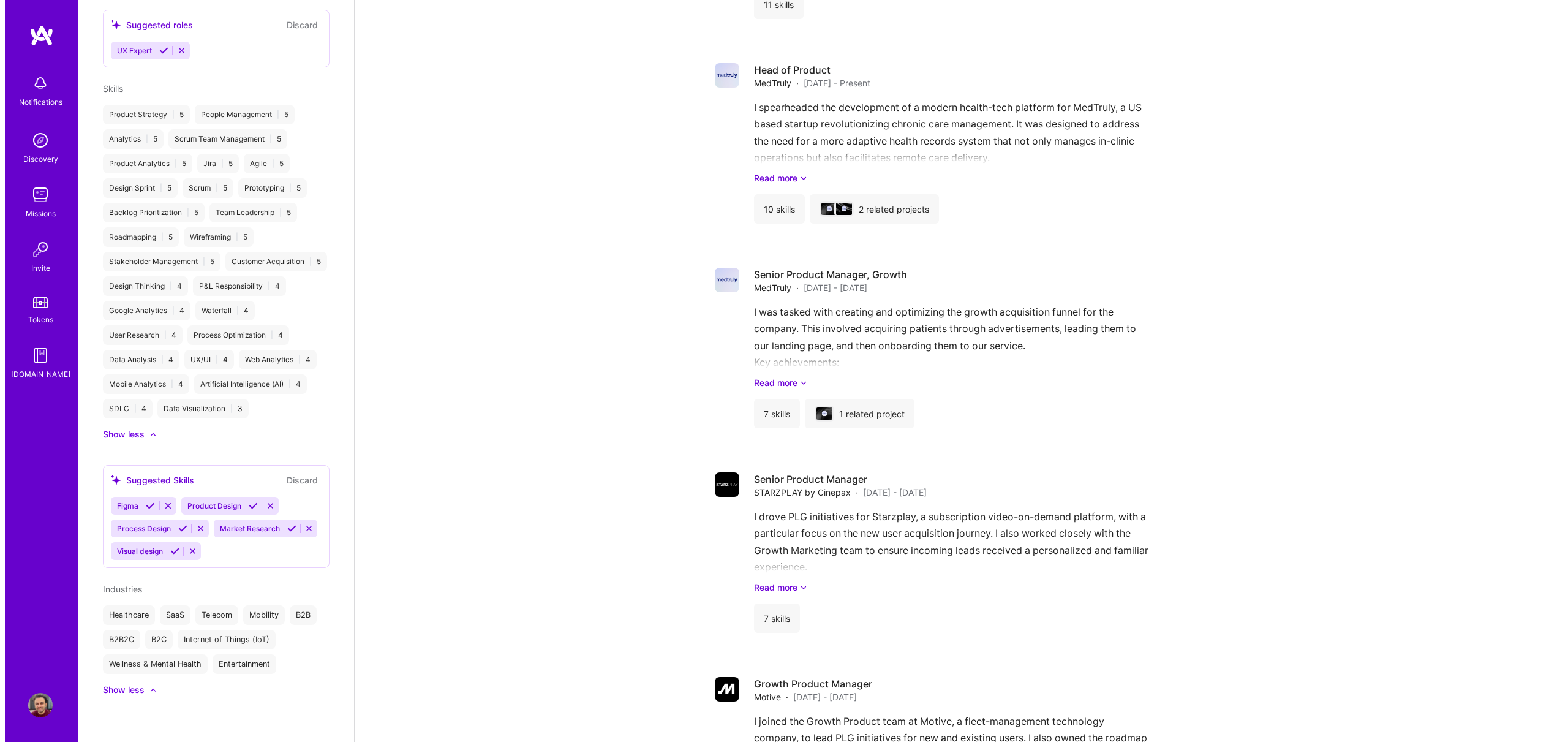
scroll to position [0, 0]
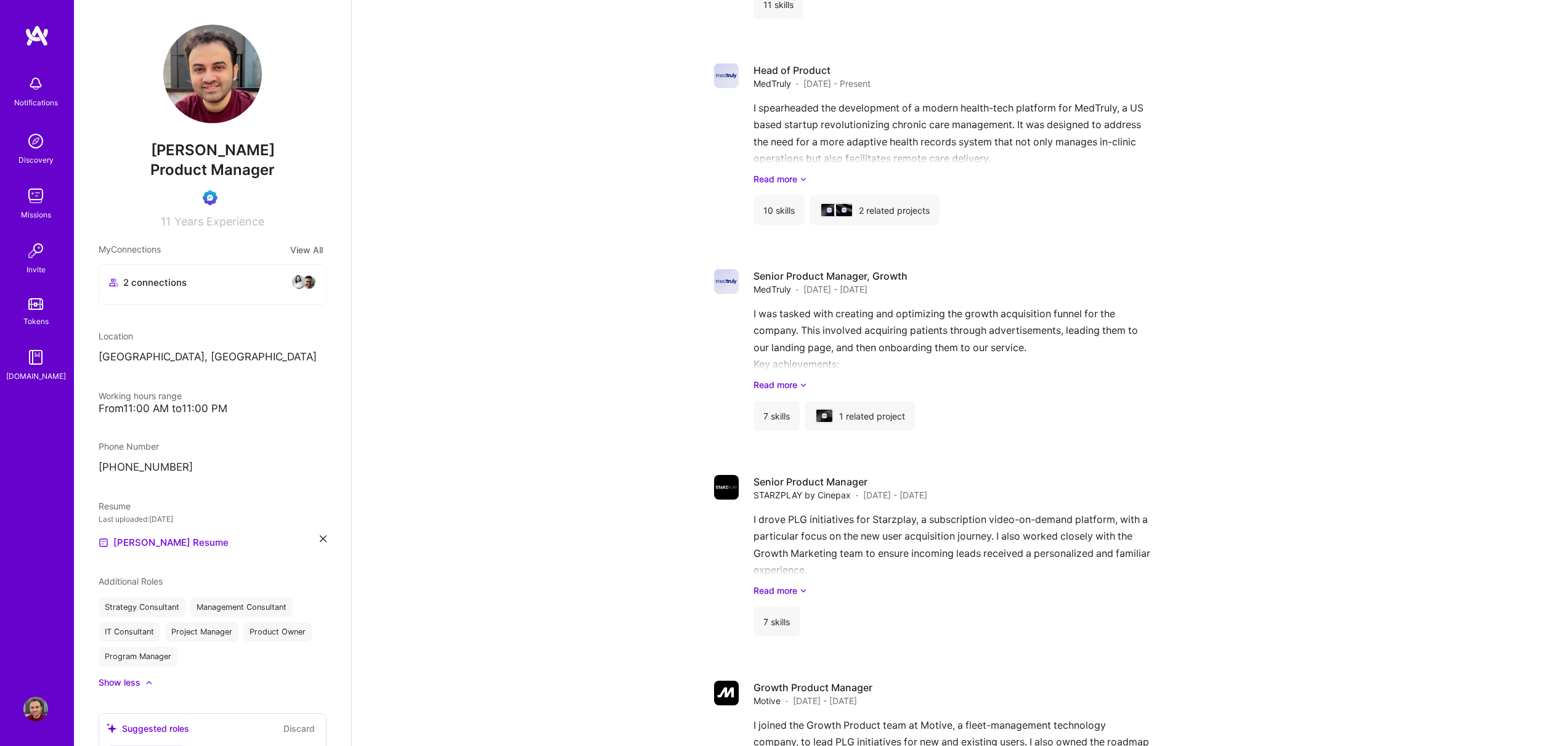
click at [43, 91] on img at bounding box center [35, 83] width 24 height 24
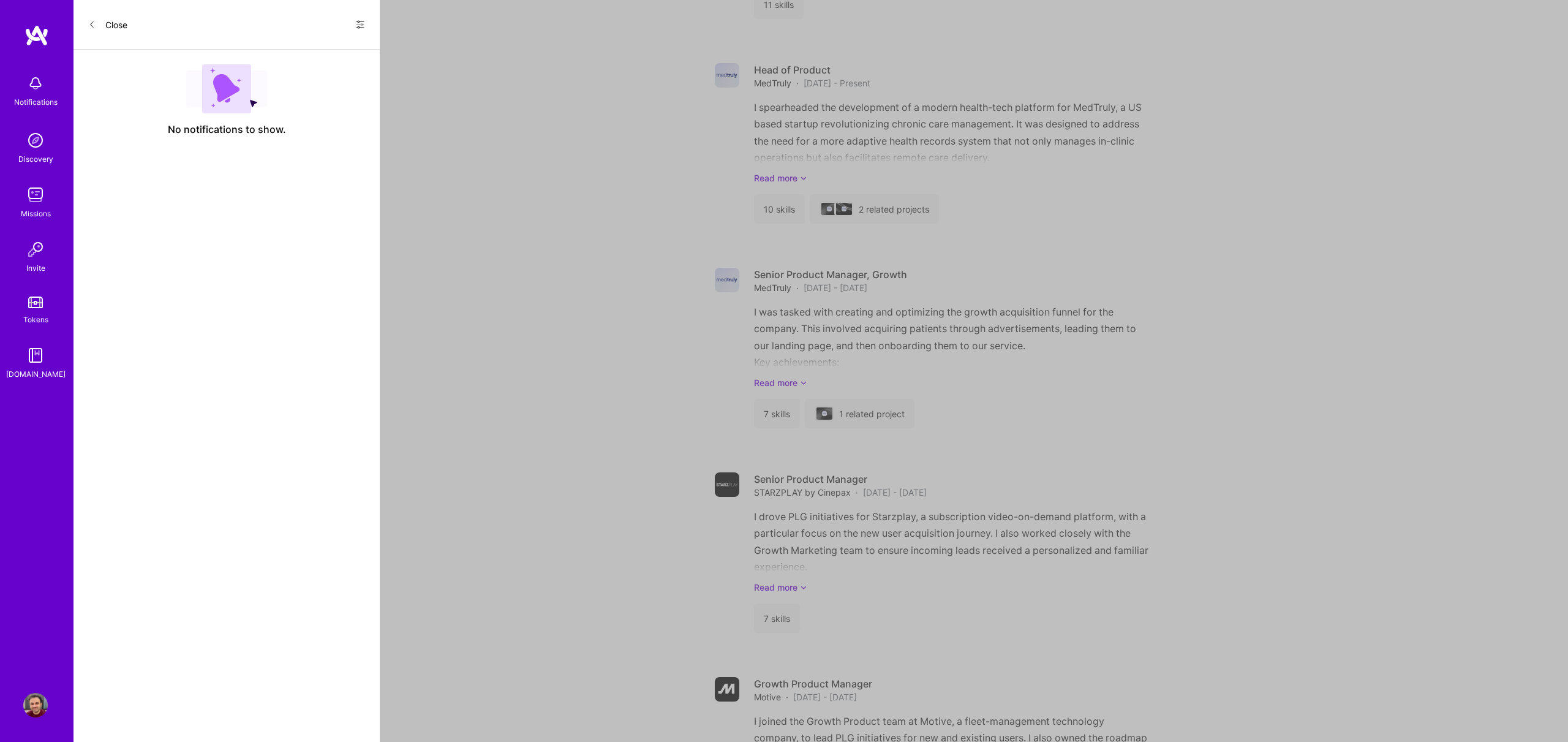
click at [359, 21] on icon at bounding box center [360, 24] width 7 height 7
